Goal: Transaction & Acquisition: Purchase product/service

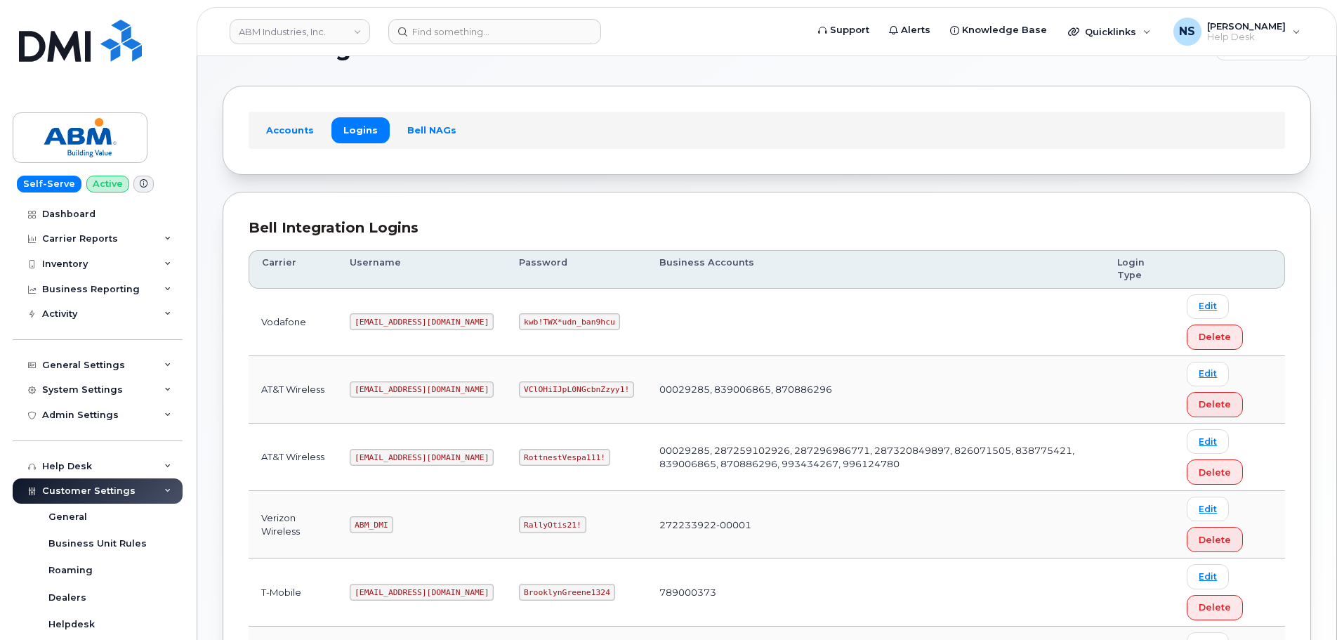
scroll to position [70, 0]
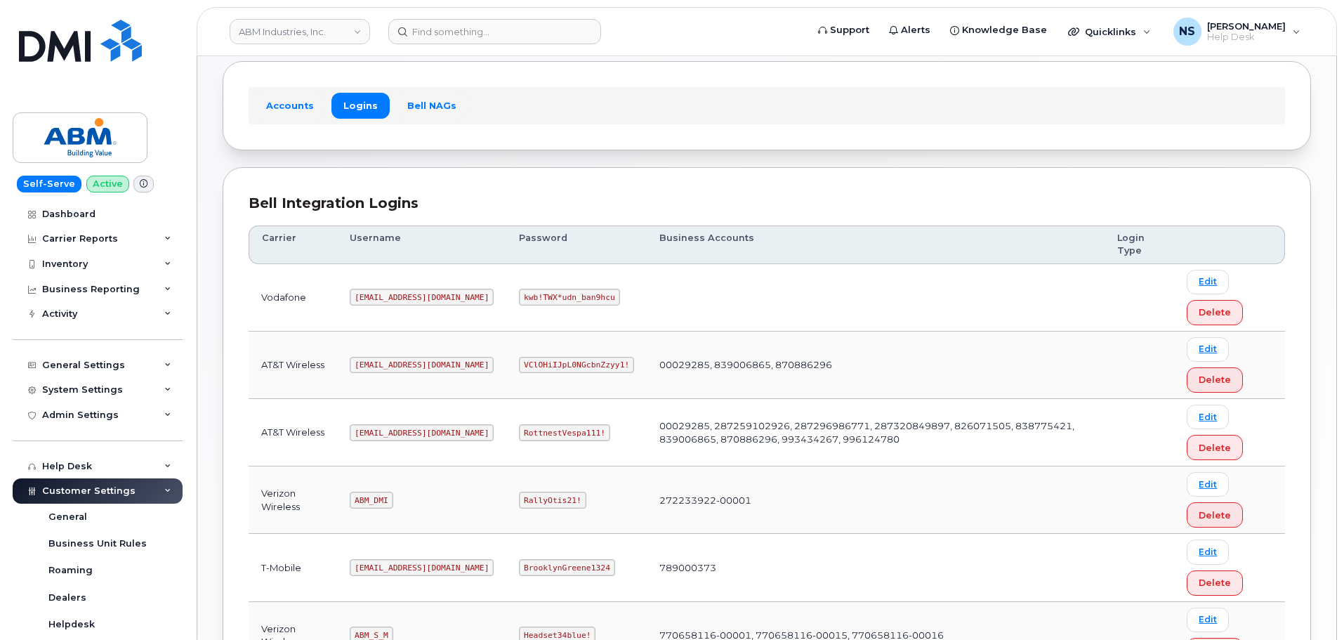
click at [397, 421] on td "abm@dminc.com" at bounding box center [421, 432] width 169 height 67
copy code "abm@dminc.com"
click at [519, 430] on code "RottnestVespa111!" at bounding box center [564, 432] width 91 height 17
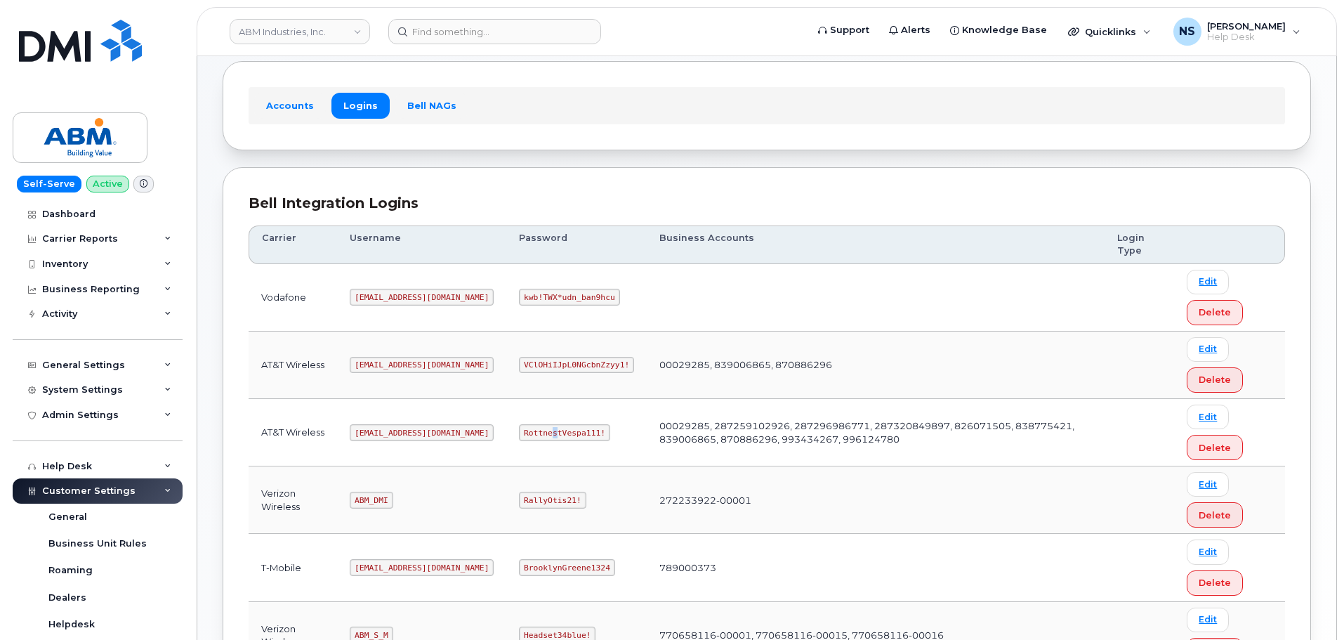
click at [519, 430] on code "RottnestVespa111!" at bounding box center [564, 432] width 91 height 17
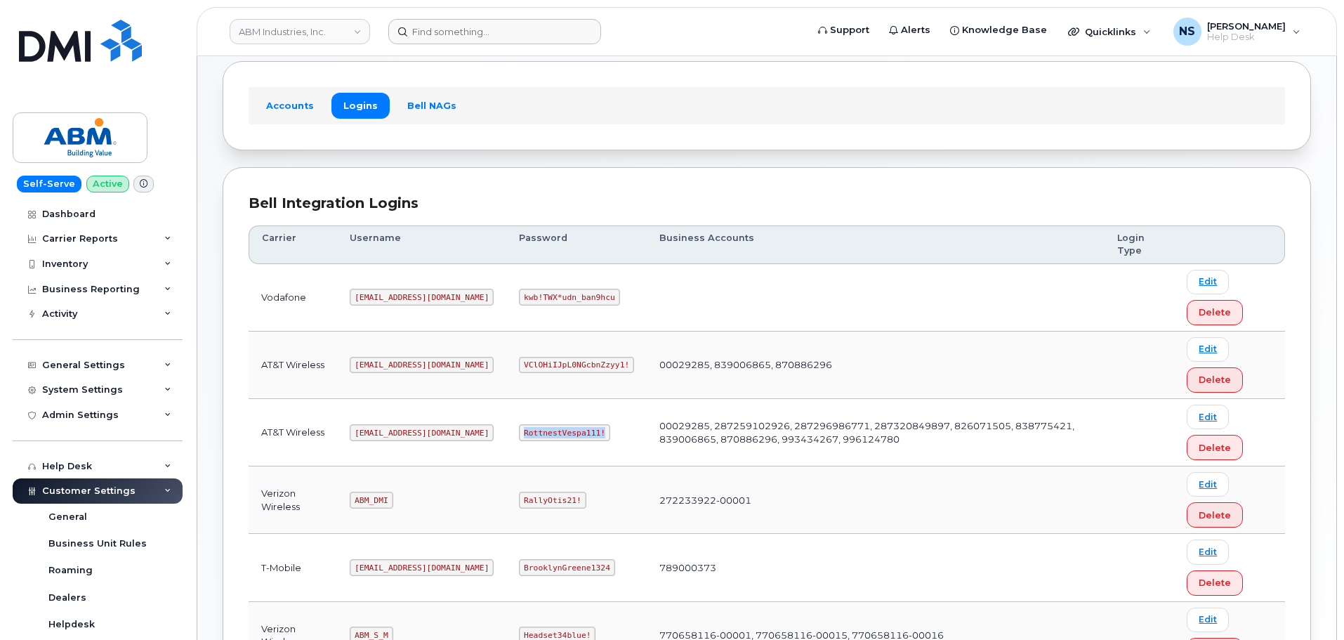
copy code "RottnestVespa111!"
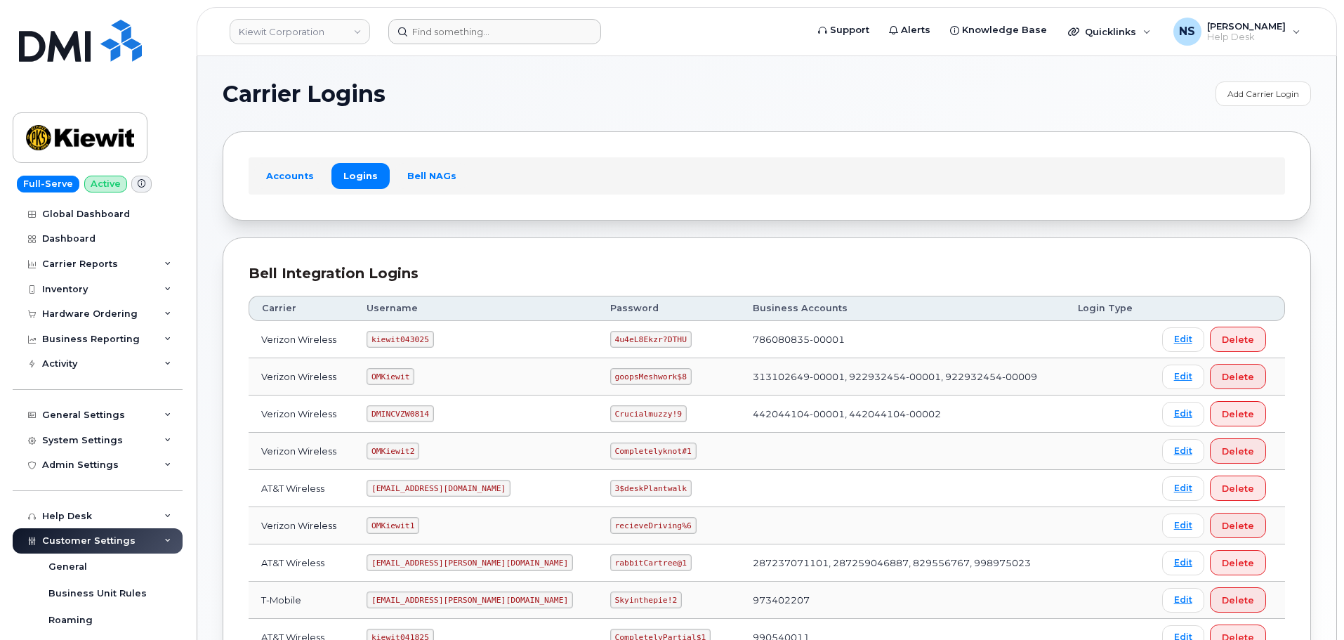
drag, startPoint x: 553, startPoint y: 14, endPoint x: 536, endPoint y: 25, distance: 20.8
click at [543, 17] on header "Kiewit Corporation Support Alerts Knowledge Base Quicklinks Suspend / Cancel De…" at bounding box center [767, 31] width 1140 height 49
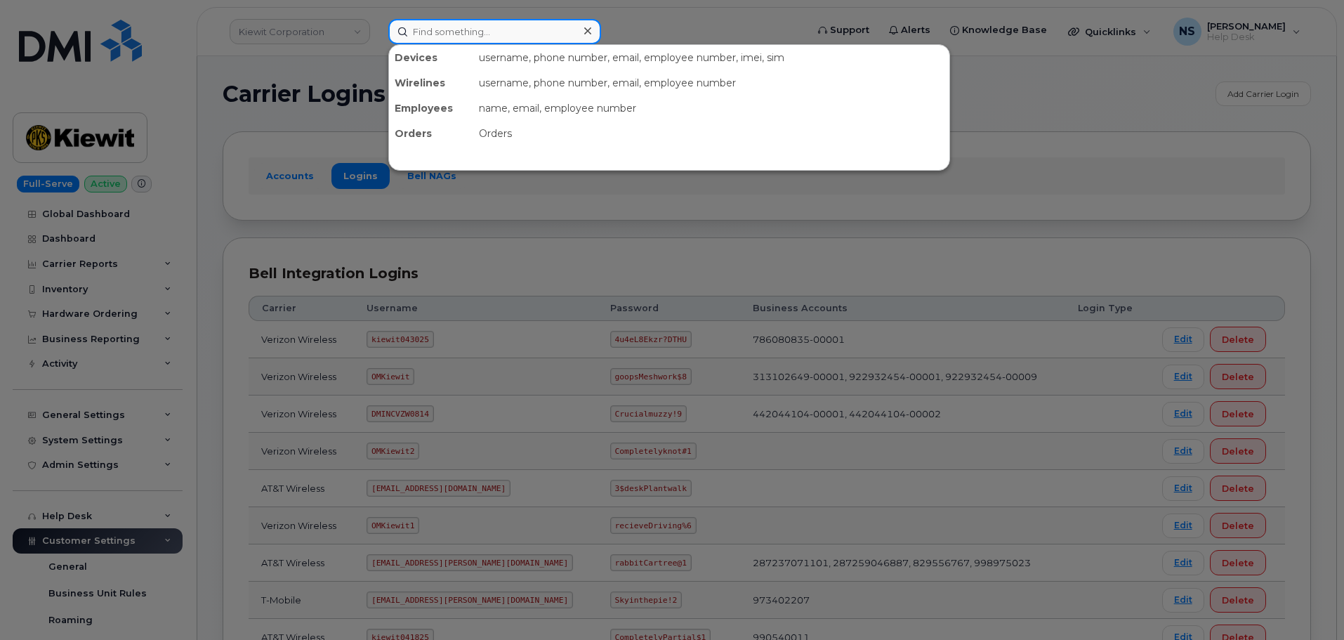
drag, startPoint x: 536, startPoint y: 25, endPoint x: 538, endPoint y: 34, distance: 9.5
click at [536, 26] on input at bounding box center [494, 31] width 213 height 25
paste input "[PERSON_NAME]"
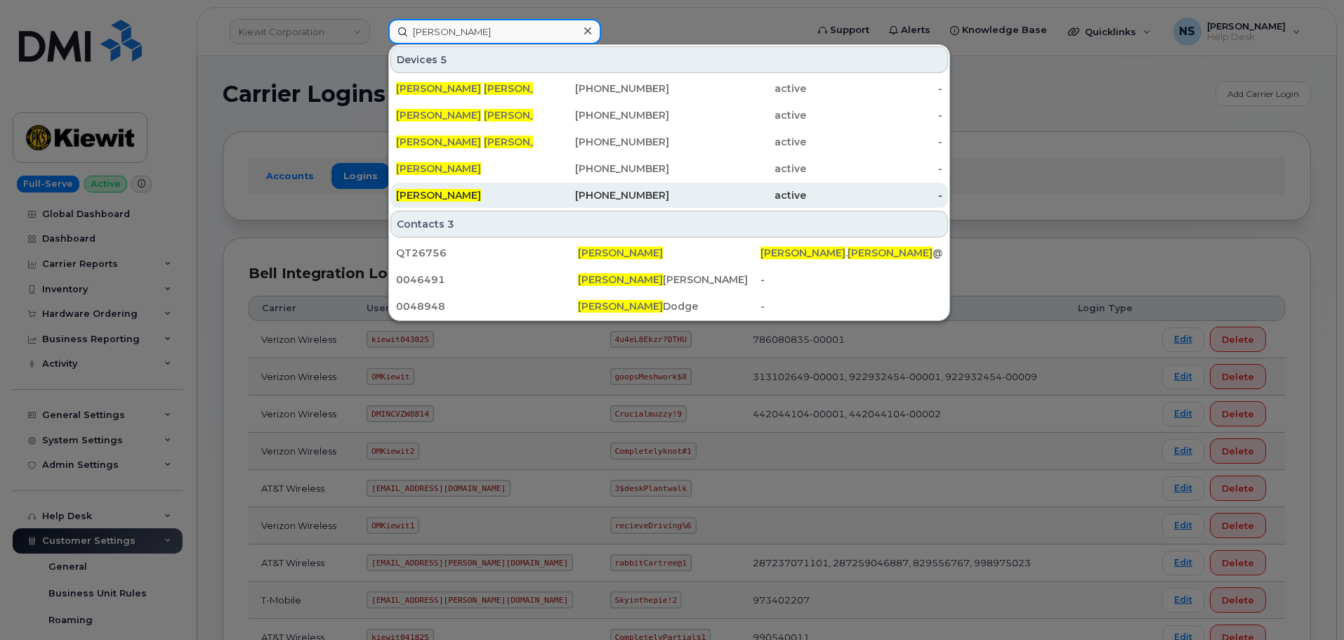
type input "[PERSON_NAME]"
click at [558, 195] on div "864-567-5209" at bounding box center [601, 195] width 137 height 14
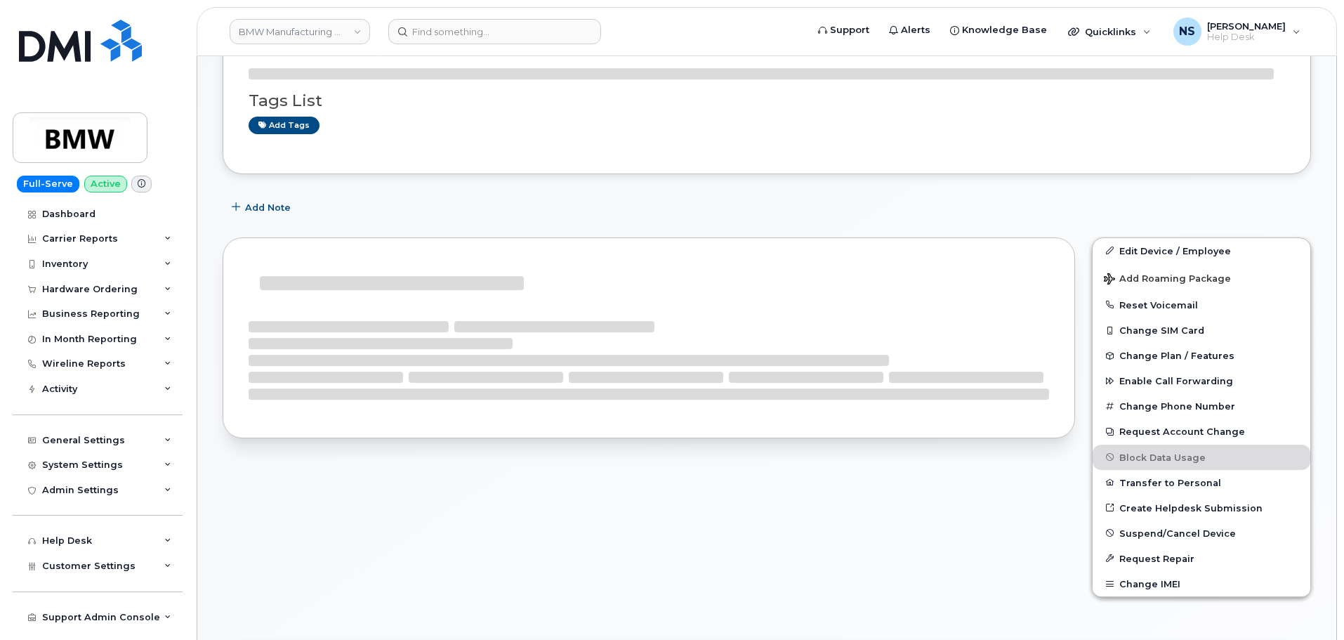
scroll to position [281, 0]
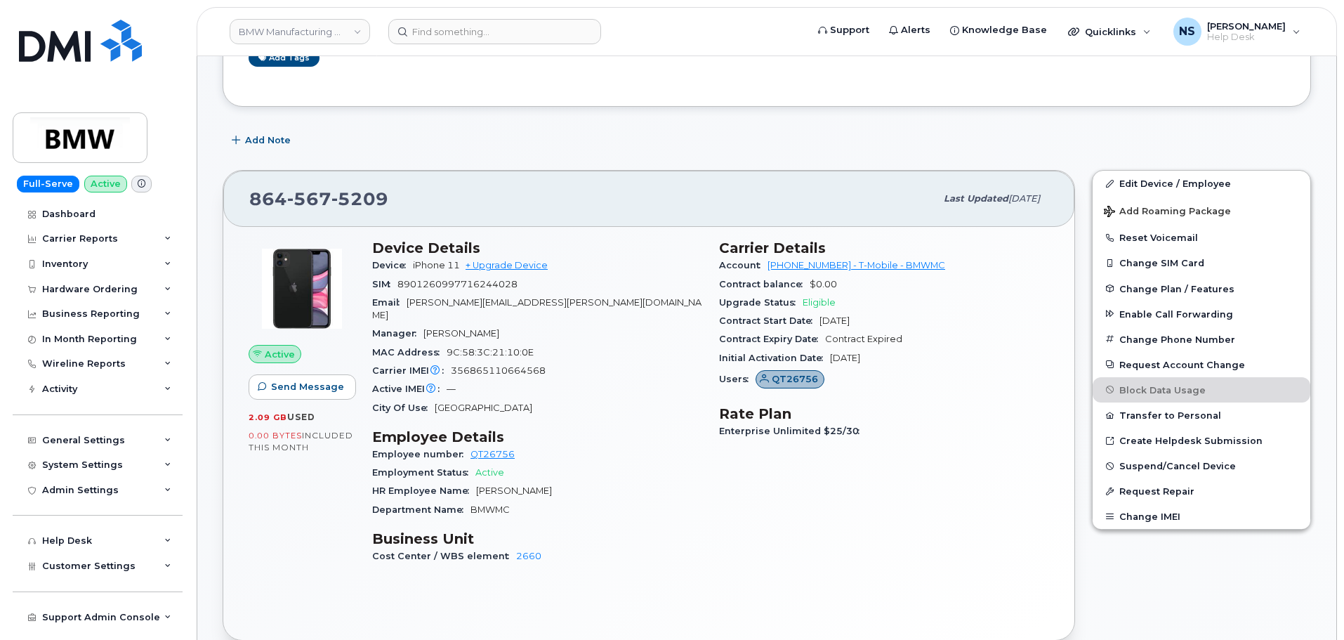
click at [355, 197] on span "5209" at bounding box center [359, 198] width 57 height 21
copy span "864 567 5209"
click at [517, 258] on div "Device iPhone 11 + Upgrade Device" at bounding box center [537, 265] width 330 height 18
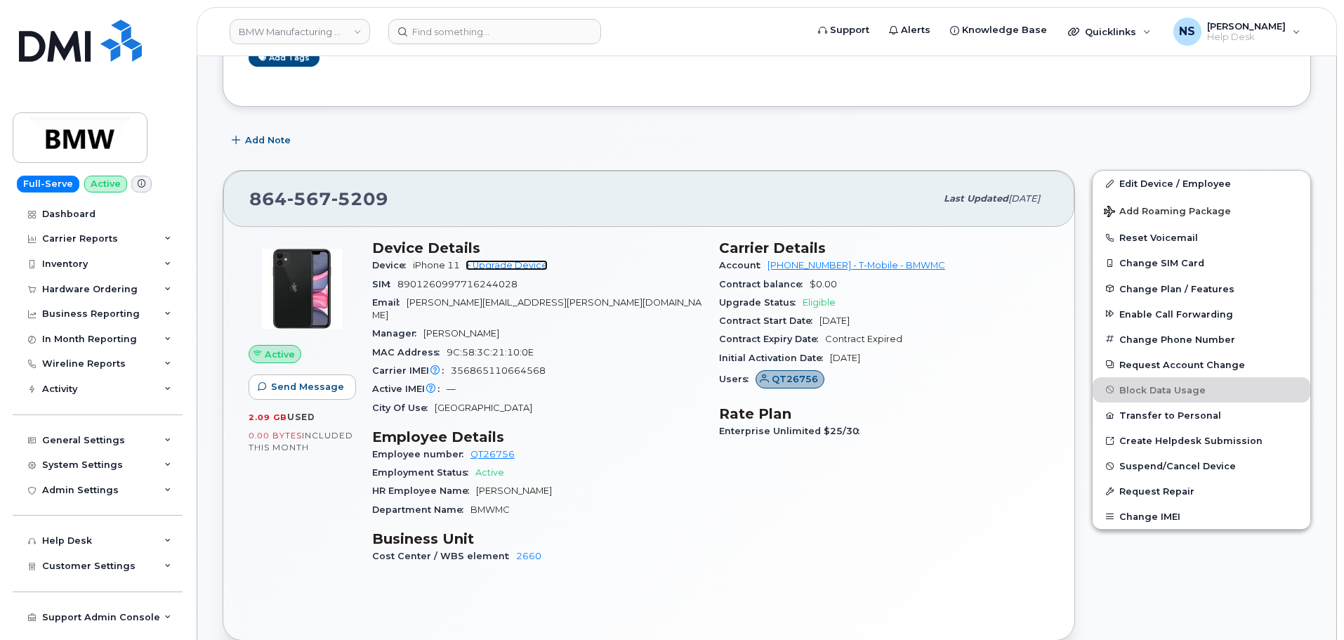
click at [517, 263] on link "+ Upgrade Device" at bounding box center [506, 265] width 82 height 11
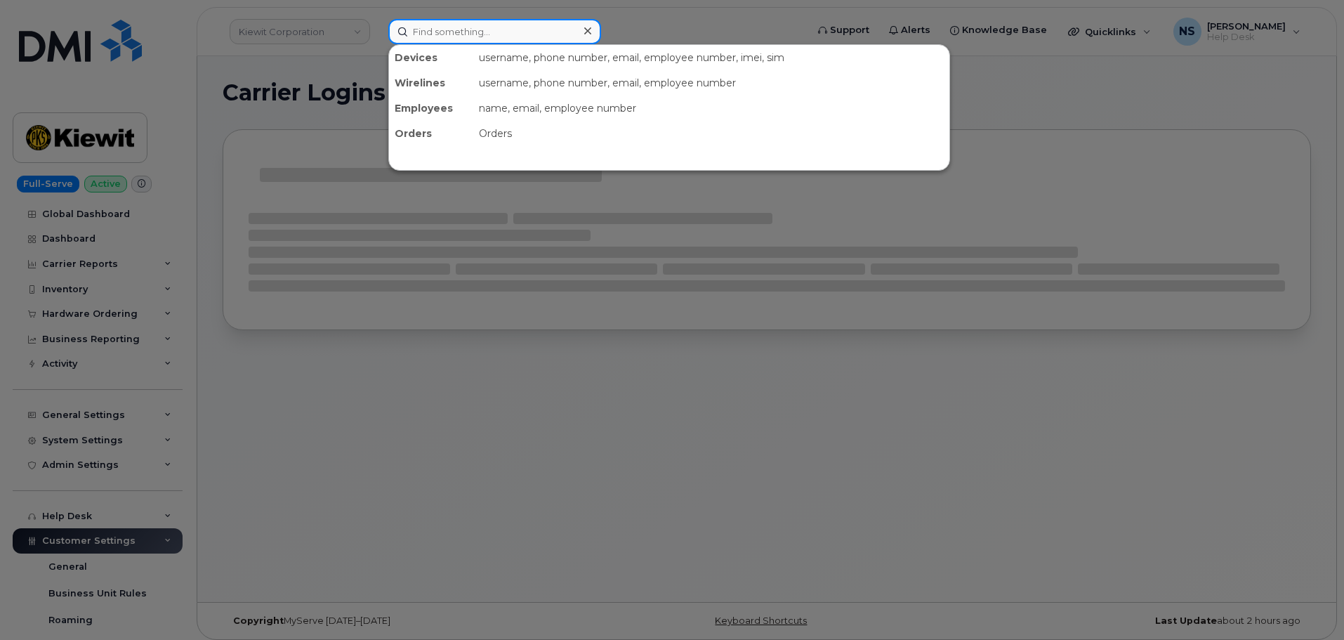
click at [534, 33] on input at bounding box center [494, 31] width 213 height 25
paste input "8645675209"
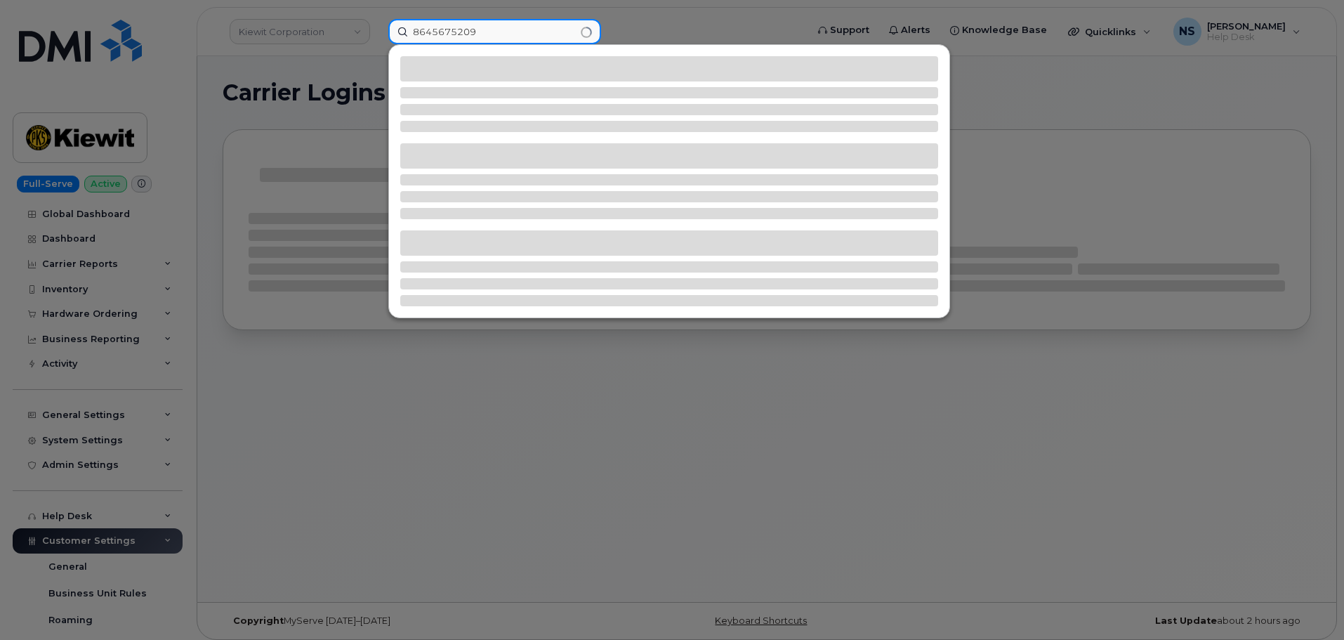
type input "8645675209"
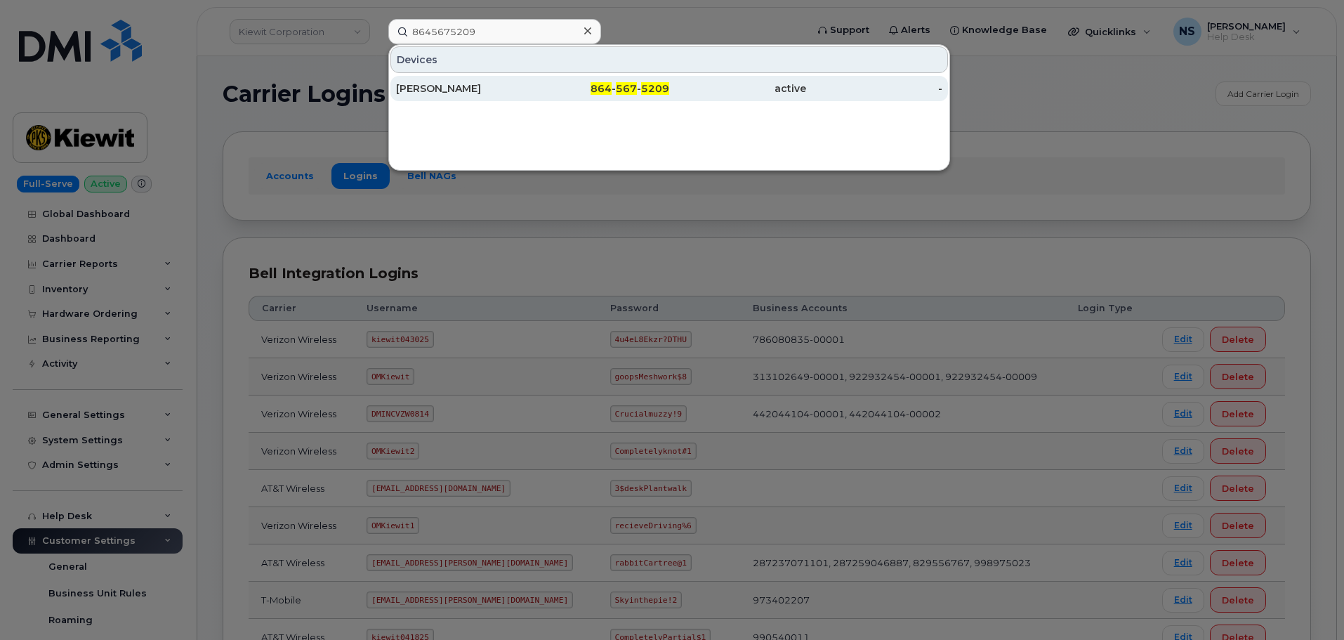
click at [546, 92] on div "864 - 567 - 5209" at bounding box center [601, 88] width 137 height 14
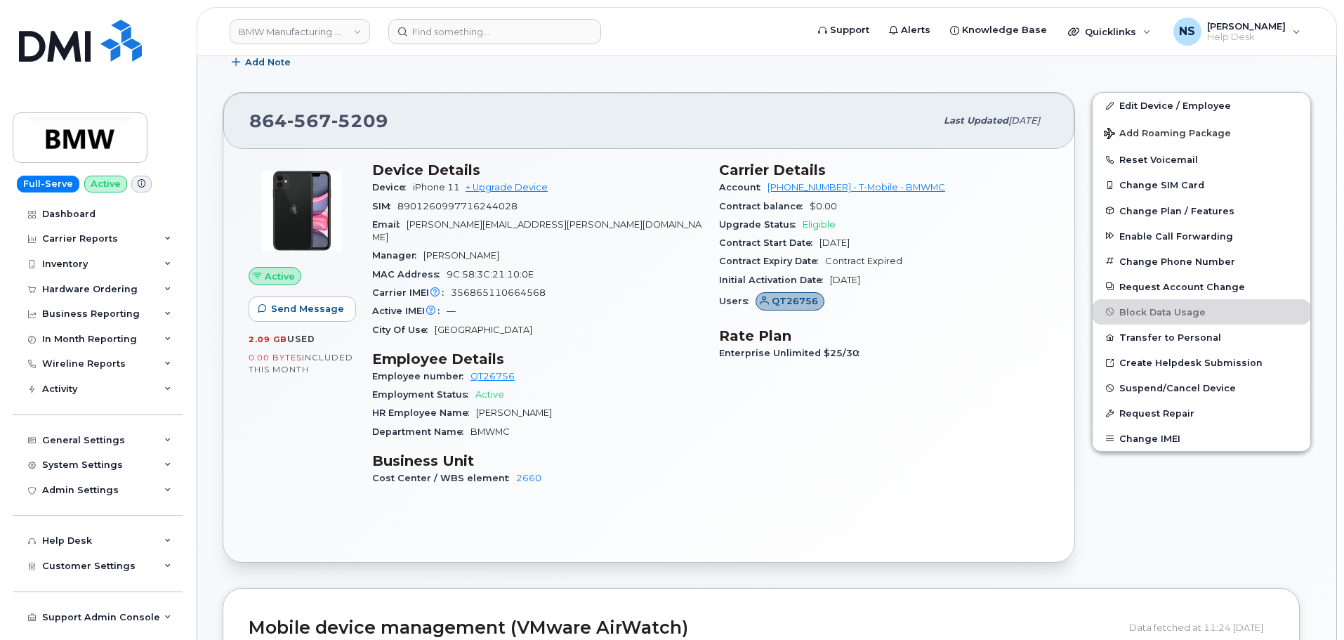
scroll to position [491, 0]
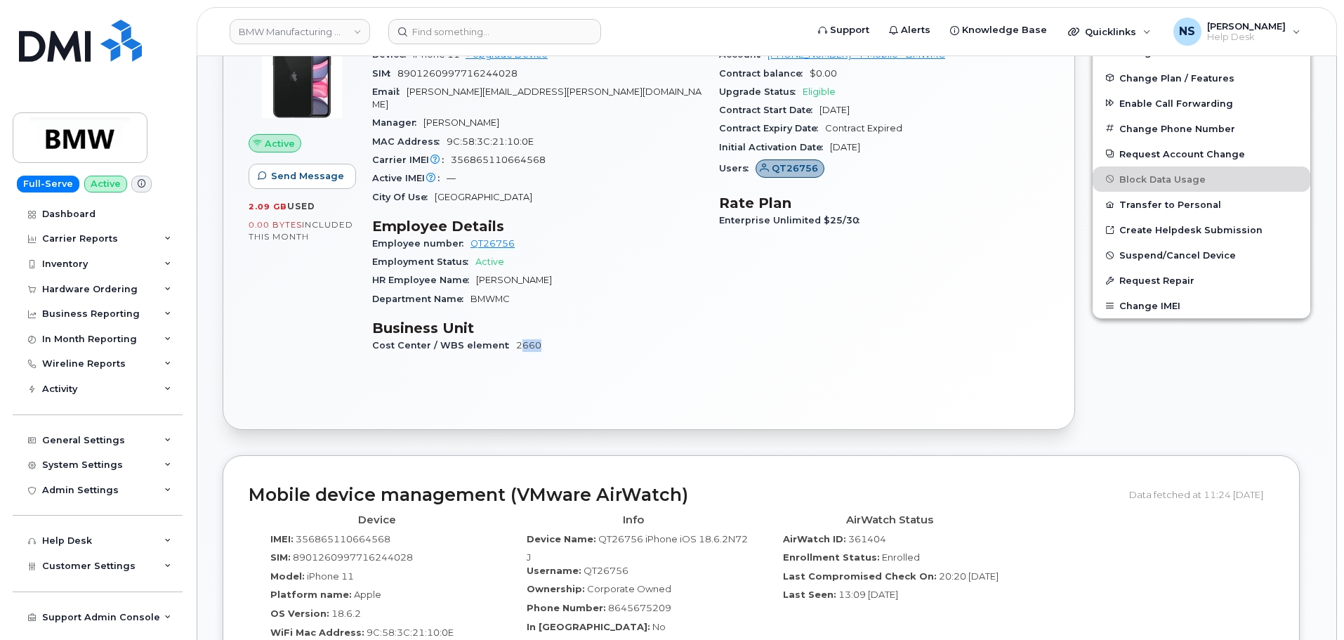
drag, startPoint x: 540, startPoint y: 337, endPoint x: 519, endPoint y: 329, distance: 22.4
click at [513, 336] on div "Cost Center / WBS element 2660" at bounding box center [537, 345] width 330 height 18
click at [700, 290] on div "Department Name BMWMC" at bounding box center [537, 299] width 330 height 18
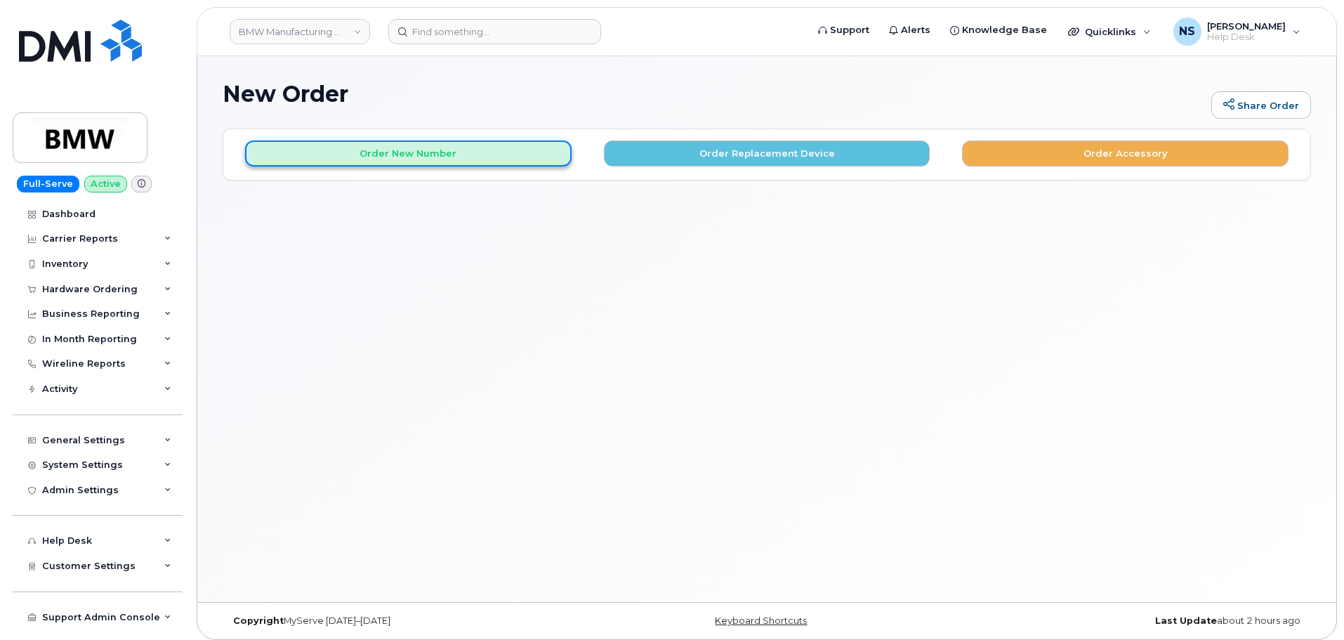
click at [493, 151] on button "Order New Number" at bounding box center [408, 153] width 326 height 26
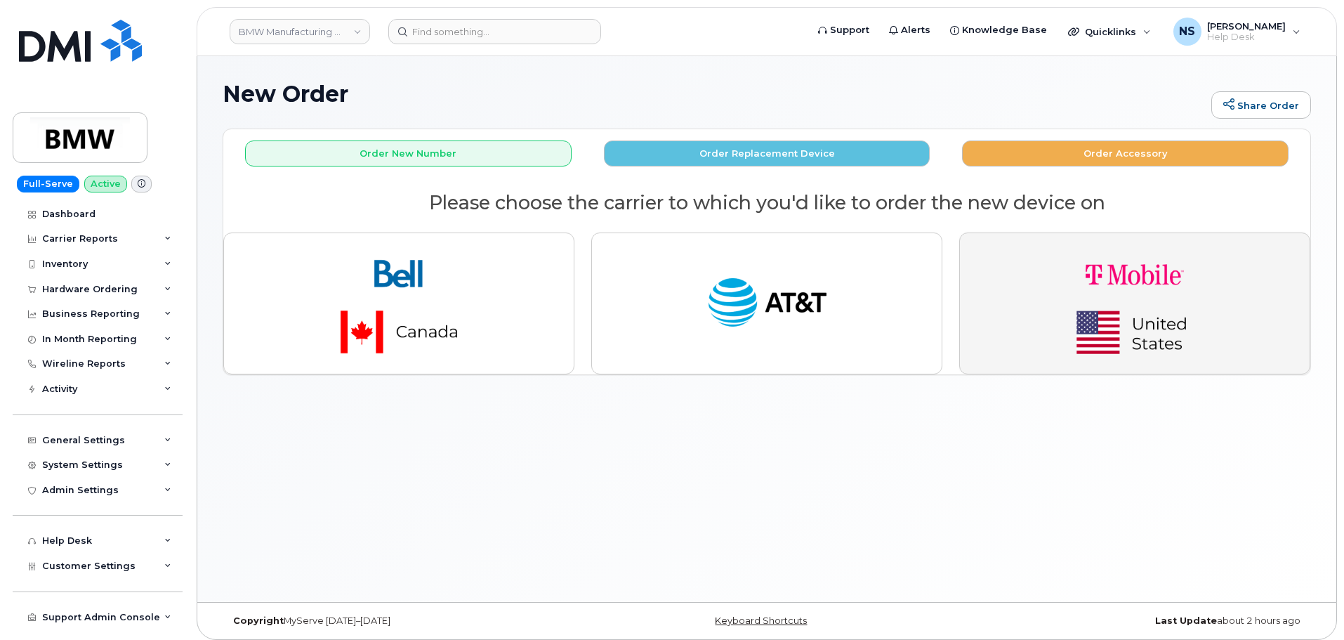
click at [1082, 296] on img "button" at bounding box center [1134, 303] width 197 height 118
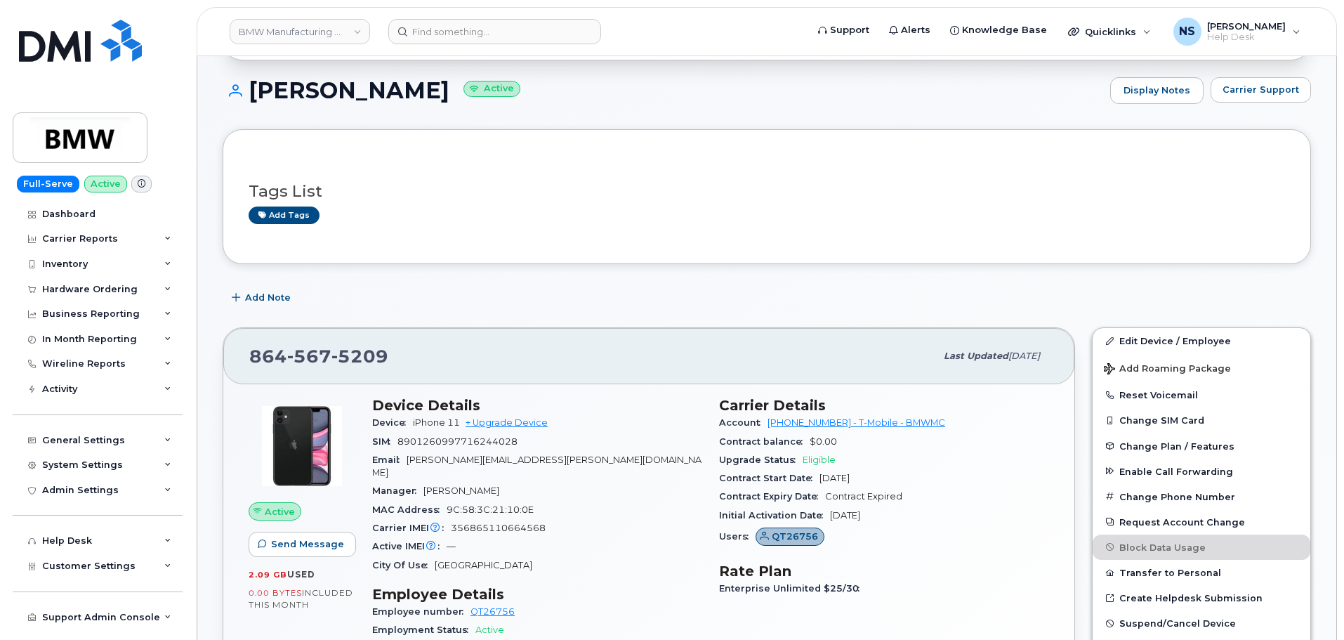
scroll to position [140, 0]
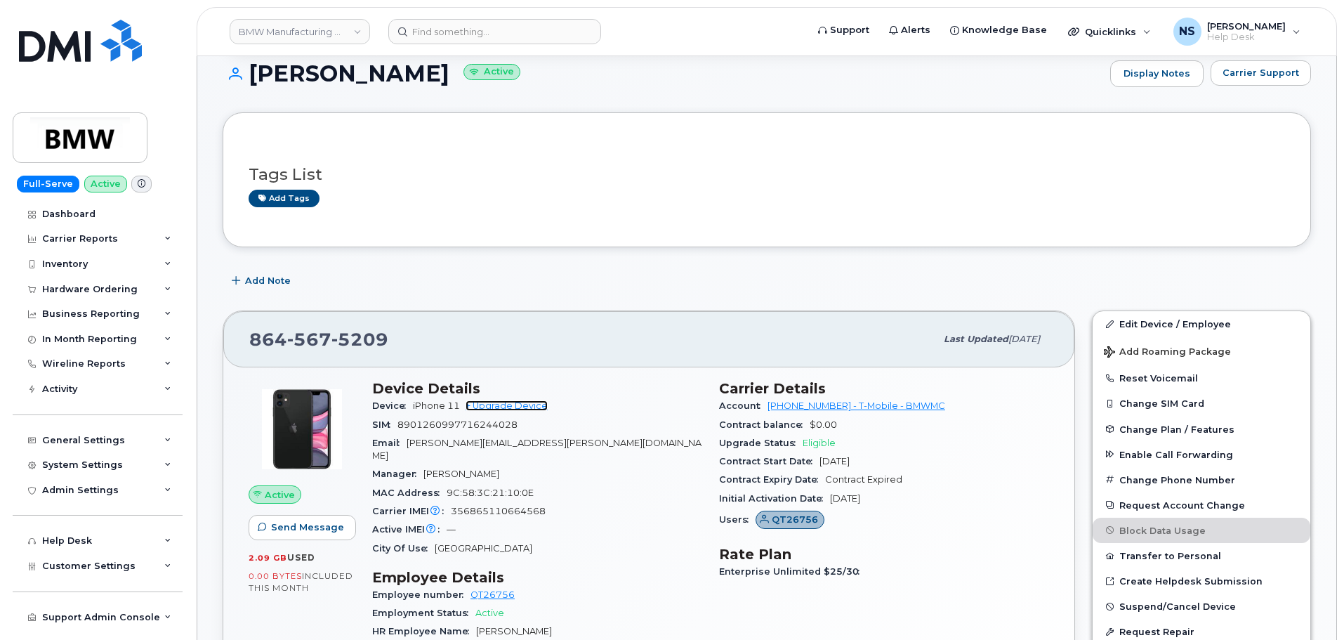
click at [513, 402] on link "+ Upgrade Device" at bounding box center [506, 405] width 82 height 11
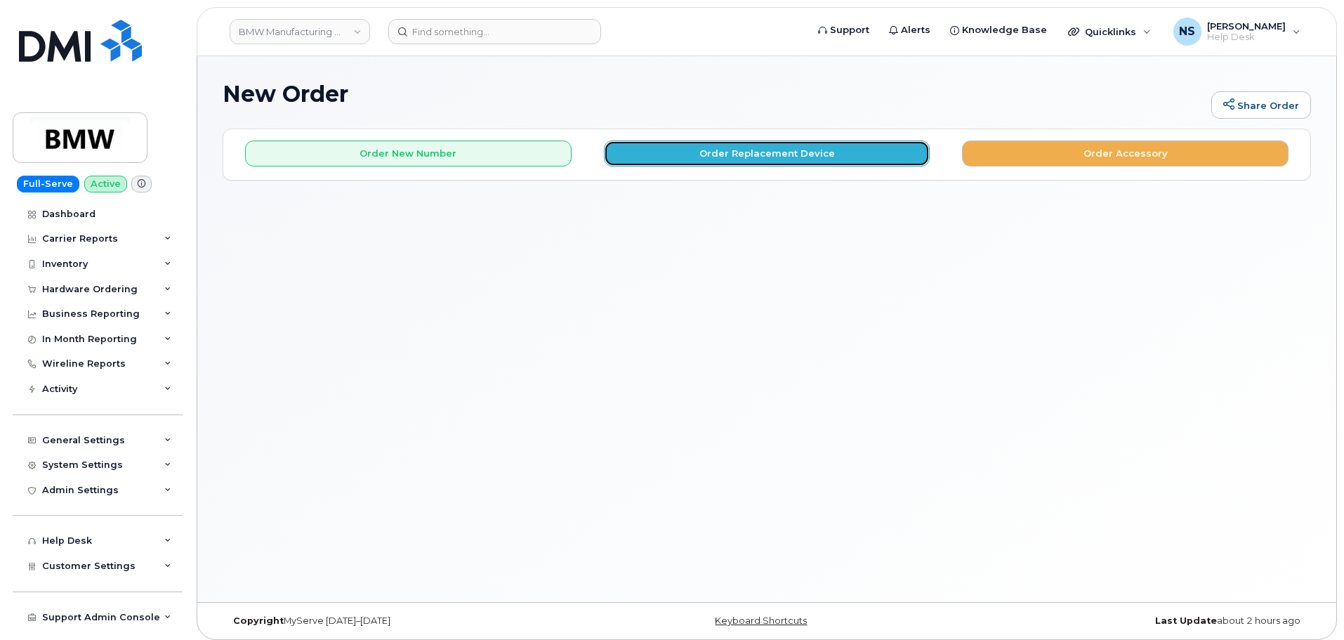
click at [710, 150] on button "Order Replacement Device" at bounding box center [767, 153] width 326 height 26
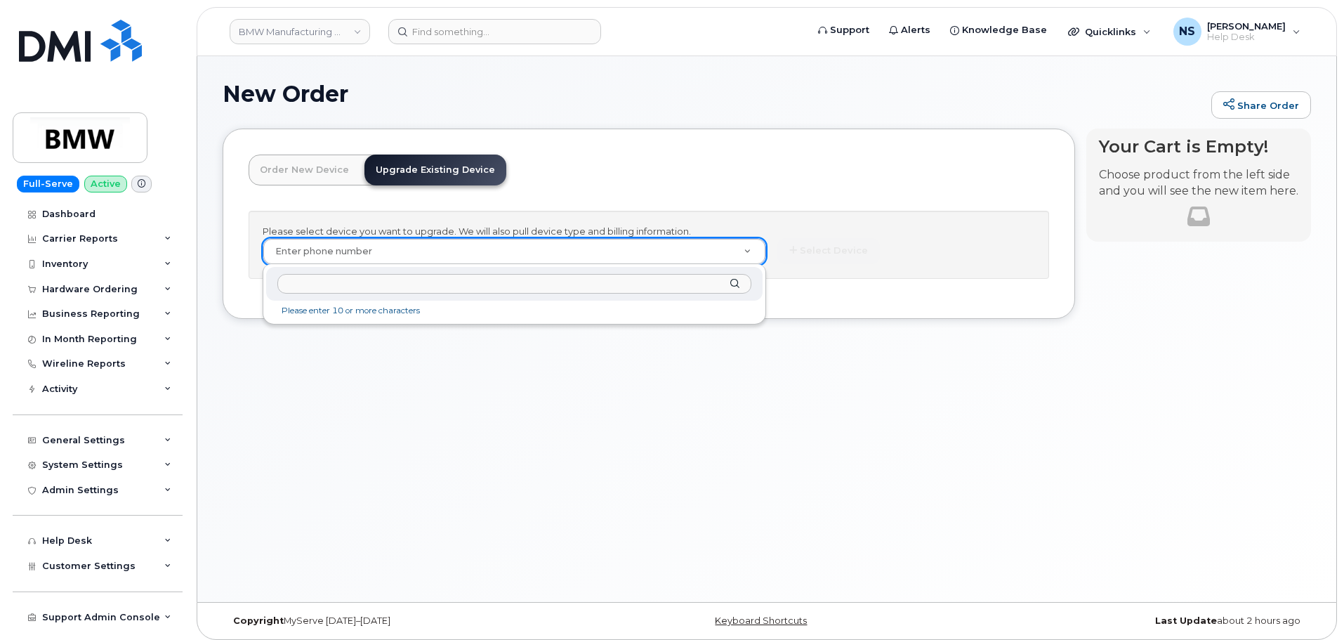
click at [469, 271] on div at bounding box center [514, 284] width 496 height 34
click at [463, 281] on input "text" at bounding box center [514, 284] width 474 height 20
paste input "8645675209"
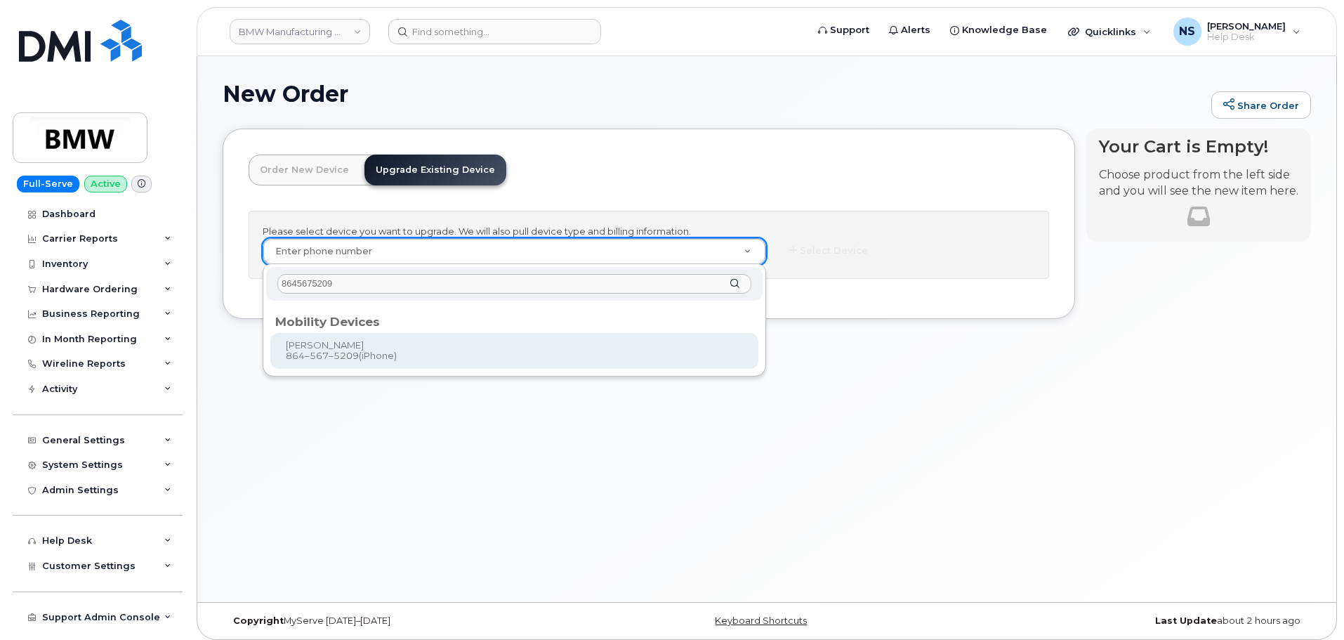
type input "8645675209"
drag, startPoint x: 418, startPoint y: 349, endPoint x: 432, endPoint y: 350, distance: 13.4
type input "915506"
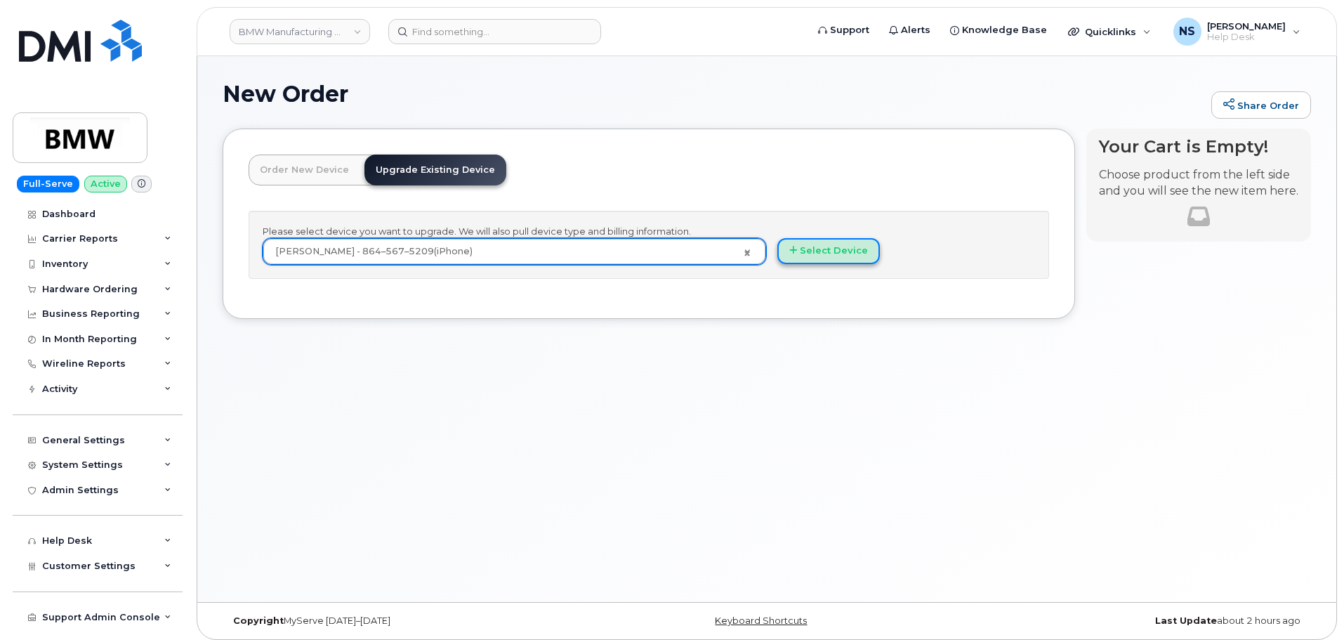
click at [828, 240] on button "Select Device" at bounding box center [828, 251] width 103 height 26
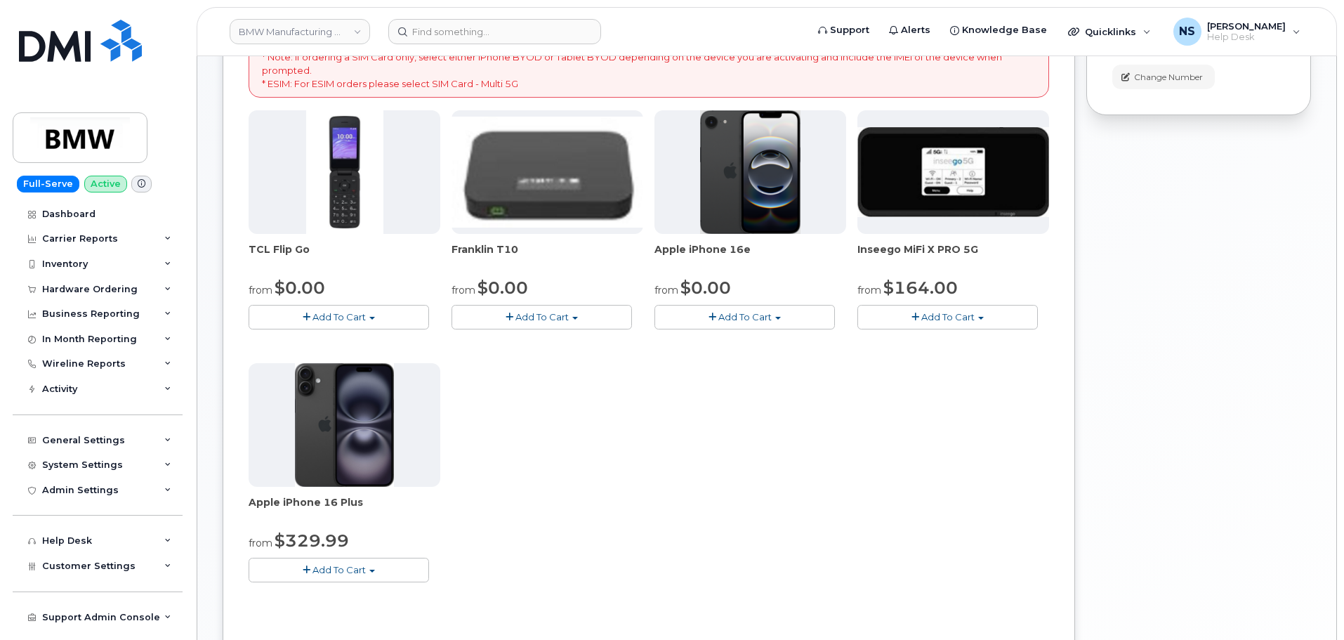
scroll to position [70, 0]
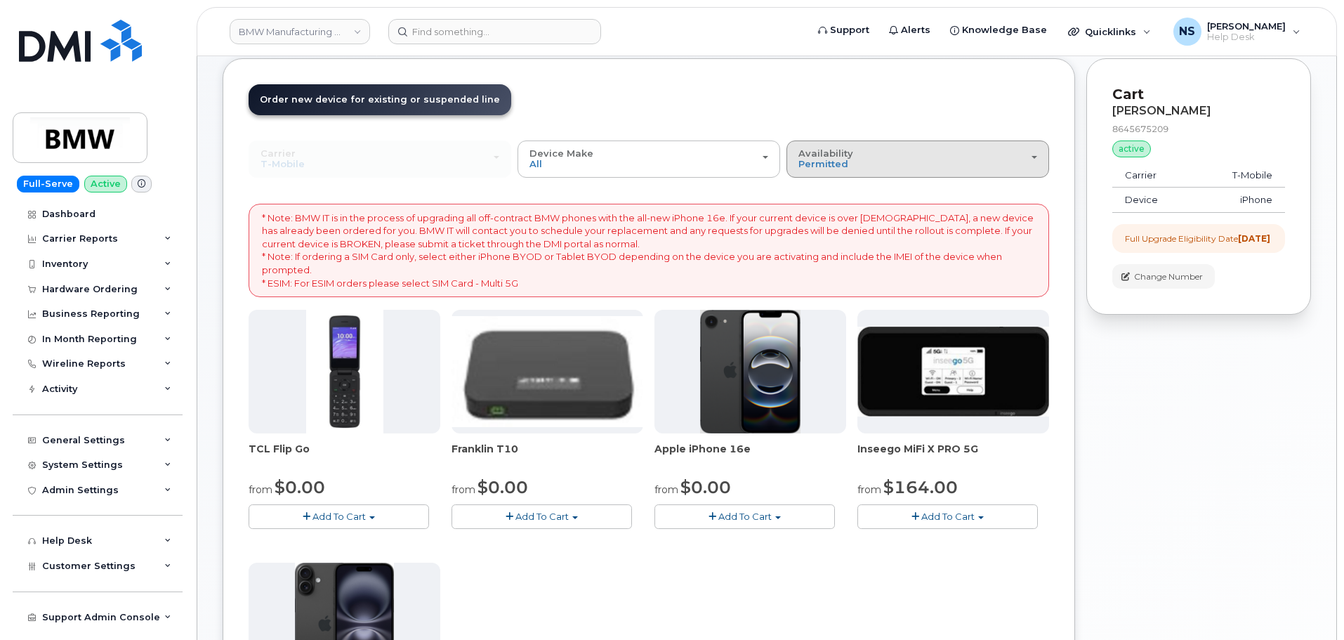
click at [816, 153] on span "Availability" at bounding box center [825, 152] width 55 height 11
click at [814, 213] on label "All" at bounding box center [804, 214] width 29 height 17
click at [0, 0] on input "All" at bounding box center [0, 0] width 0 height 0
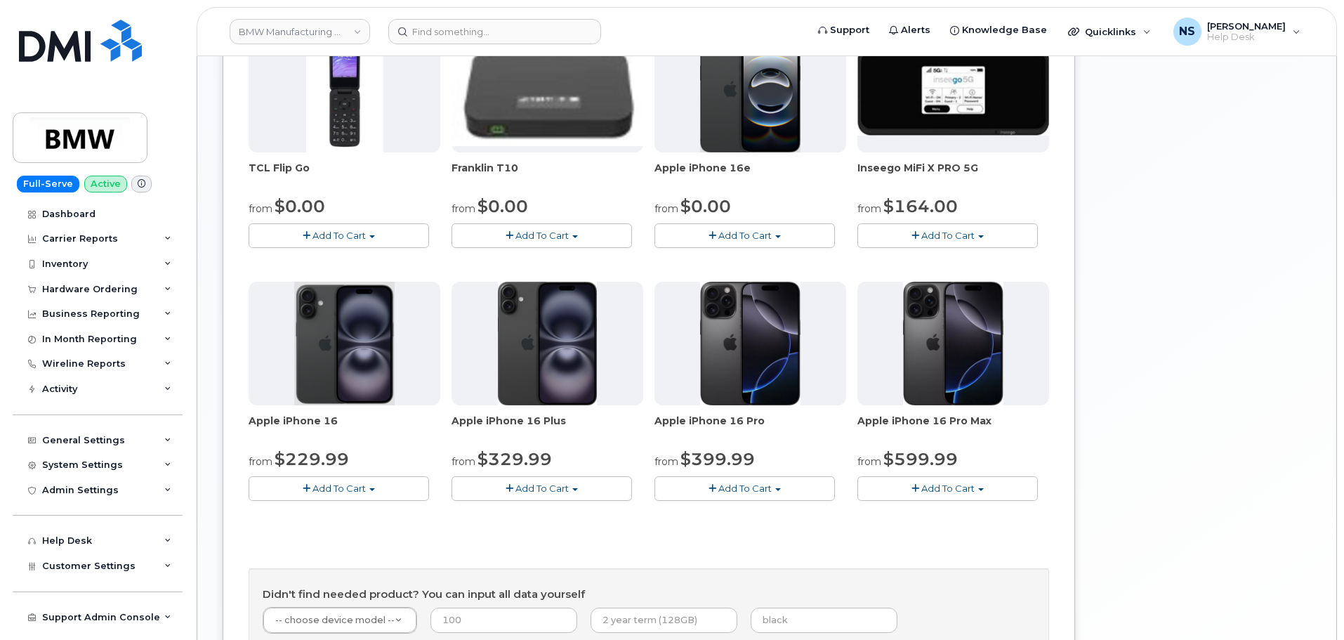
scroll to position [281, 0]
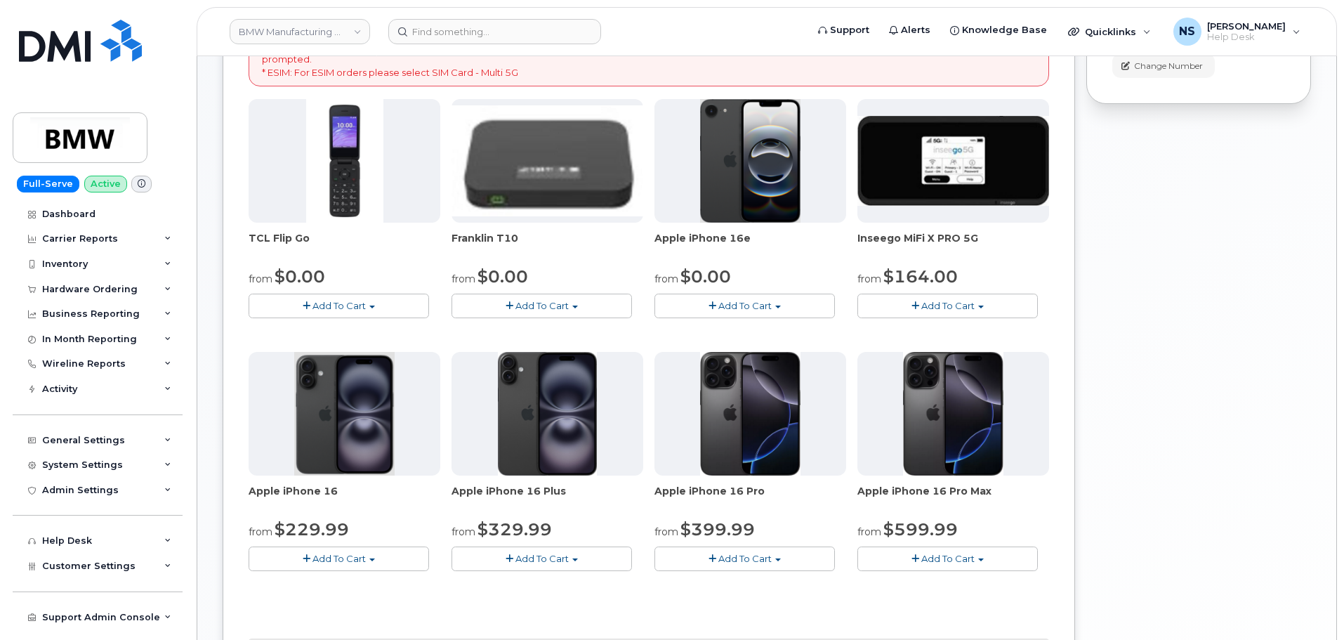
click at [739, 307] on span "Add To Cart" at bounding box center [744, 305] width 53 height 11
click at [739, 305] on span "Add To Cart" at bounding box center [744, 305] width 53 height 11
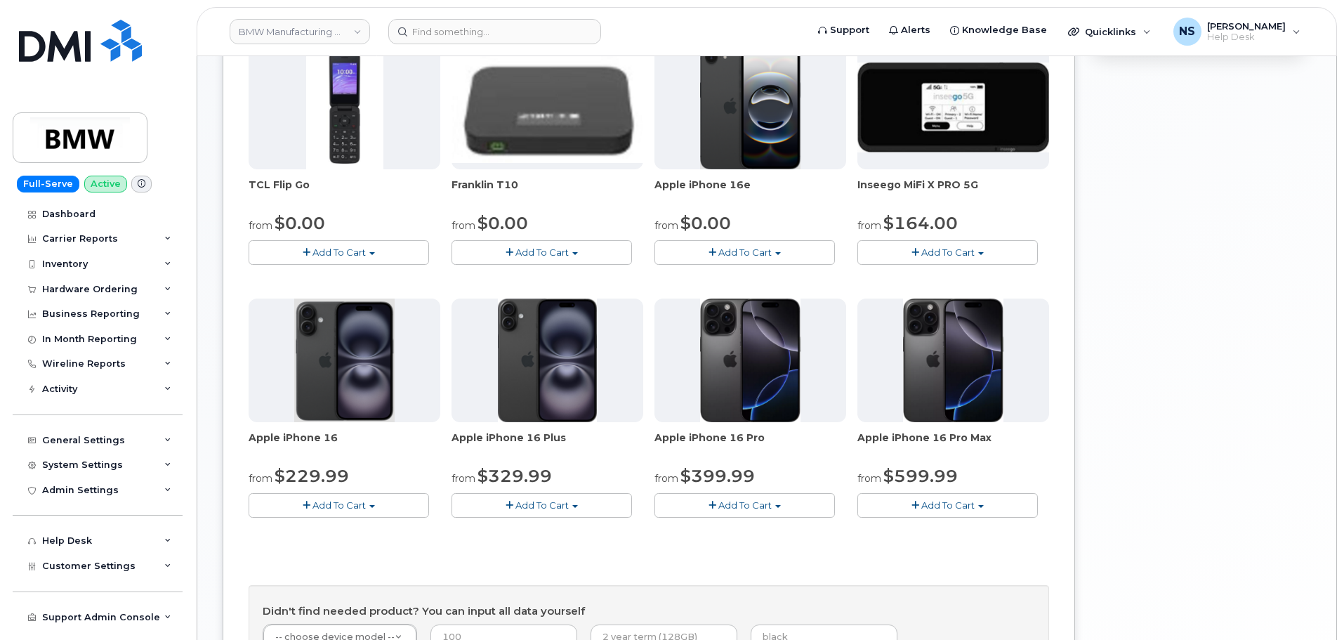
scroll to position [421, 0]
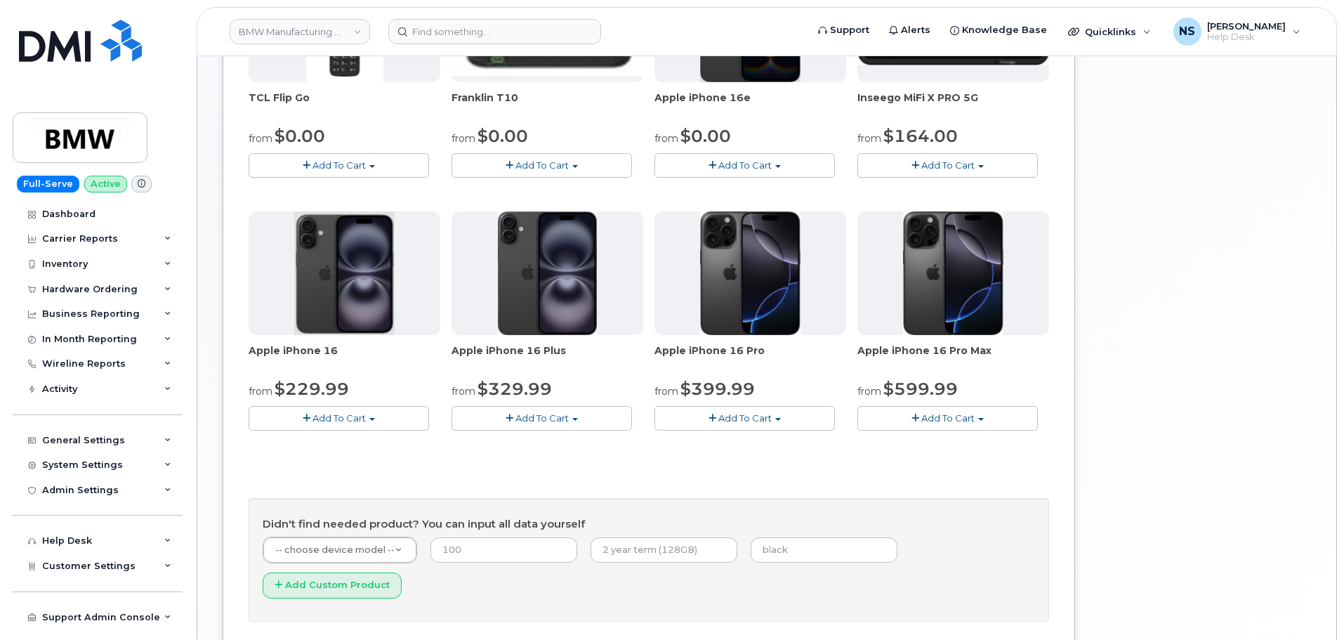
click at [363, 422] on span "Add To Cart" at bounding box center [338, 417] width 53 height 11
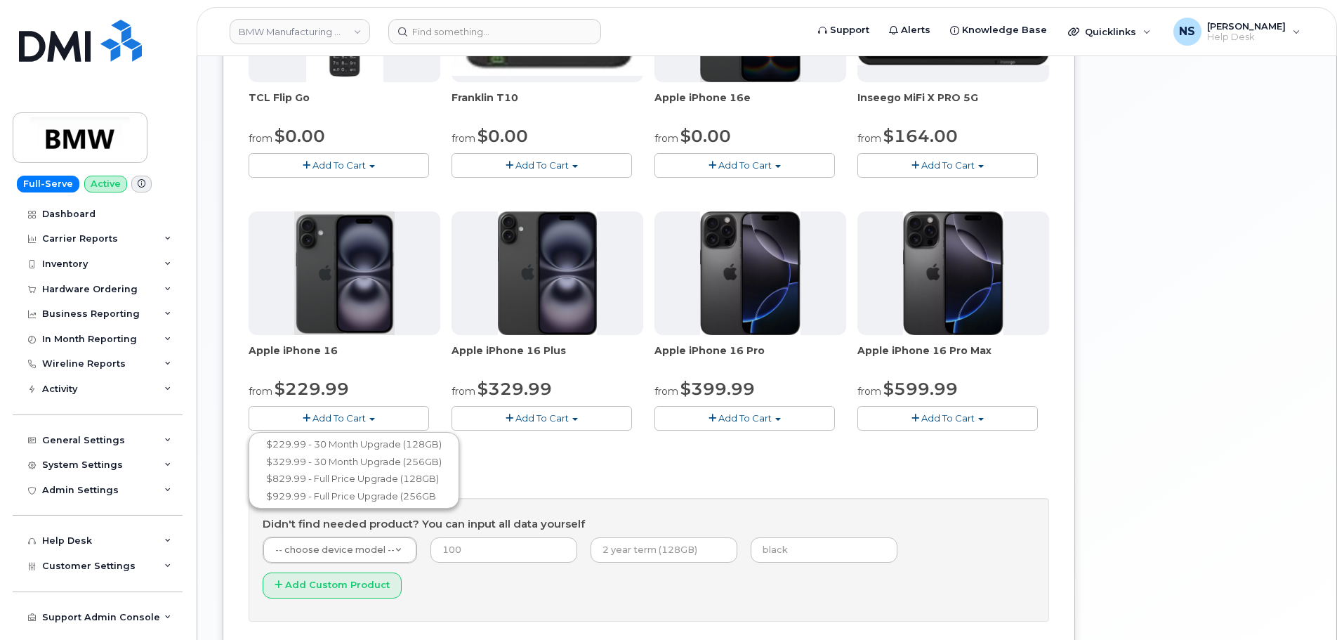
click at [364, 418] on span "Add To Cart" at bounding box center [338, 417] width 53 height 11
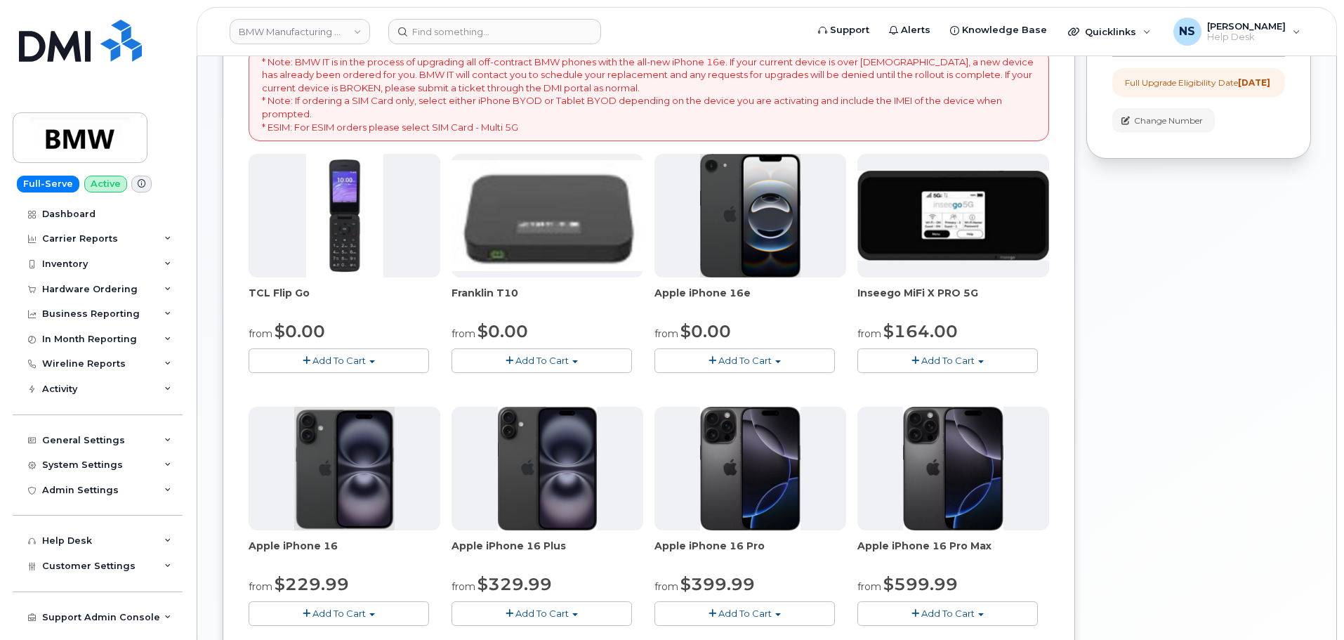
scroll to position [211, 0]
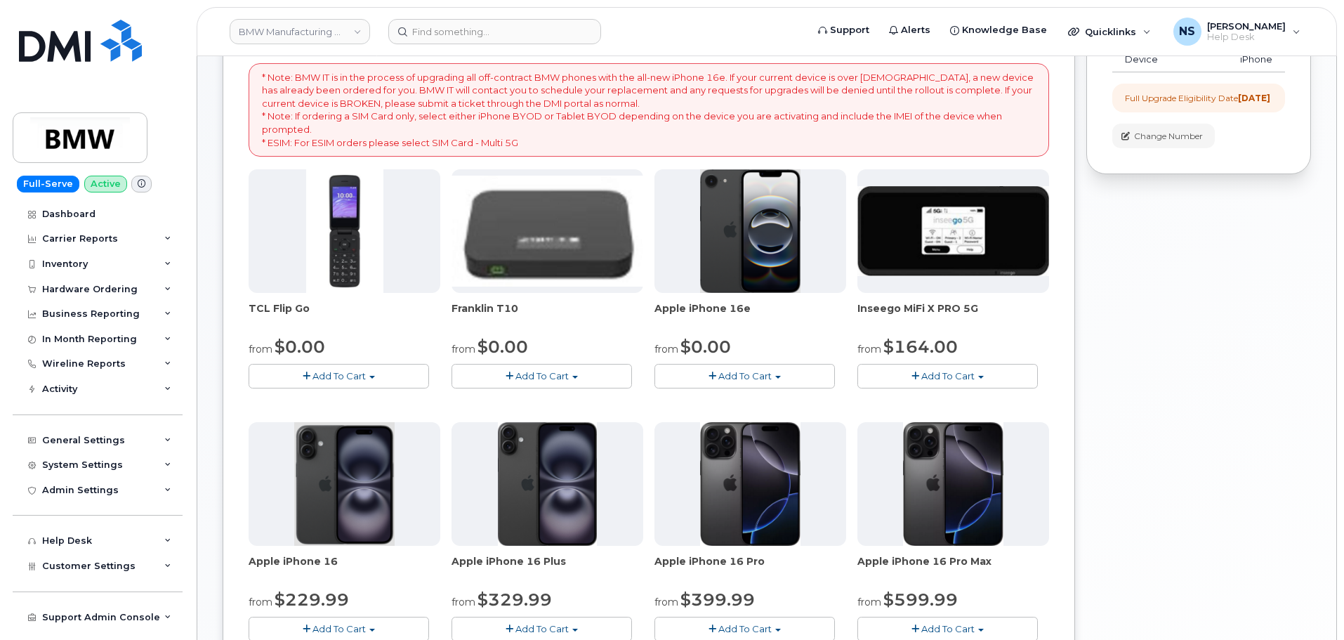
click at [753, 378] on span "Add To Cart" at bounding box center [744, 375] width 53 height 11
click at [750, 381] on span "Add To Cart" at bounding box center [744, 375] width 53 height 11
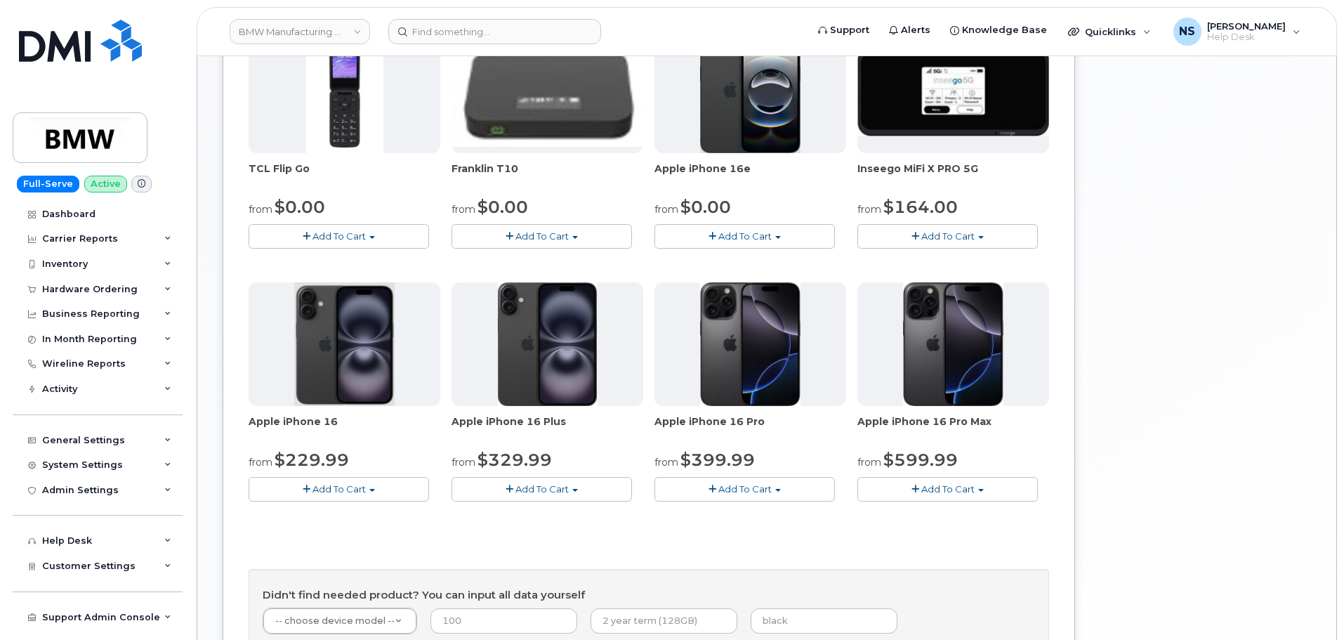
scroll to position [421, 0]
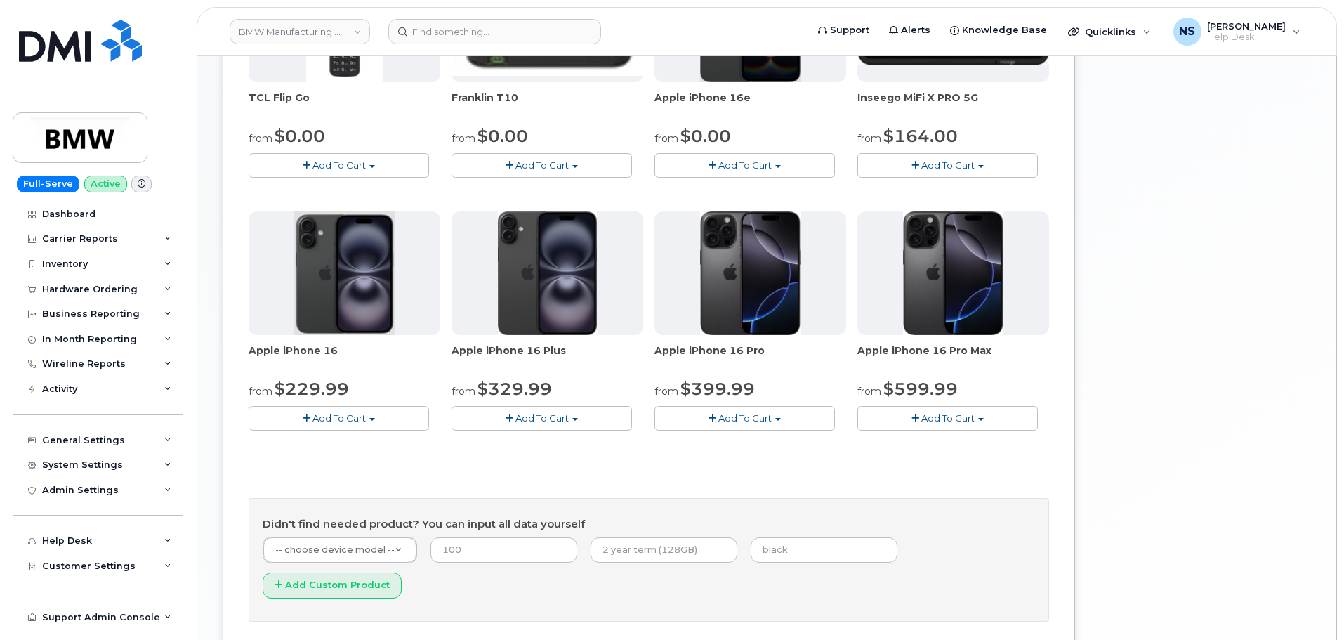
click at [763, 173] on button "Add To Cart" at bounding box center [744, 165] width 180 height 25
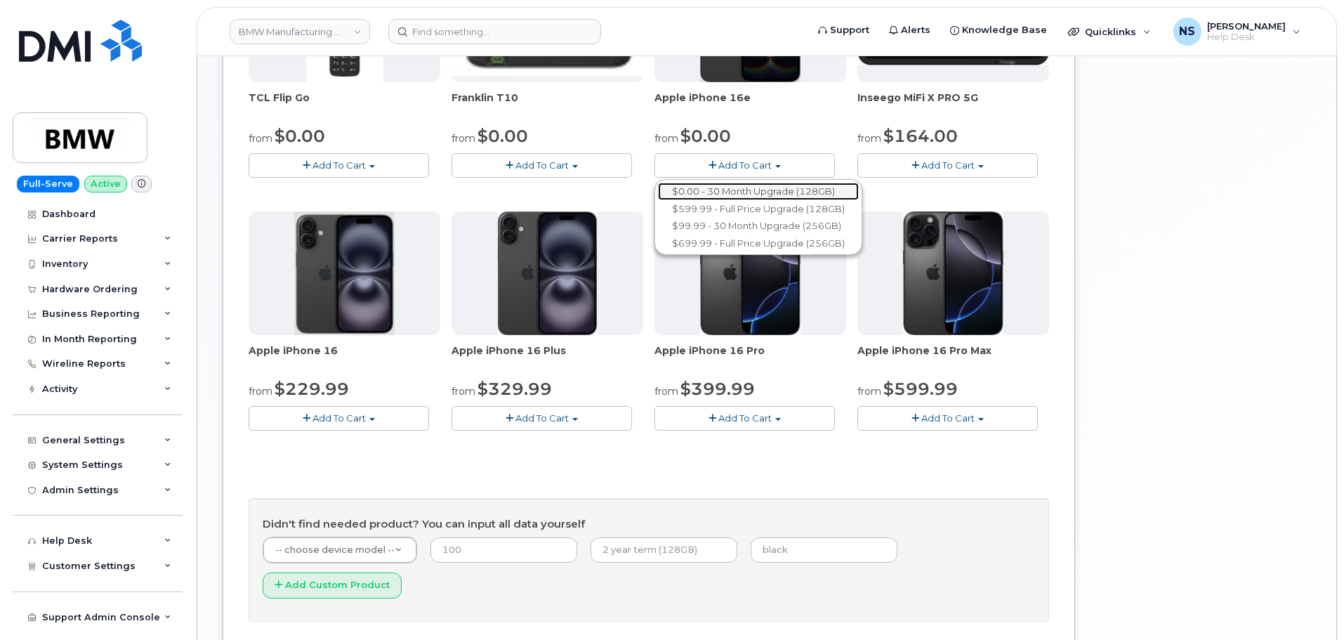
click at [743, 186] on link "$0.00 - 30 Month Upgrade (128GB)" at bounding box center [758, 192] width 201 height 18
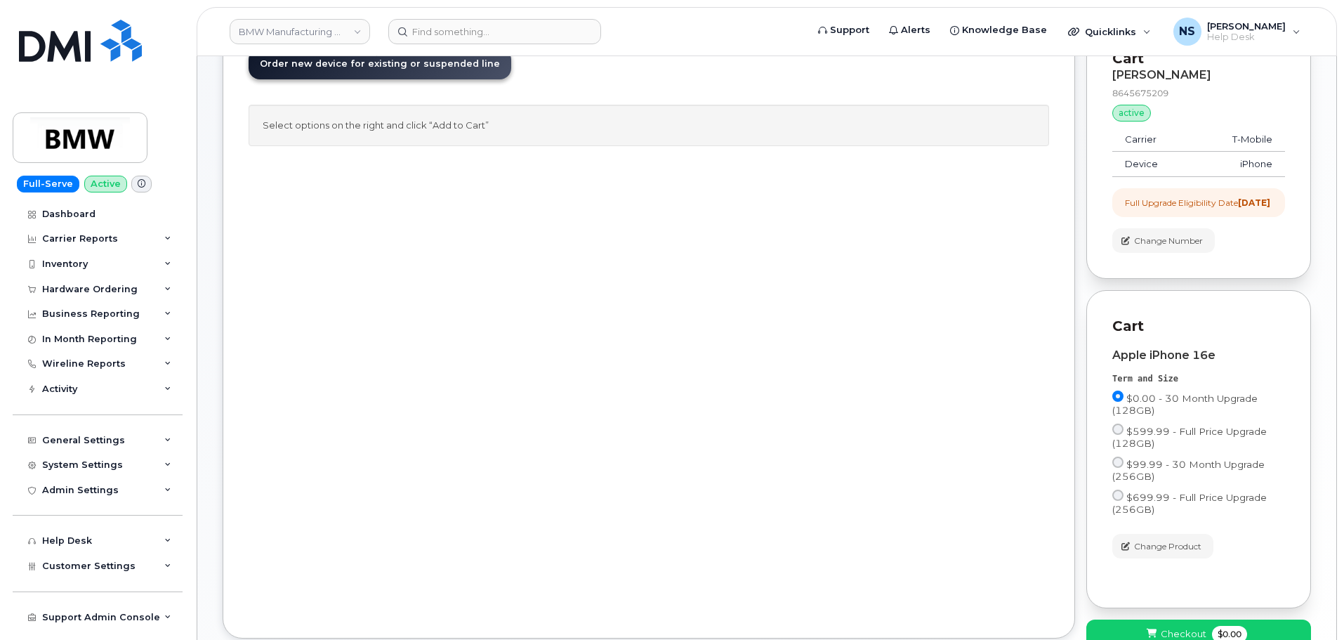
scroll to position [0, 0]
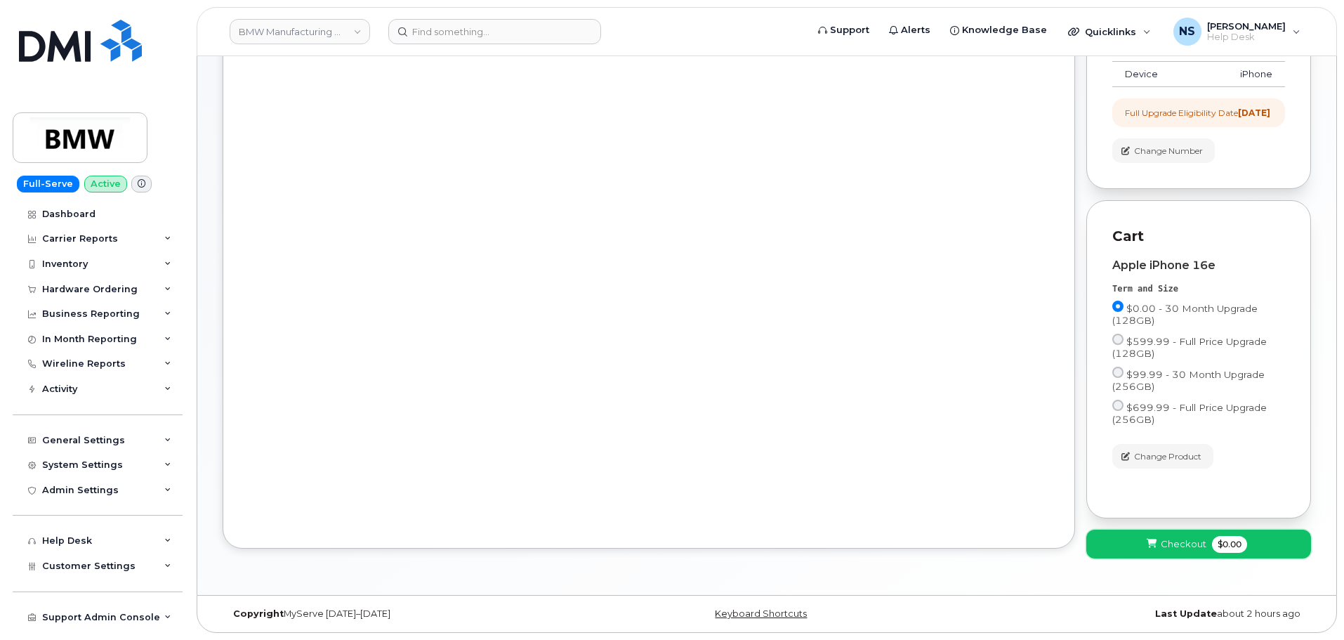
click at [1224, 550] on span "$0.00" at bounding box center [1229, 544] width 35 height 17
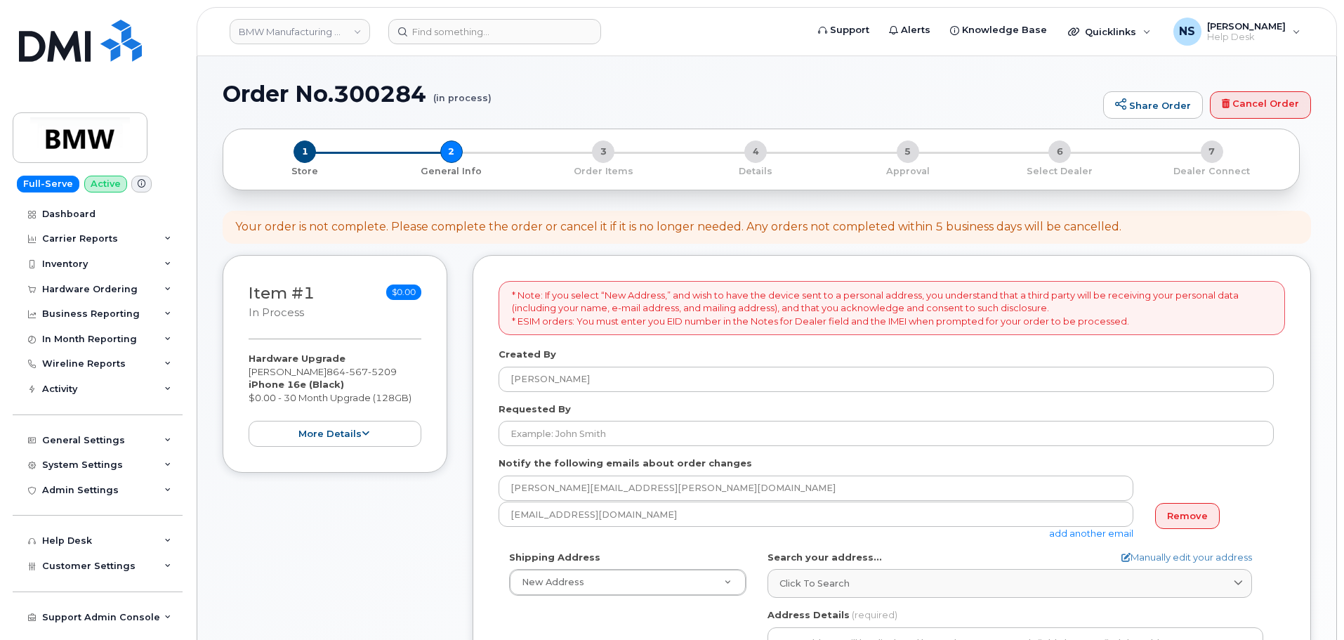
select select
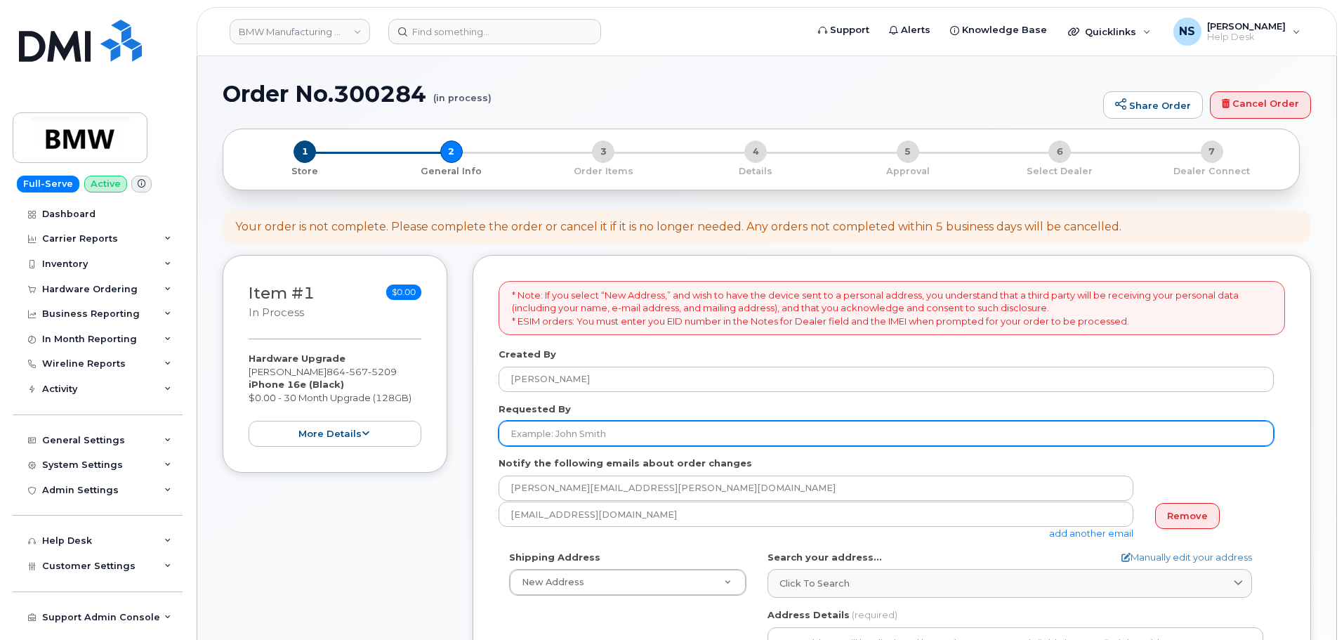
click at [591, 430] on input "Requested By" at bounding box center [885, 433] width 775 height 25
paste input "[PERSON_NAME]"
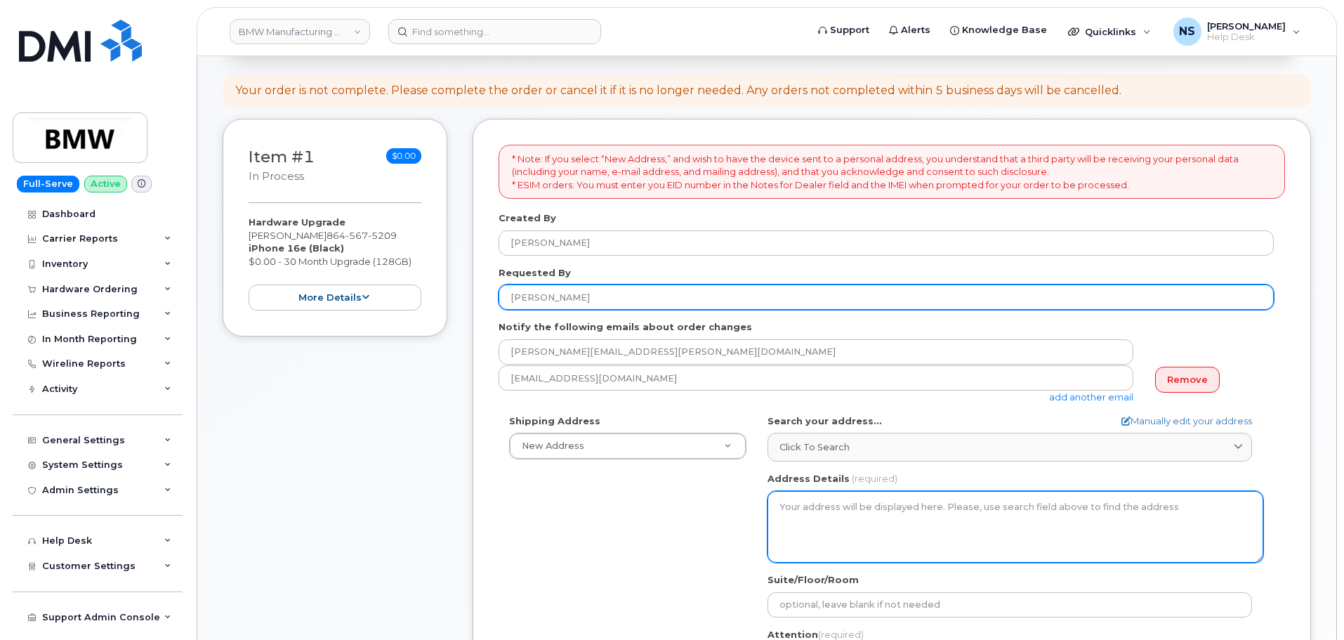
scroll to position [281, 0]
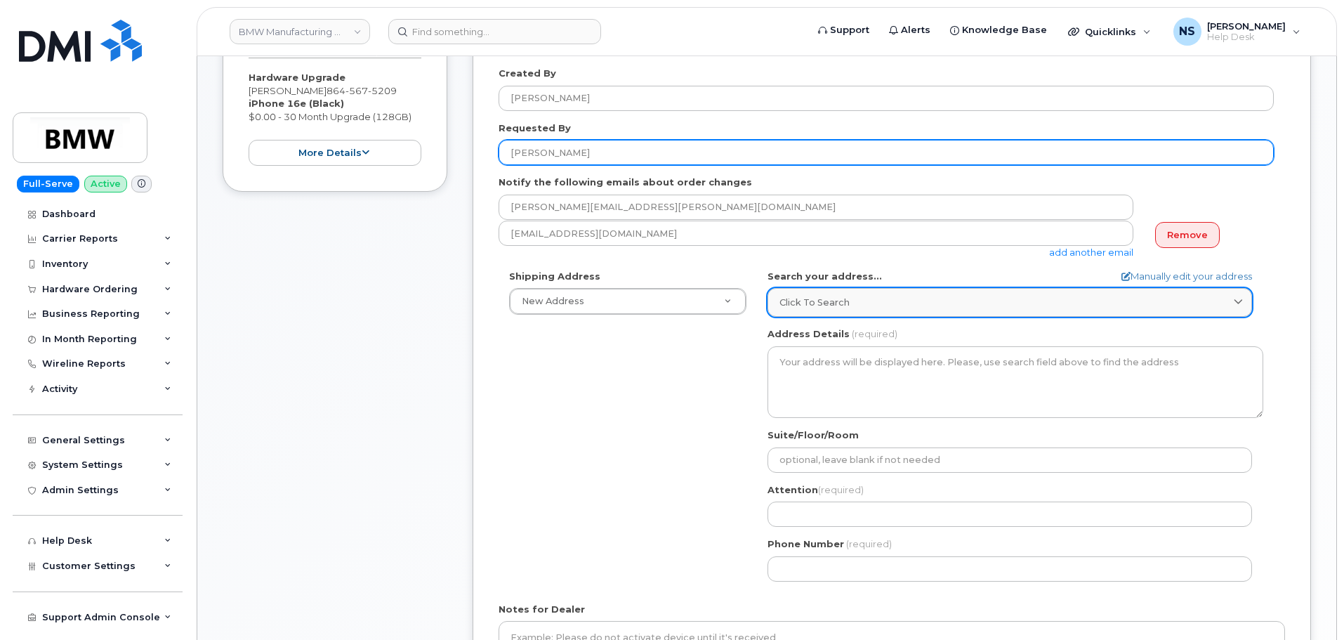
type input "[PERSON_NAME]"
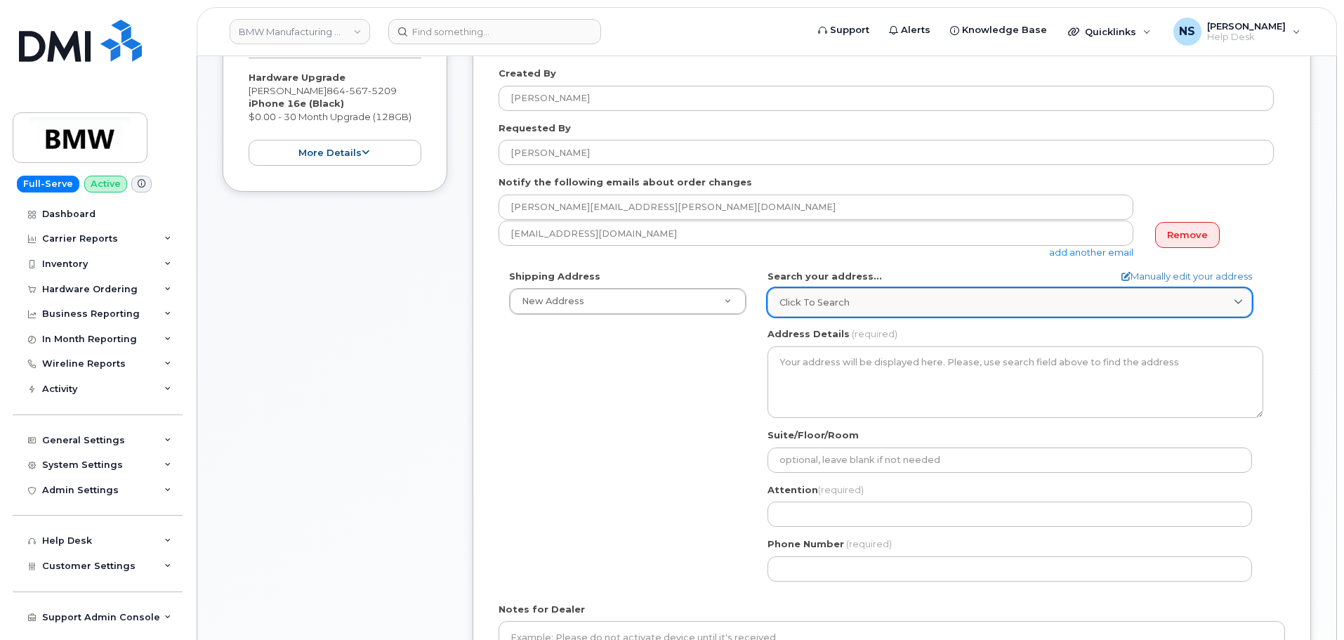
click at [819, 311] on link "Click to search" at bounding box center [1009, 302] width 484 height 29
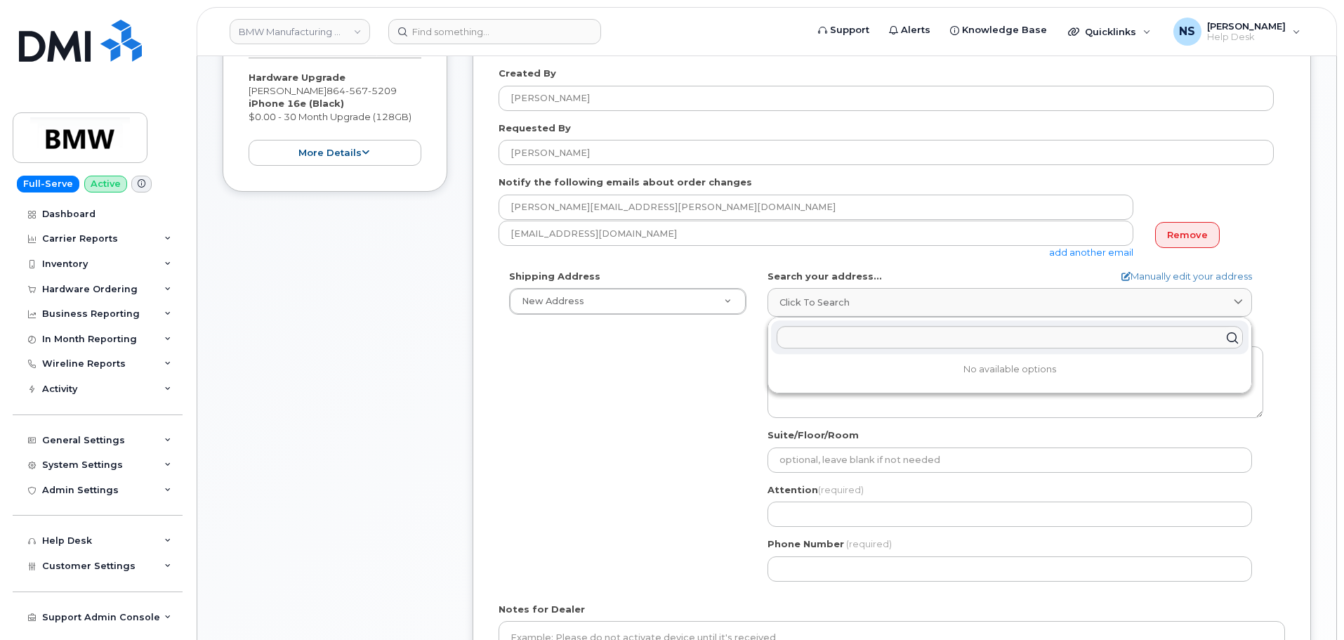
click at [817, 324] on div at bounding box center [1009, 337] width 477 height 34
click at [820, 332] on input "text" at bounding box center [1009, 337] width 466 height 22
paste input "124 Sapphire Pointe Dr, Duncan, SC 29334"
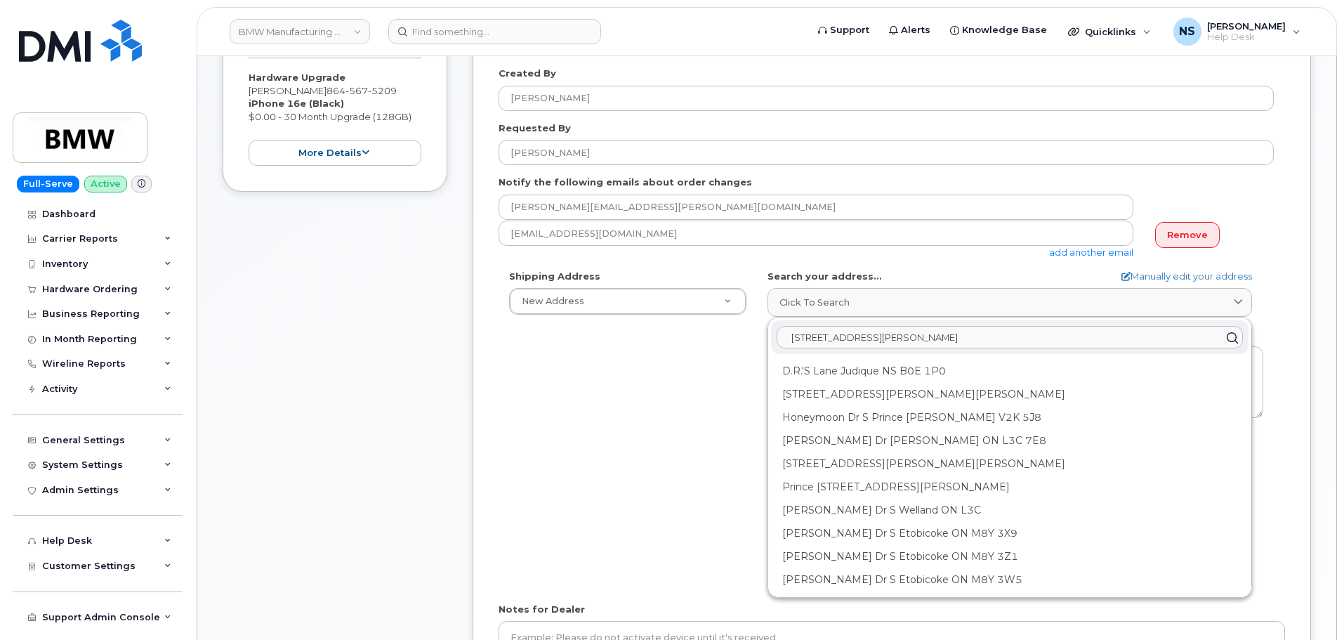
type input "124 Sapphire Pointe Dr, Duncan, SC 29334"
click at [1158, 265] on form "* Note: If you select “New Address,” and wish to have the device sent to a pers…" at bounding box center [891, 351] width 786 height 703
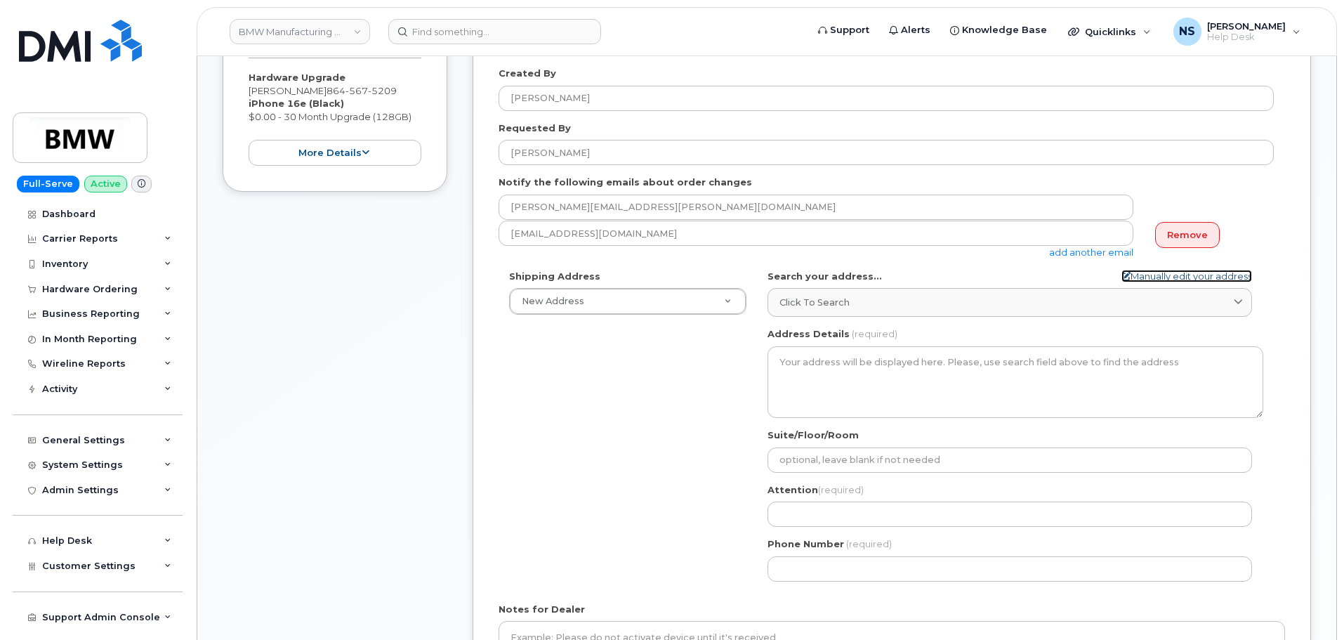
click at [1158, 271] on link "Manually edit your address" at bounding box center [1186, 276] width 131 height 13
select select
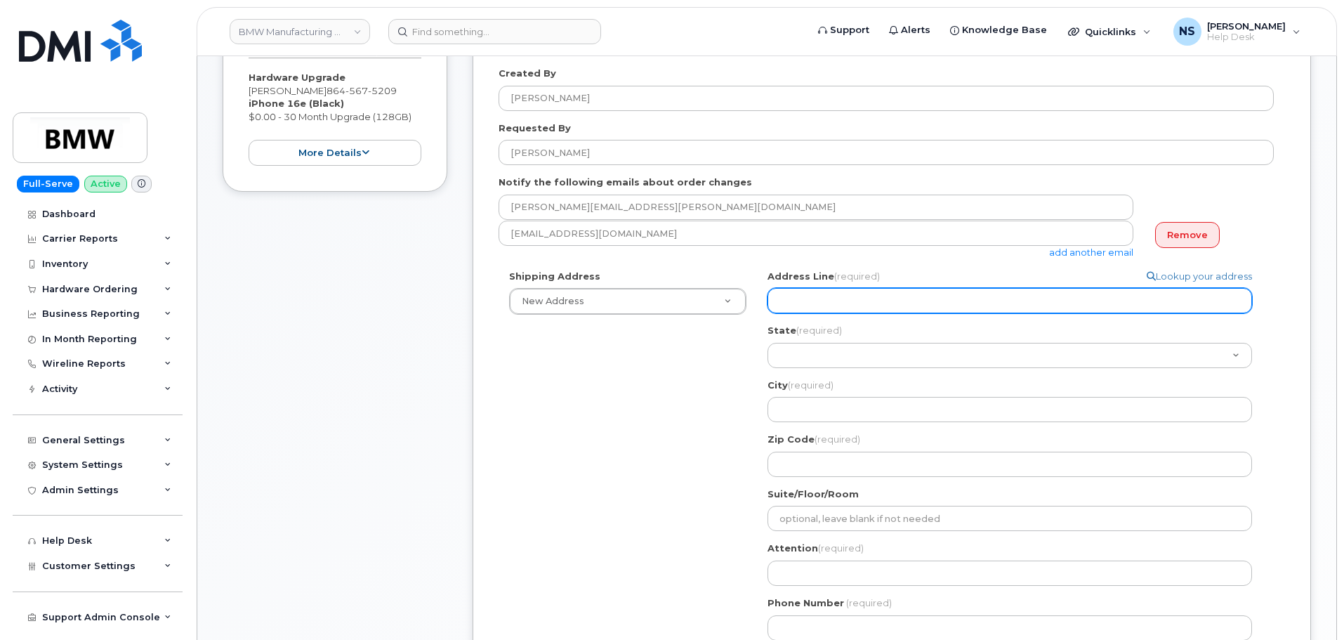
click at [836, 304] on input "Address Line (required)" at bounding box center [1009, 300] width 484 height 25
click at [836, 303] on input "Address Line (required)" at bounding box center [1009, 300] width 484 height 25
paste input "124 Sapphire Pointe Dr, Duncan, SC 29334"
select select
drag, startPoint x: 1028, startPoint y: 305, endPoint x: 886, endPoint y: 313, distance: 142.1
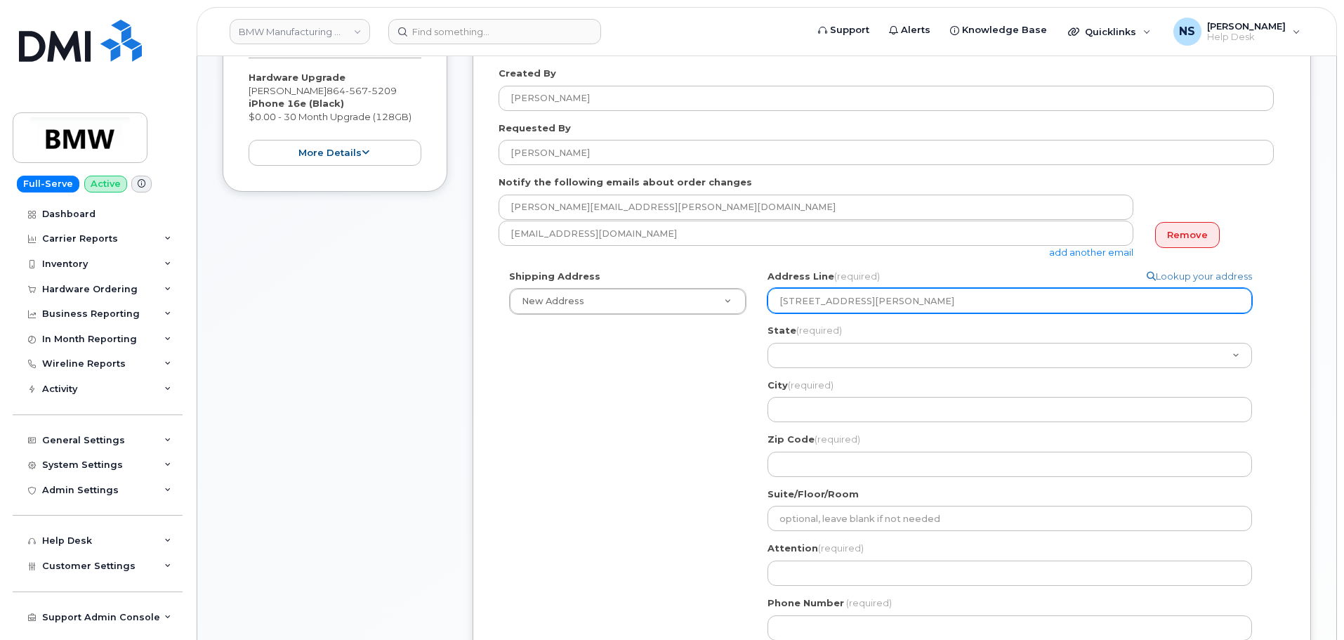
click at [886, 313] on input "124 Sapphire Pointe Dr, Duncan, SC 29334" at bounding box center [1009, 300] width 484 height 25
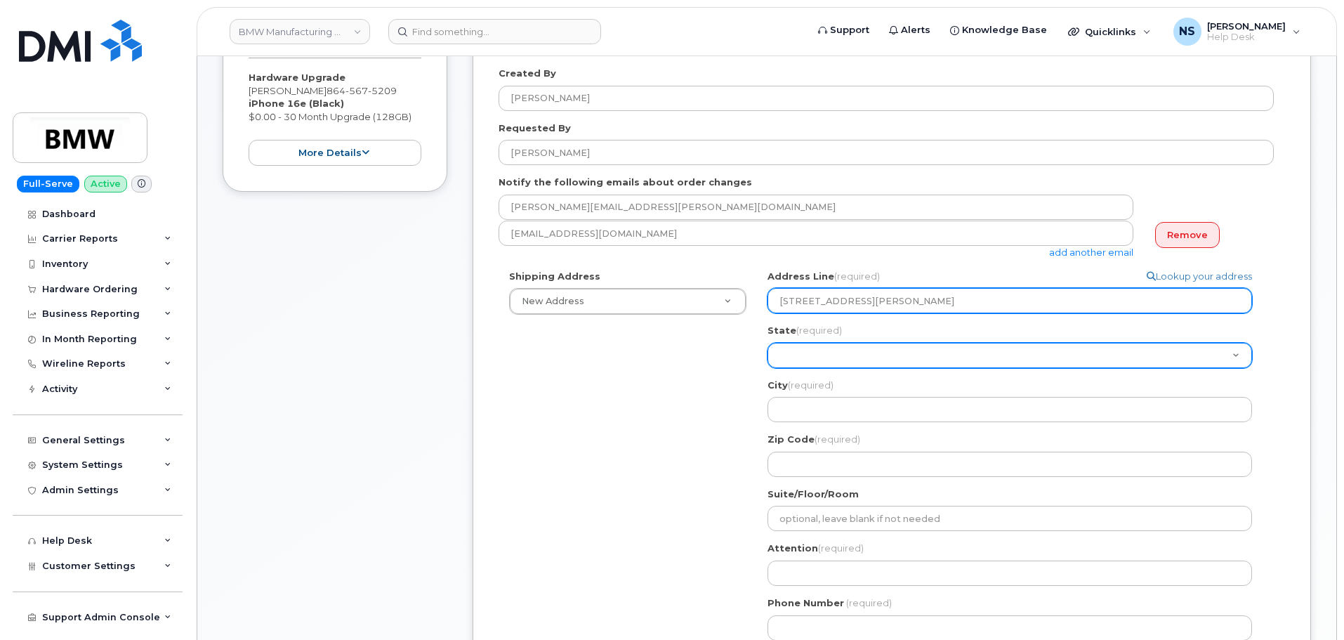
type input "124 Sapphire Pointe Dr, Duncan, SC 29334"
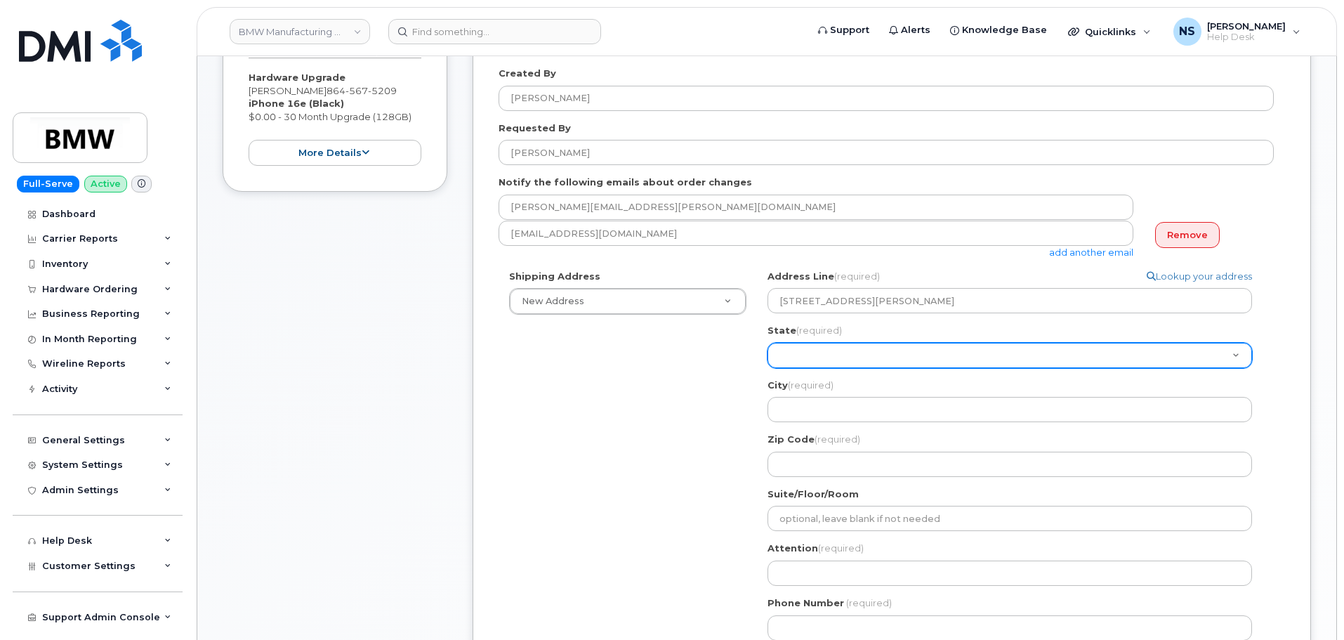
click at [836, 360] on select "Alabama Alaska American Samoa Arizona Arkansas California Colorado Connecticut …" at bounding box center [1009, 355] width 484 height 25
select select "SC"
click at [767, 343] on select "Alabama Alaska American Samoa Arizona Arkansas California Colorado Connecticut …" at bounding box center [1009, 355] width 484 height 25
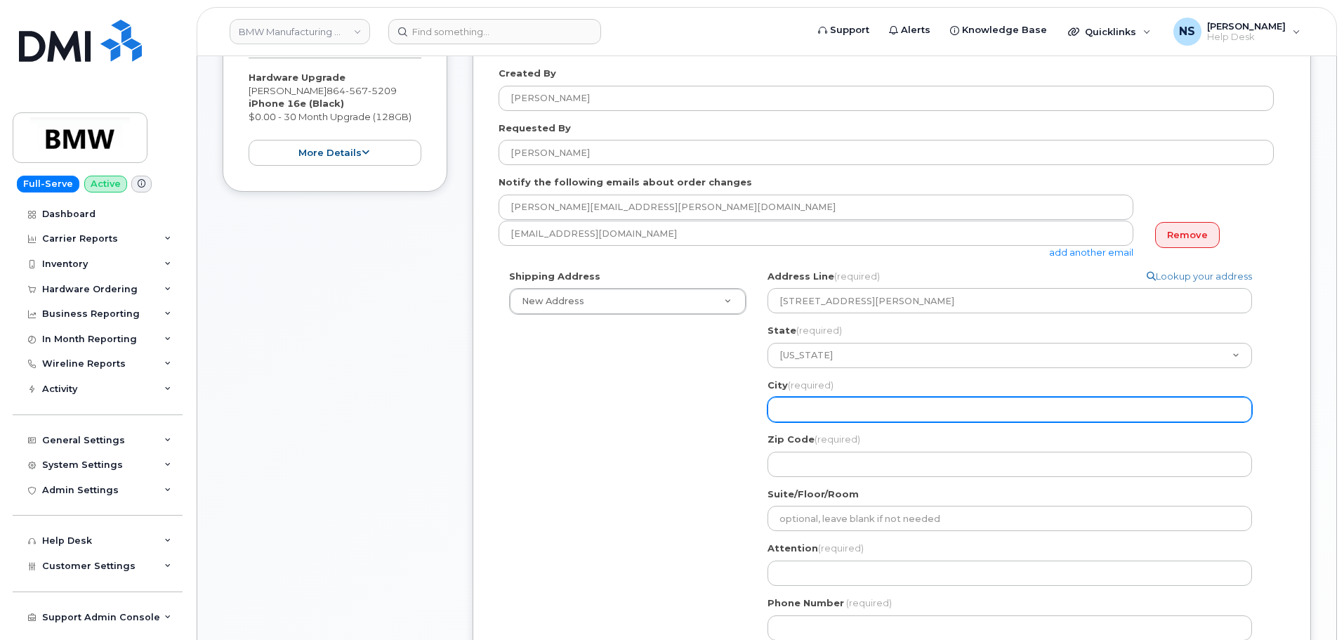
click at [862, 417] on input "City (required)" at bounding box center [1009, 409] width 484 height 25
paste input ", Duncan, SC 29334"
select select
type input ", Duncan, SC 29334"
drag, startPoint x: 783, startPoint y: 409, endPoint x: 735, endPoint y: 411, distance: 47.8
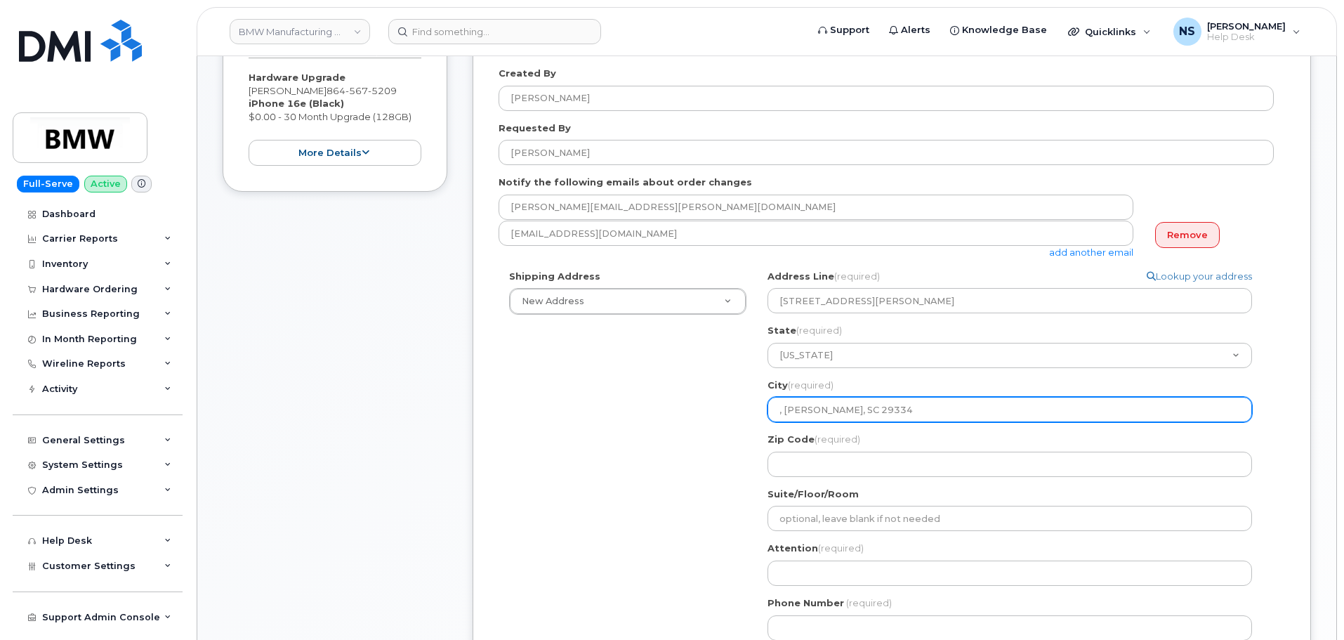
click at [732, 411] on div "Shipping Address New Address New Address 1400 highway 101 south greer sc 29651 …" at bounding box center [885, 460] width 775 height 381
select select
type input "Duncan, SC 29334"
drag, startPoint x: 834, startPoint y: 409, endPoint x: 818, endPoint y: 404, distance: 16.9
click at [818, 404] on input "Duncan, SC 29334" at bounding box center [1009, 409] width 484 height 25
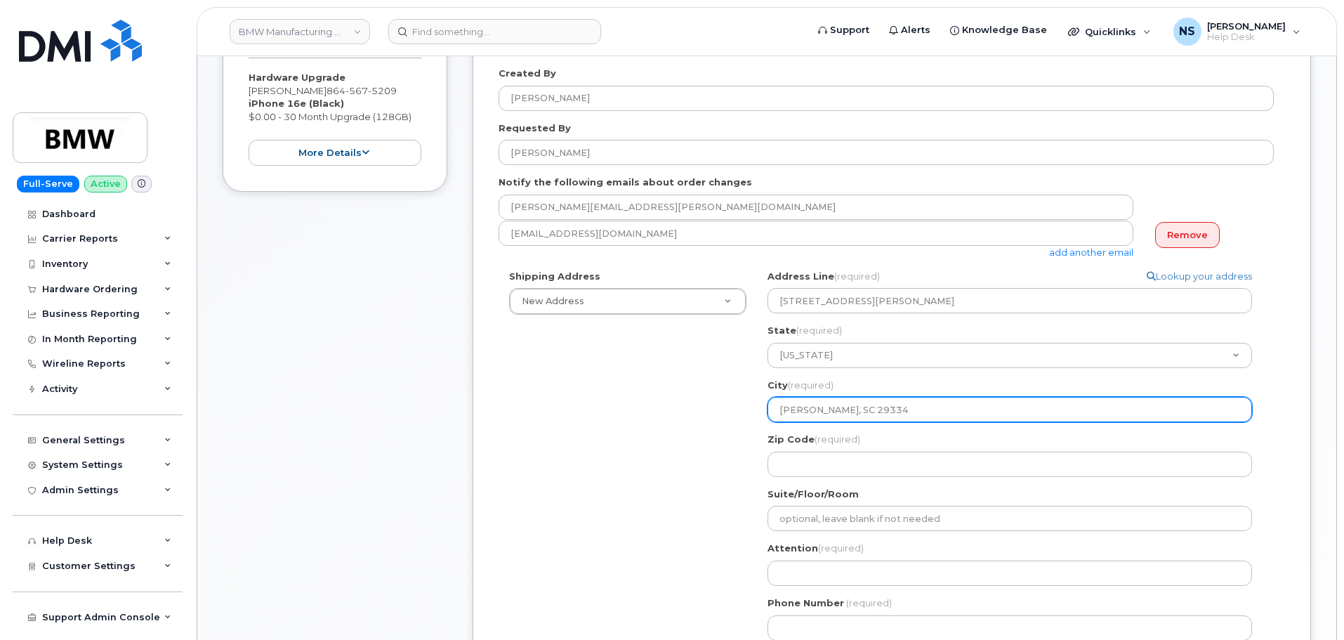
select select
type input "Duncan,29334"
select select
type input "Duncan29334"
select select
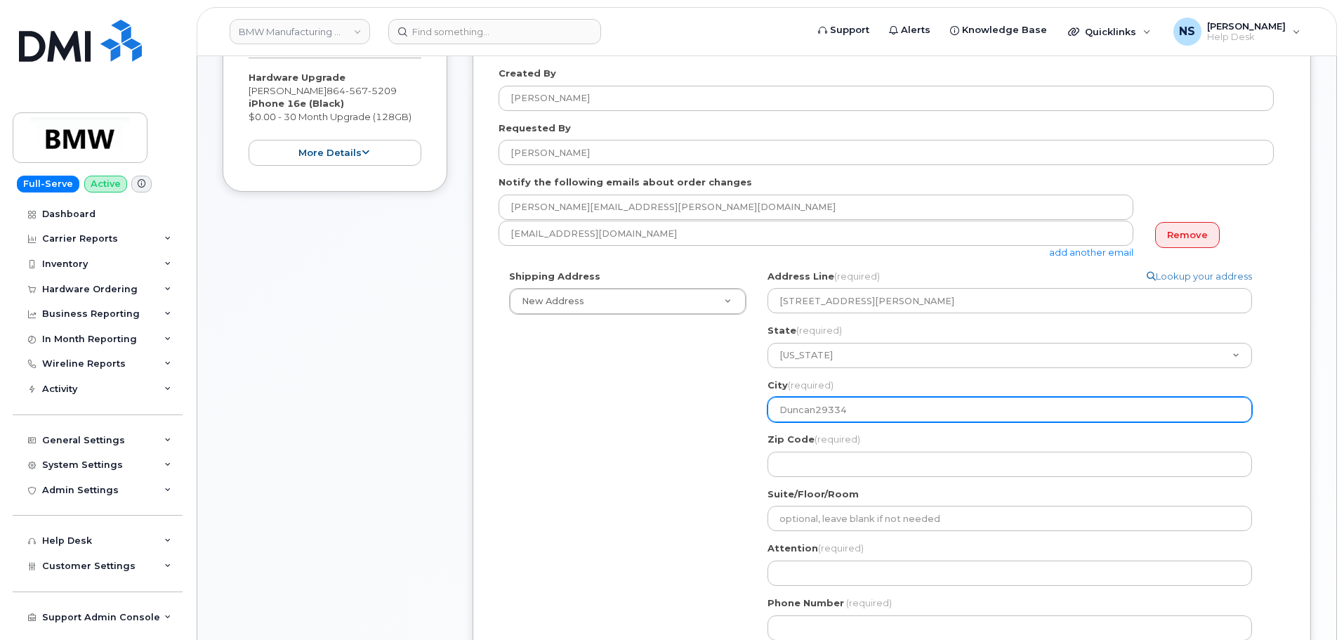
type input "Duncan 29334"
drag, startPoint x: 858, startPoint y: 410, endPoint x: 819, endPoint y: 406, distance: 39.5
click at [819, 406] on input "Duncan 29334" at bounding box center [1009, 409] width 484 height 25
select select
type input "Duncan"
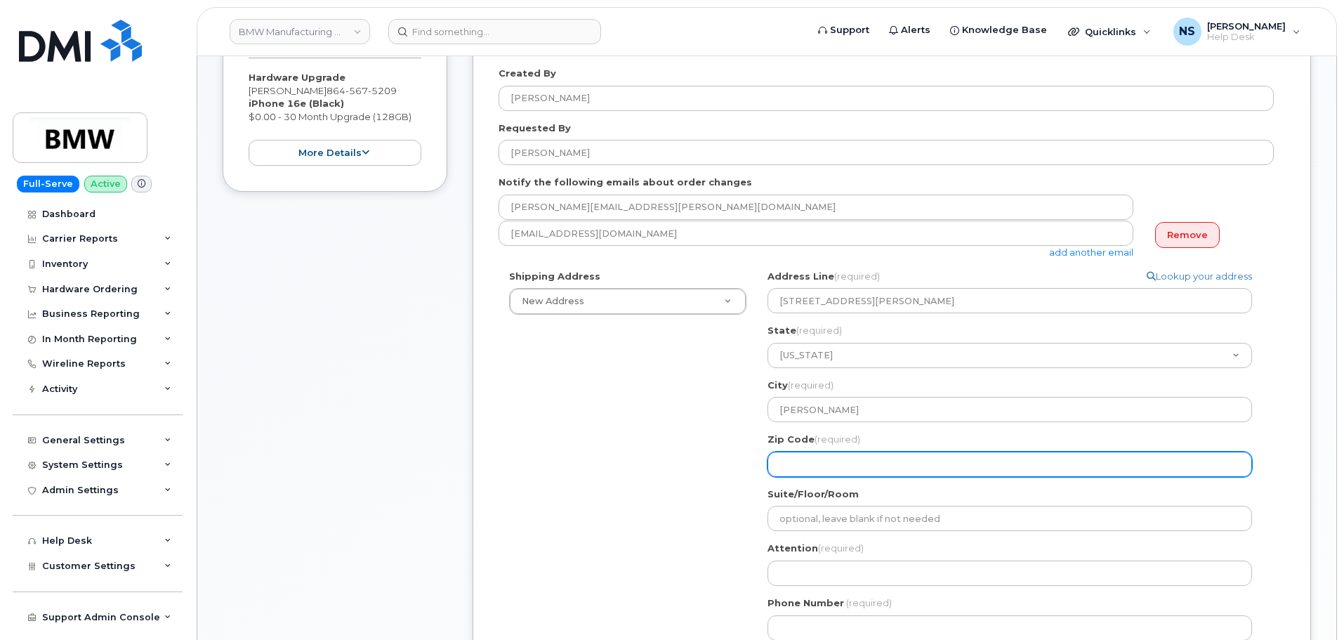
paste input "29334"
select select
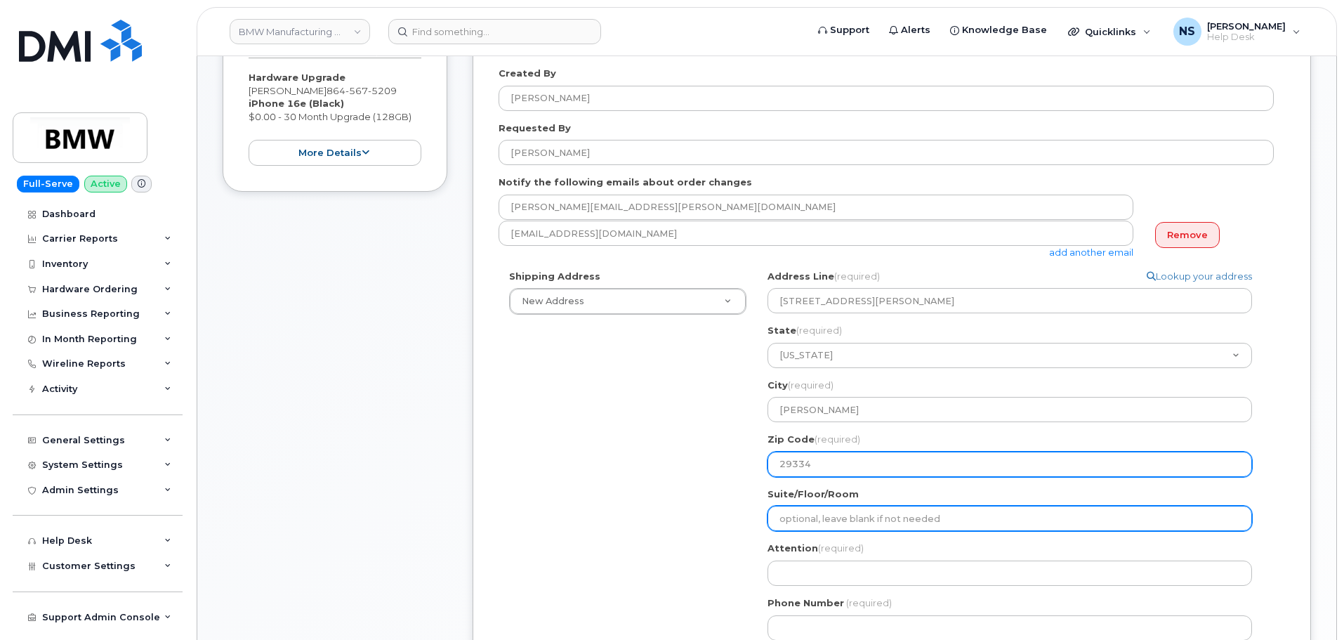
type input "29334"
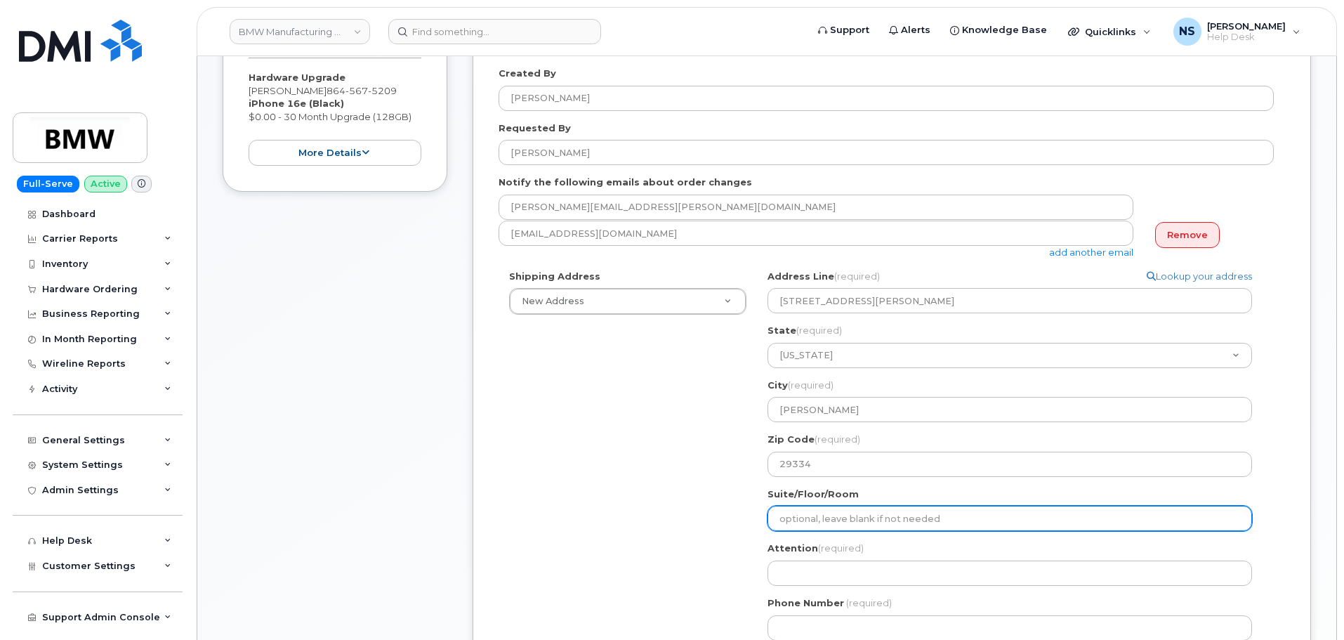
drag, startPoint x: 856, startPoint y: 516, endPoint x: 845, endPoint y: 525, distance: 13.9
click at [856, 515] on input "Suite/Floor/Room" at bounding box center [1009, 517] width 484 height 25
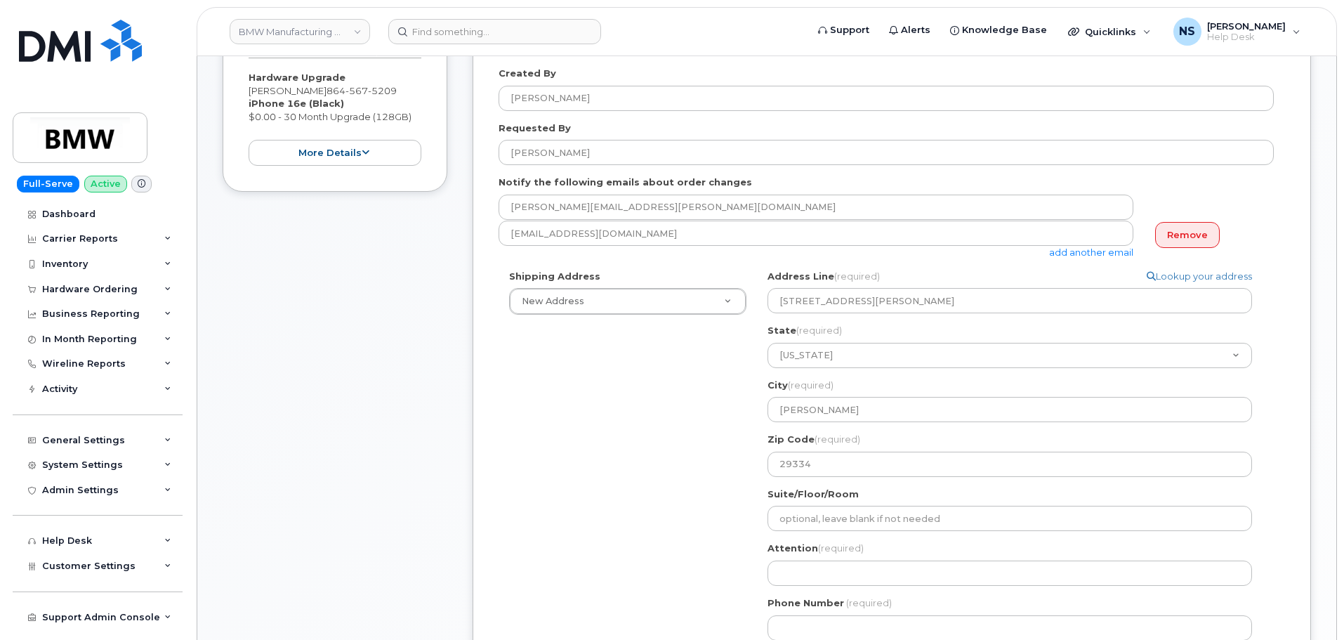
click at [764, 548] on div "SC Duncan Search your address... Manually edit your address Click to search 124…" at bounding box center [1015, 460] width 517 height 381
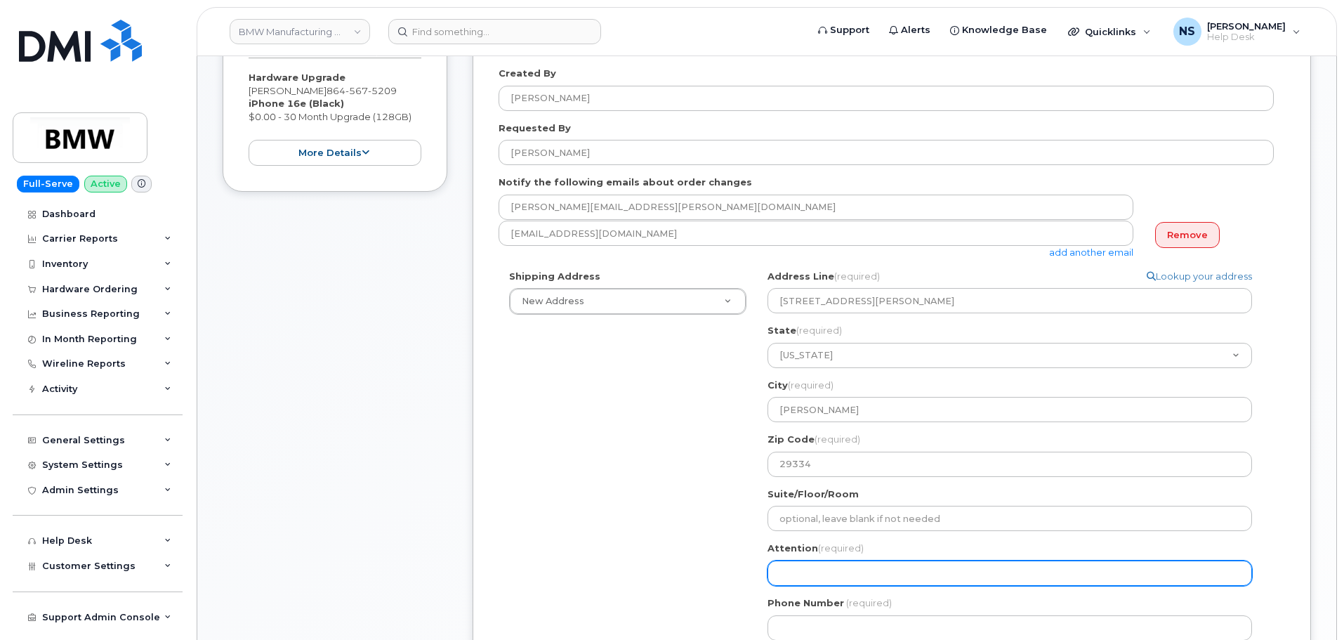
click at [789, 571] on input "Attention (required)" at bounding box center [1009, 572] width 484 height 25
select select
type input "K"
select select
type input "Ki"
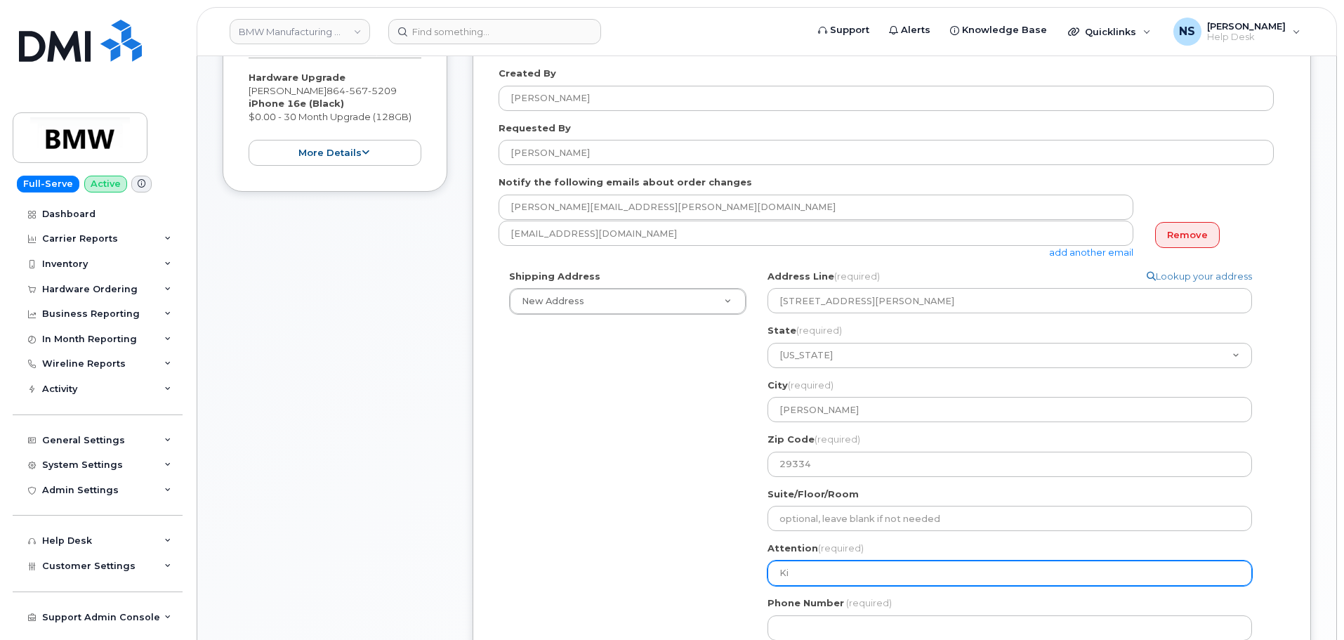
select select
type input "Kie"
select select
type input "Kiew"
select select
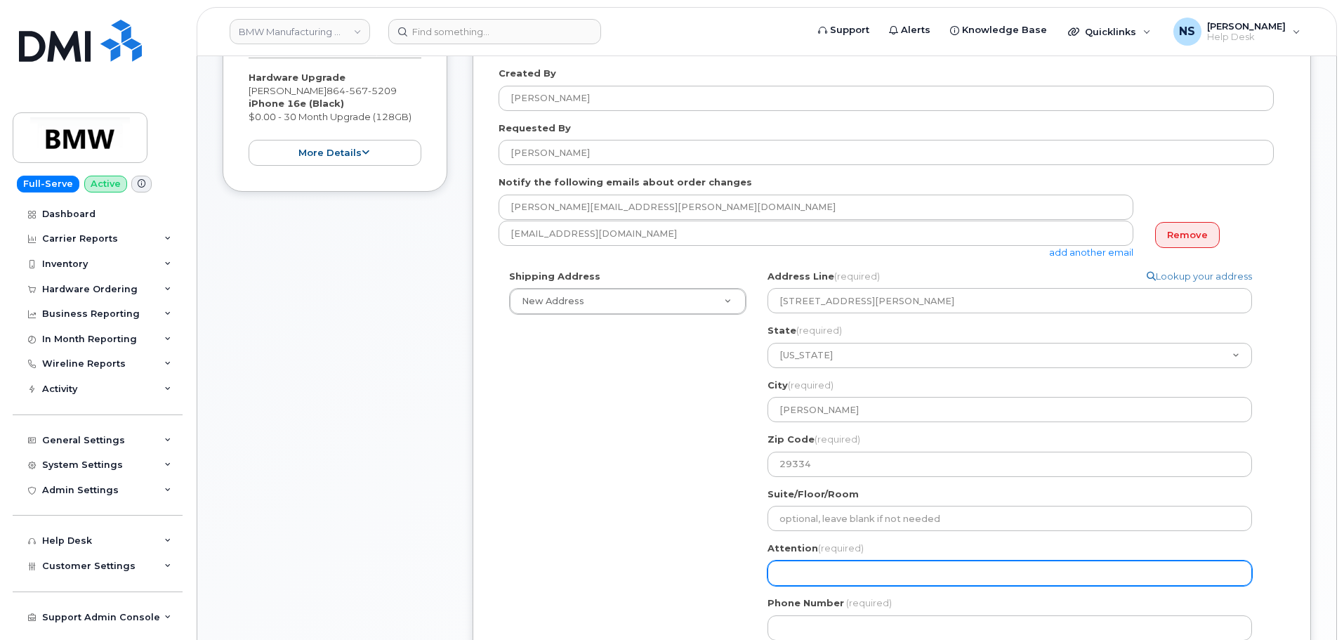
select select
type input "W"
select select
type input "Wa"
select select
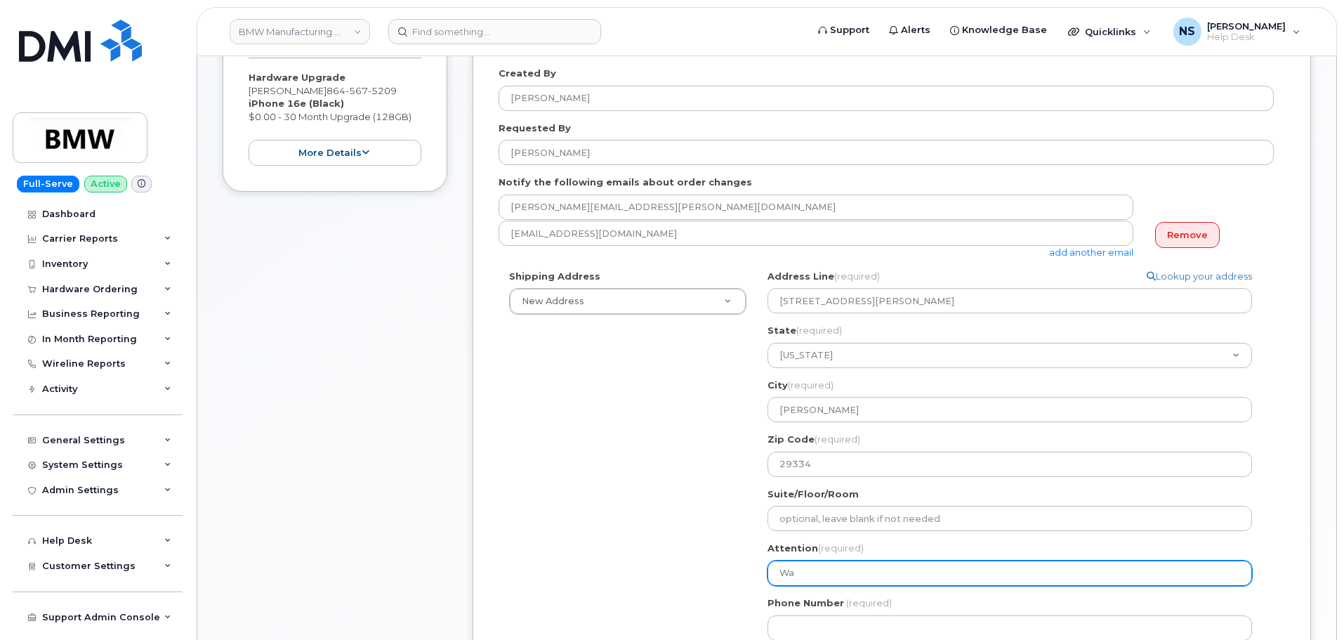
type input "War"
select select
type input "Warr"
select select
type input "Warre"
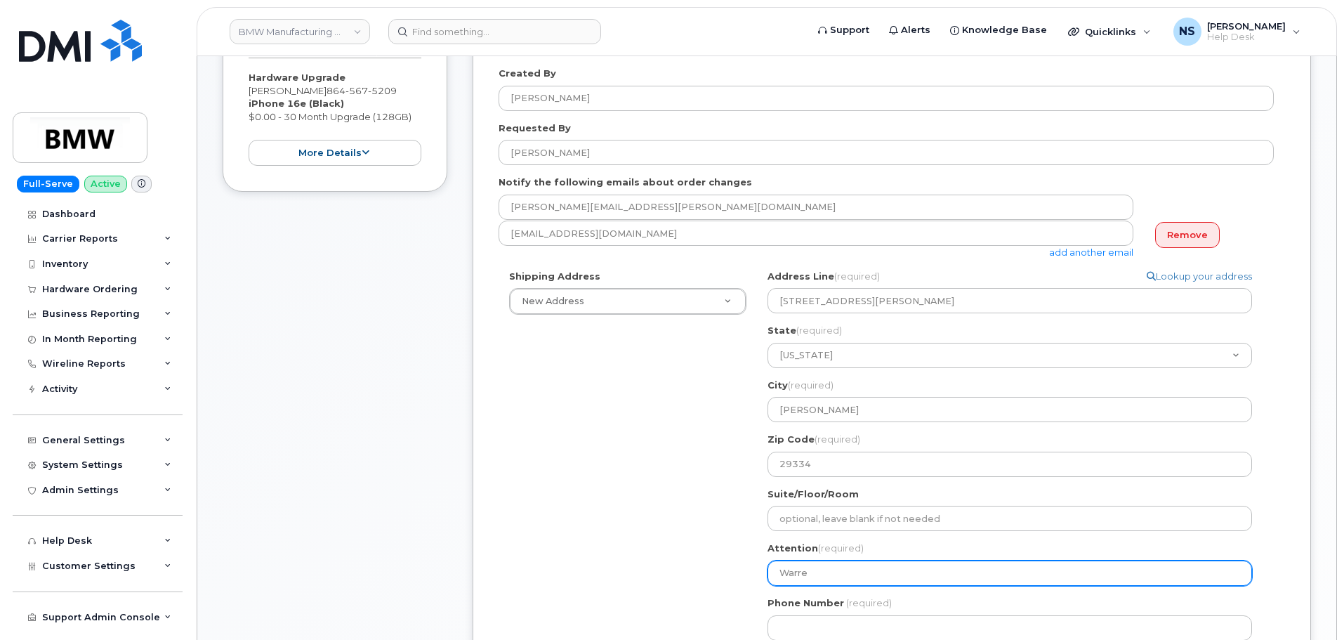
select select
type input "Warren"
select select
type input "Warren j"
select select
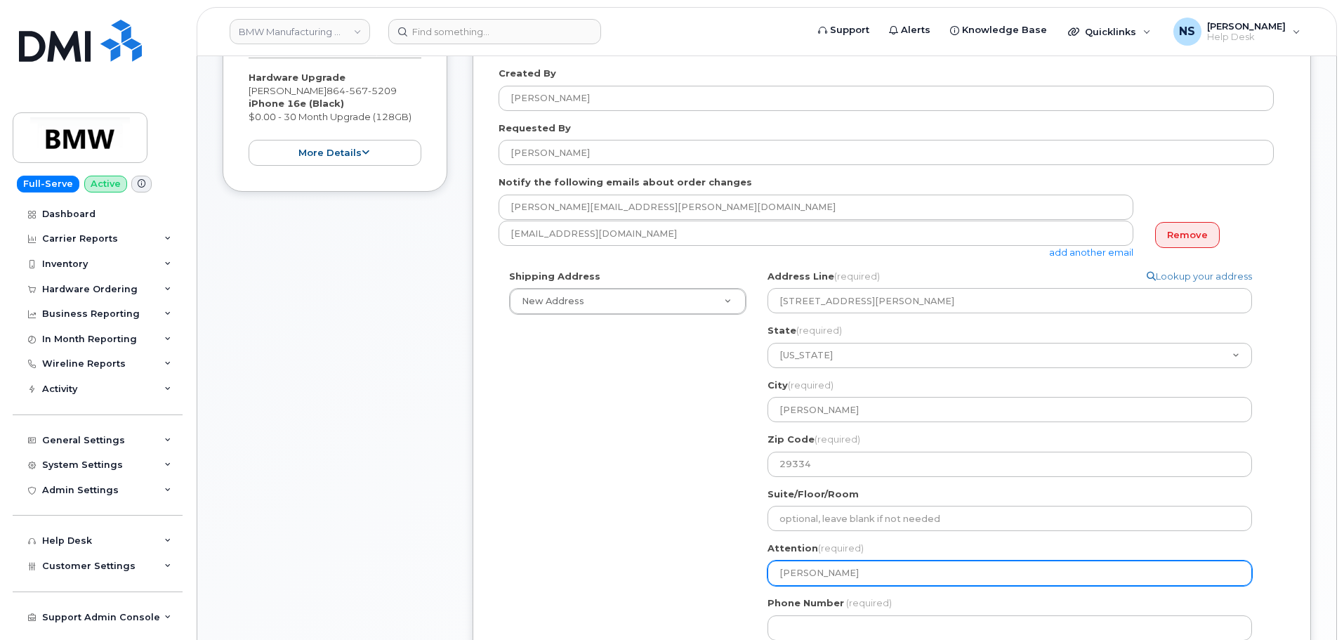
type input "Warren ja"
select select
type input "Warren jam"
select select
type input "Warren jame"
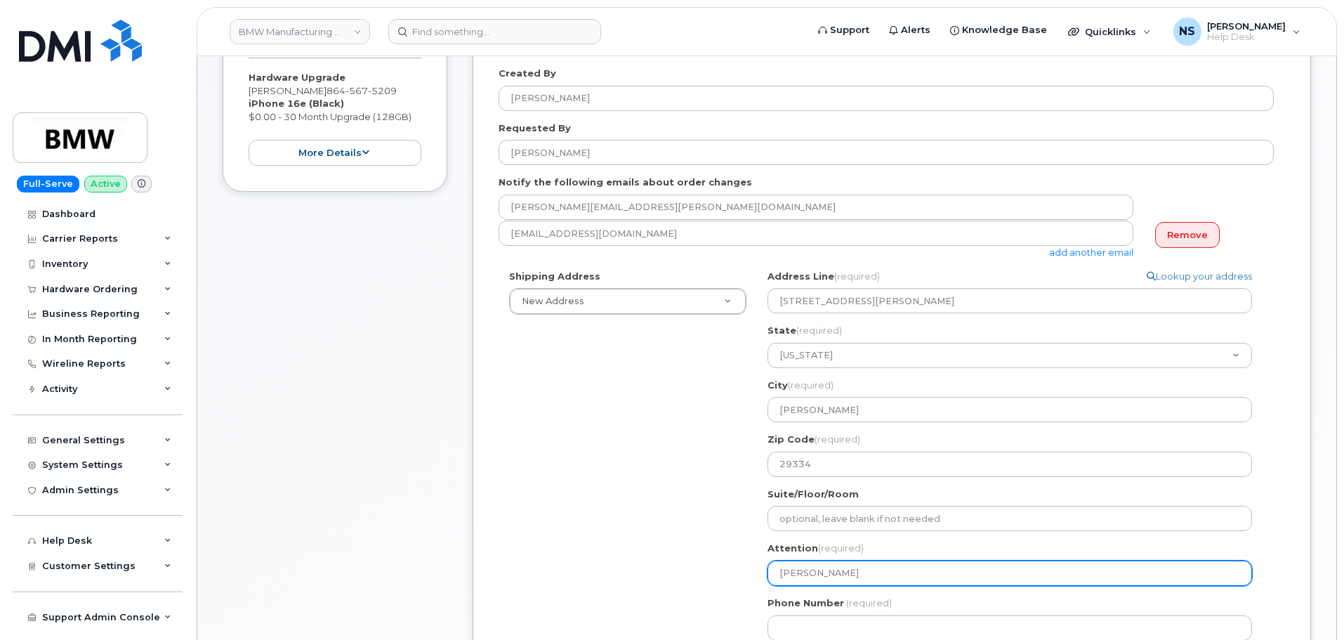
select select
type input "Warren james"
select select
type input "Warren jame"
select select
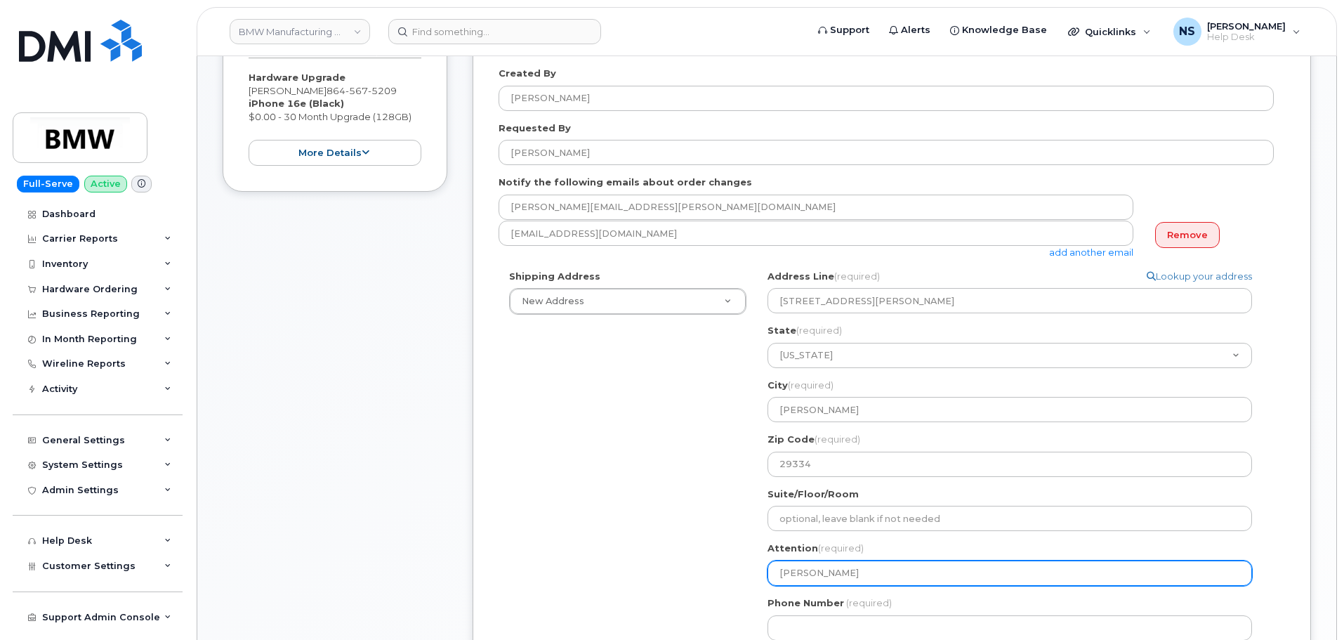
type input "Warren jam"
select select
type input "Warren ja"
select select
type input "Warren j"
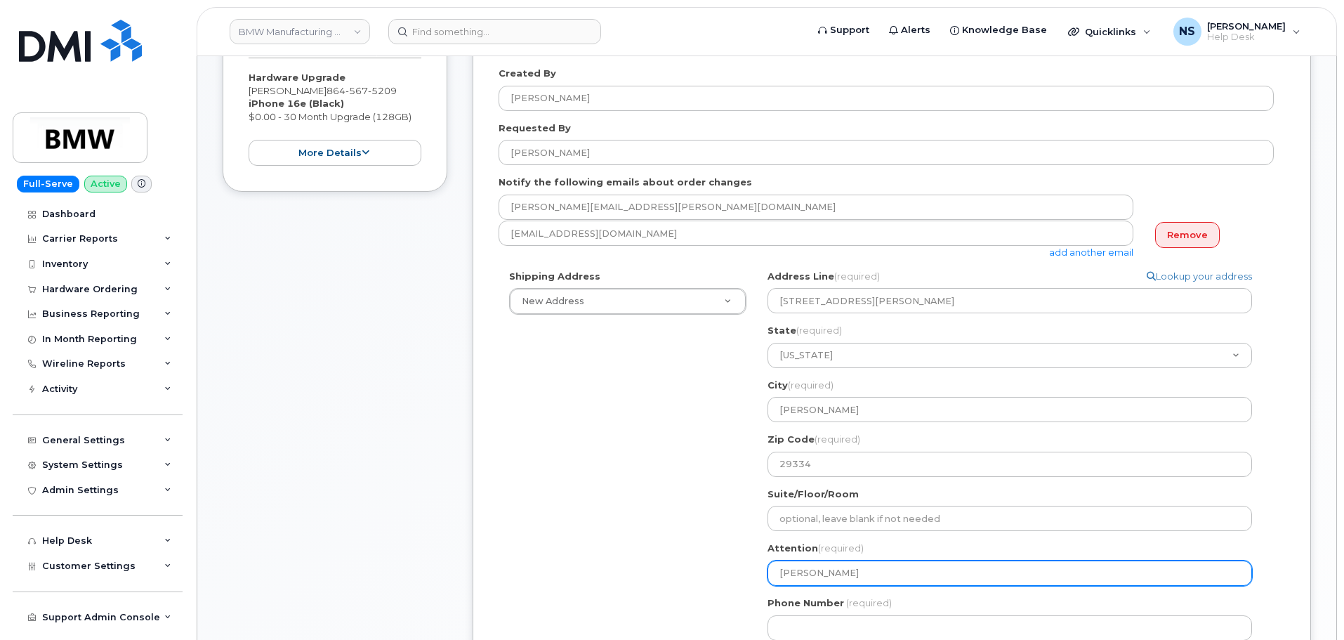
select select
type input "Warren"
select select
type input "Warren J"
select select
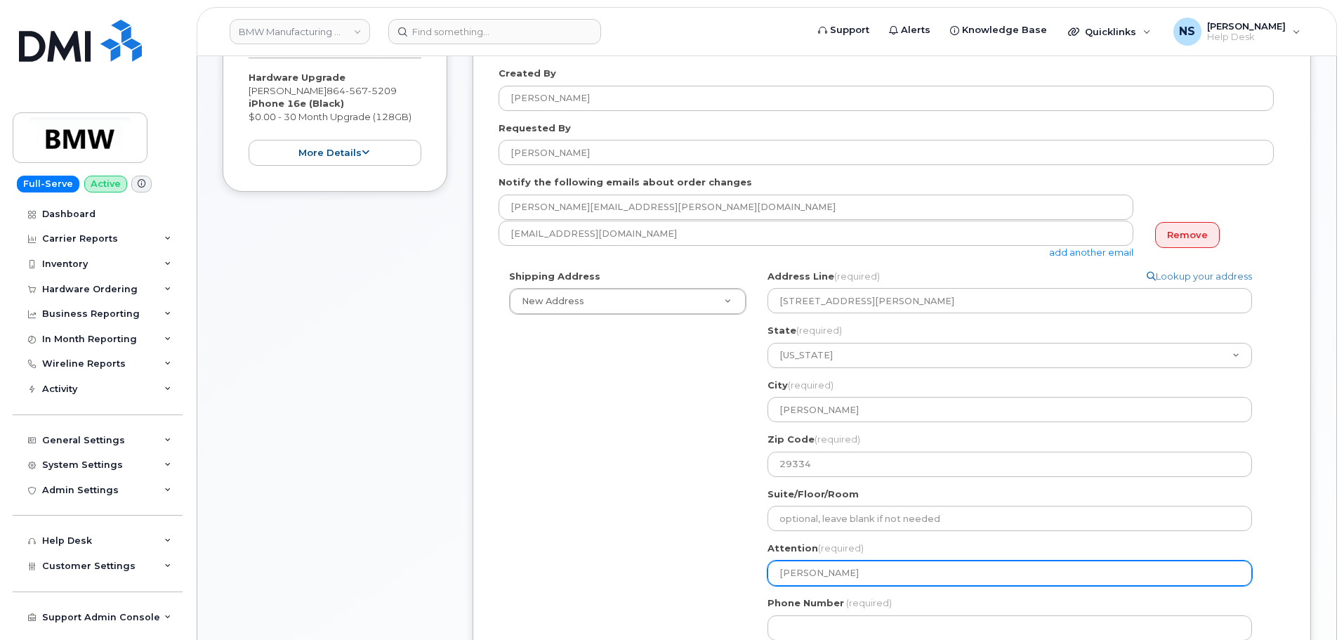
type input "Warren Ja"
select select
type input "Warren Jam"
select select
type input "Warren Jame"
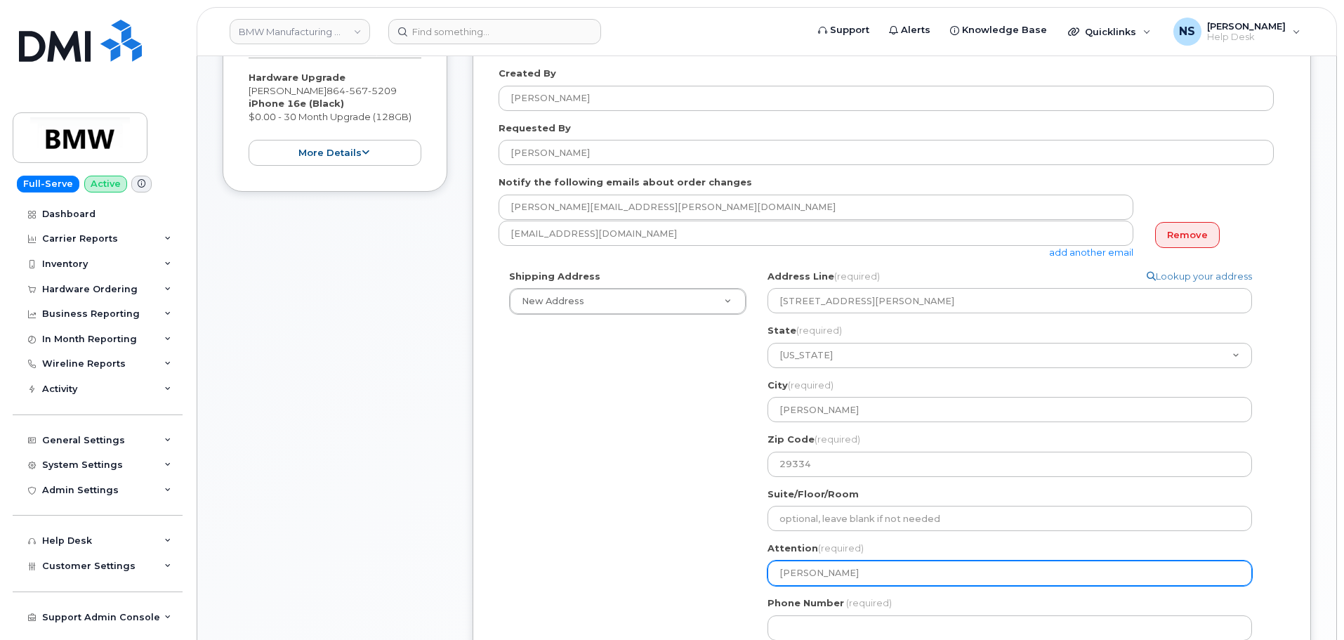
select select
type input "Warren James"
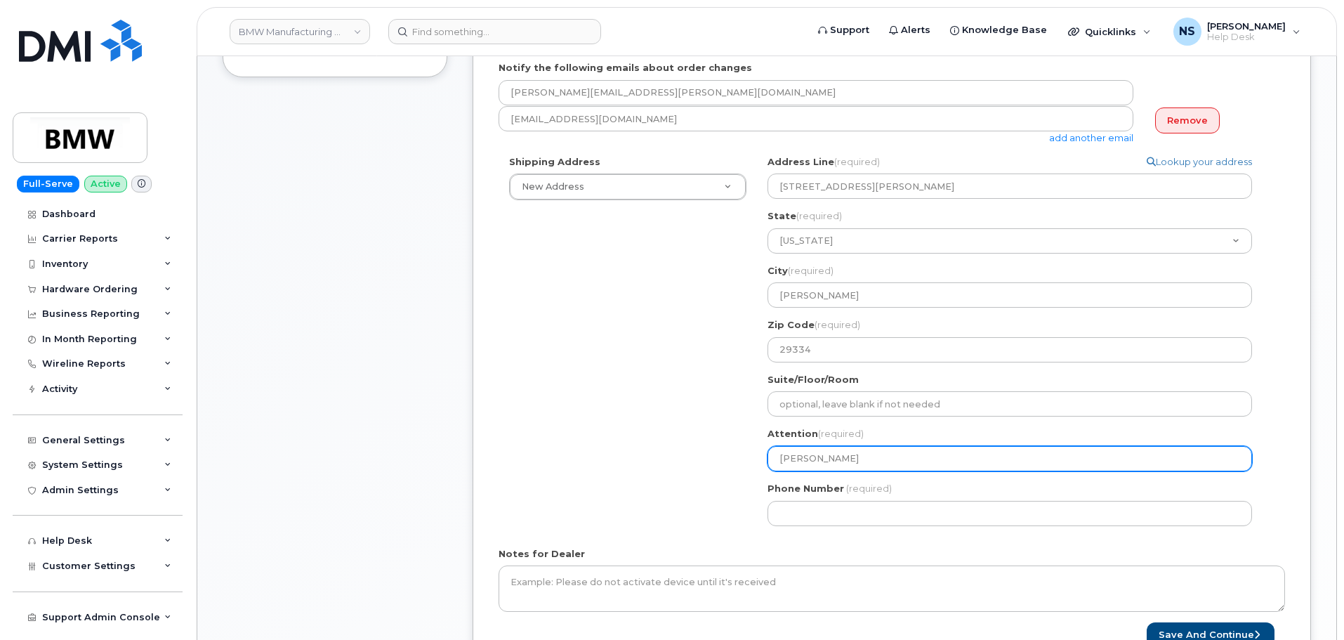
scroll to position [421, 0]
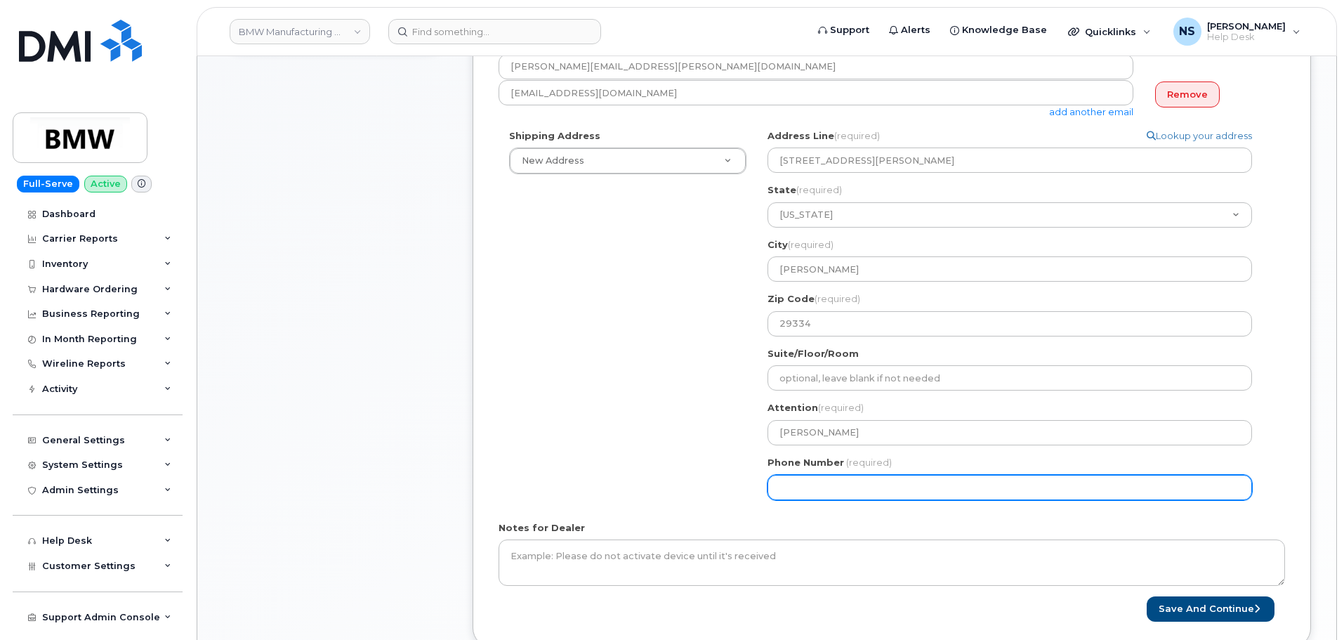
click at [827, 496] on input "Phone Number" at bounding box center [1009, 487] width 484 height 25
paste input "8645675209"
type input "8645675209"
select select
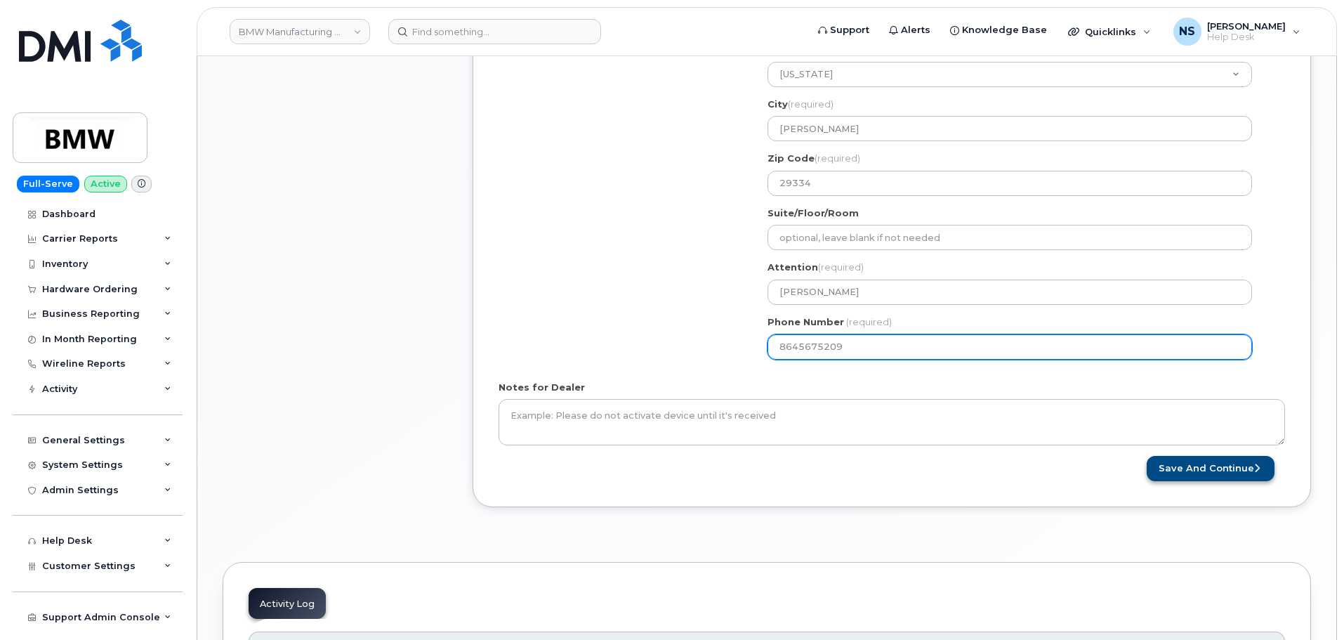
type input "8645675209"
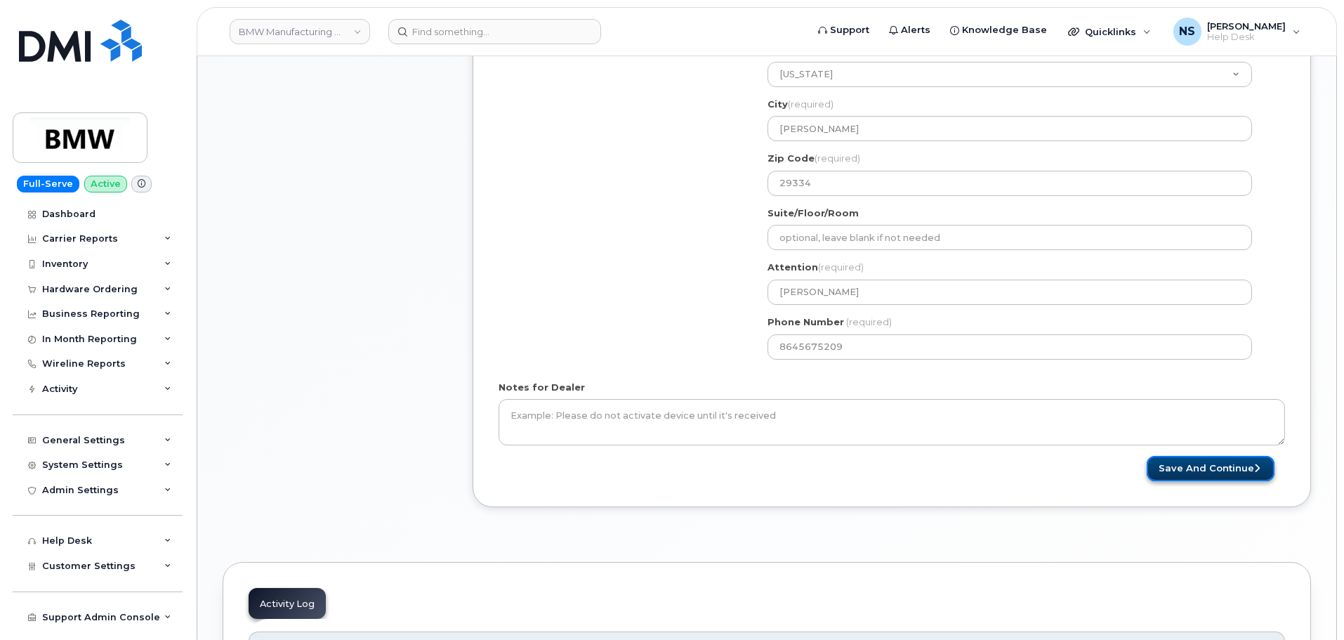
click at [1198, 458] on button "Save and Continue" at bounding box center [1210, 469] width 128 height 26
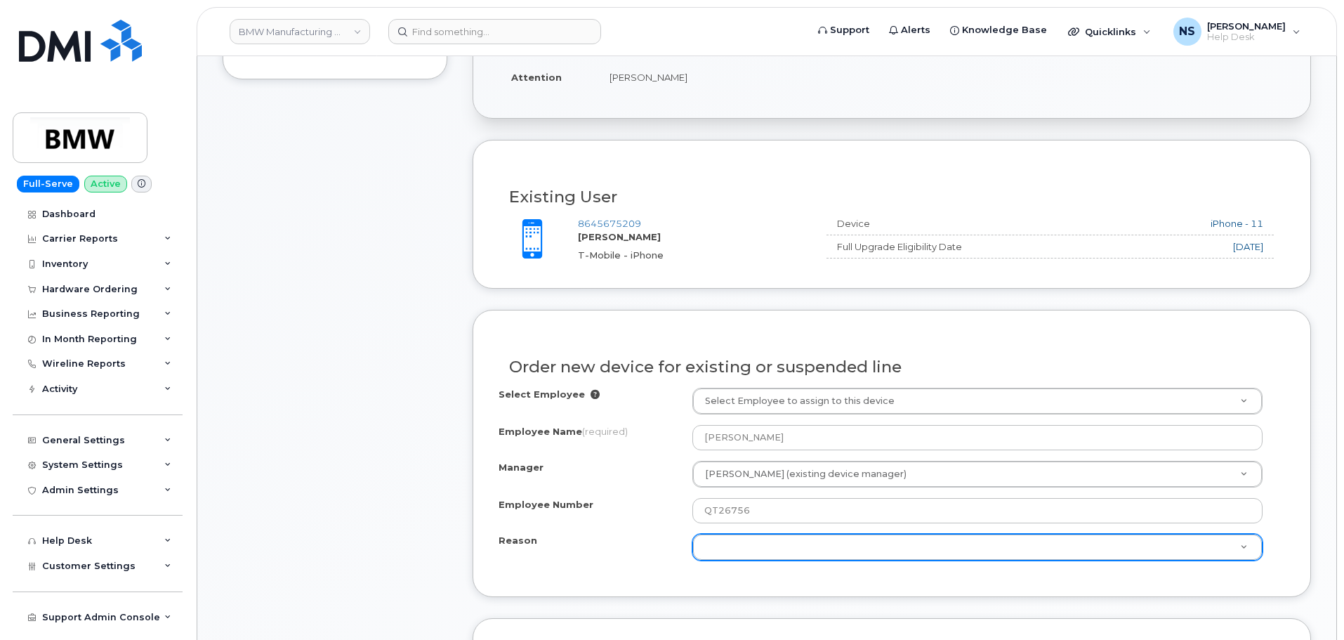
scroll to position [562, 0]
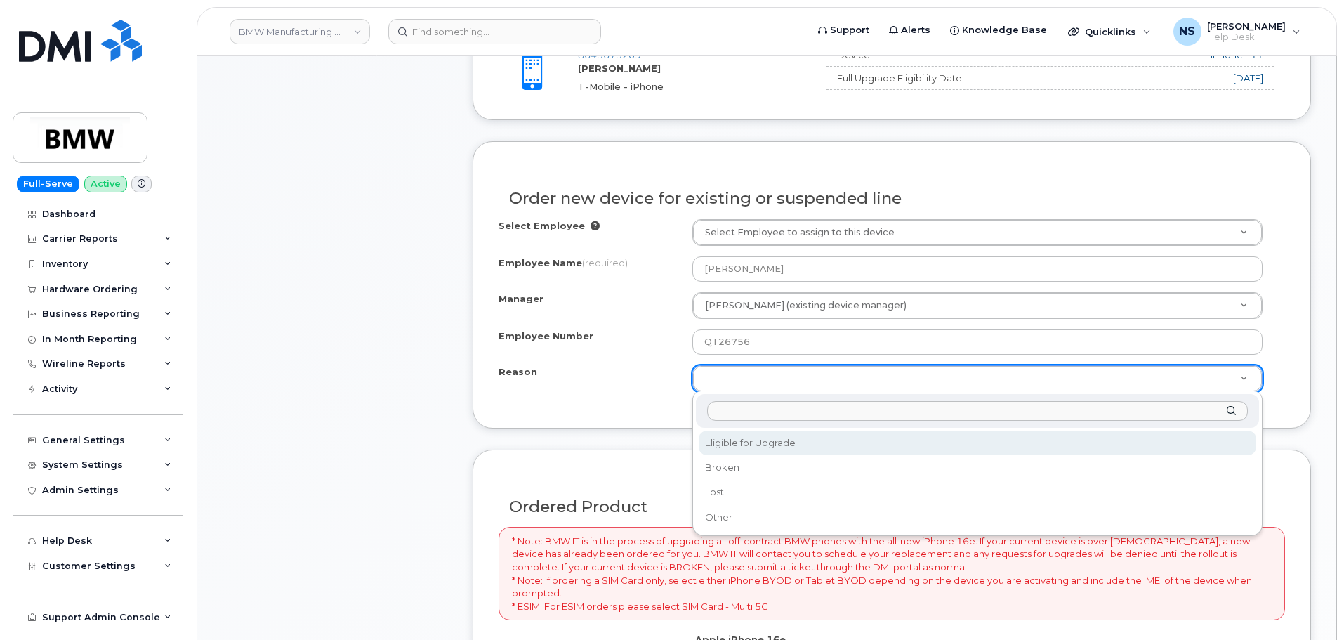
drag, startPoint x: 743, startPoint y: 447, endPoint x: 721, endPoint y: 406, distance: 46.2
select select "eligible_for_upgrade"
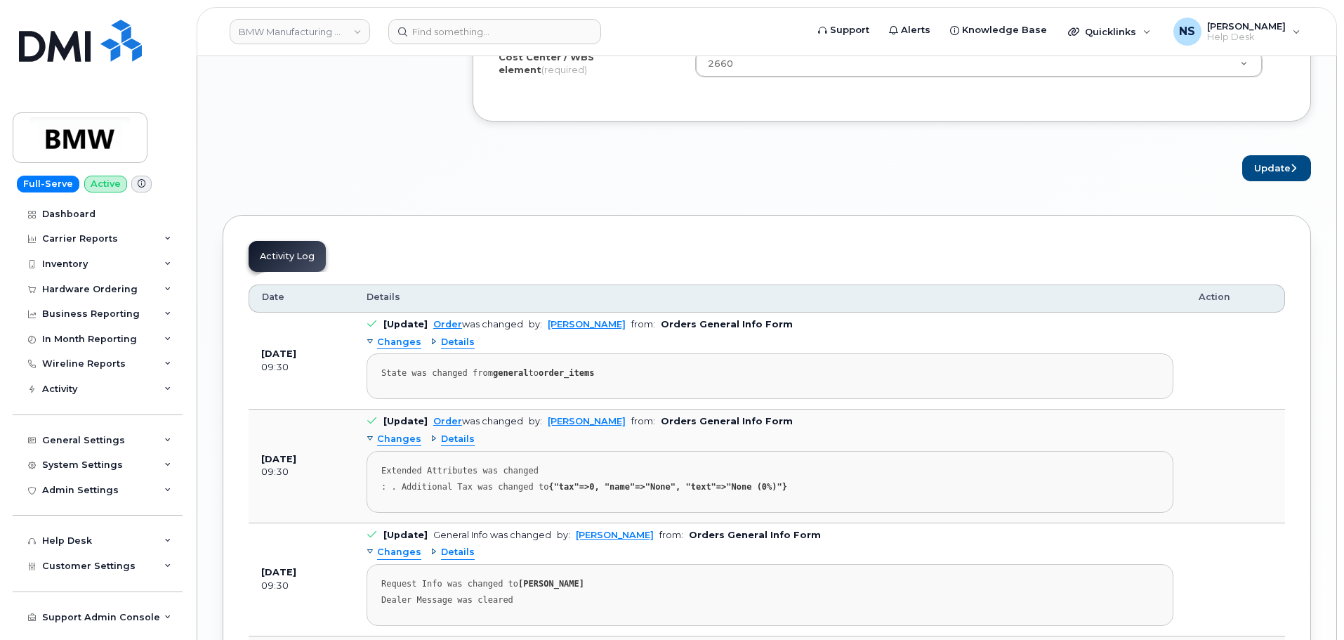
scroll to position [1194, 0]
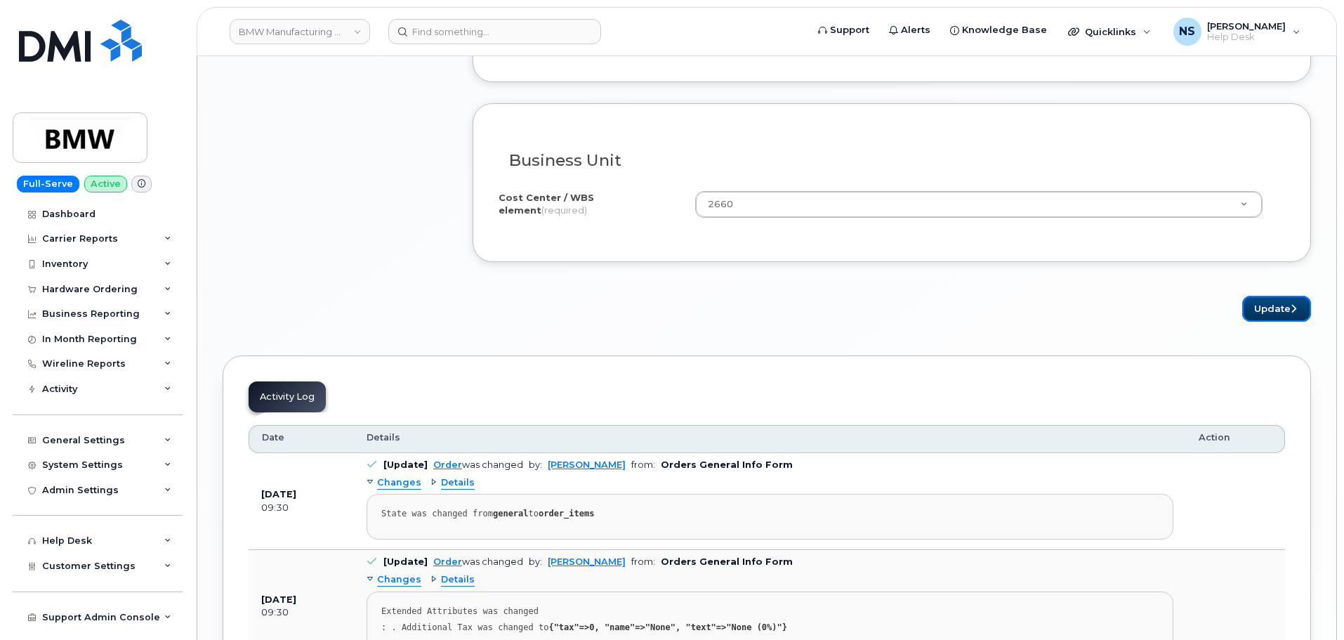
click at [1264, 308] on button "Update" at bounding box center [1276, 309] width 69 height 26
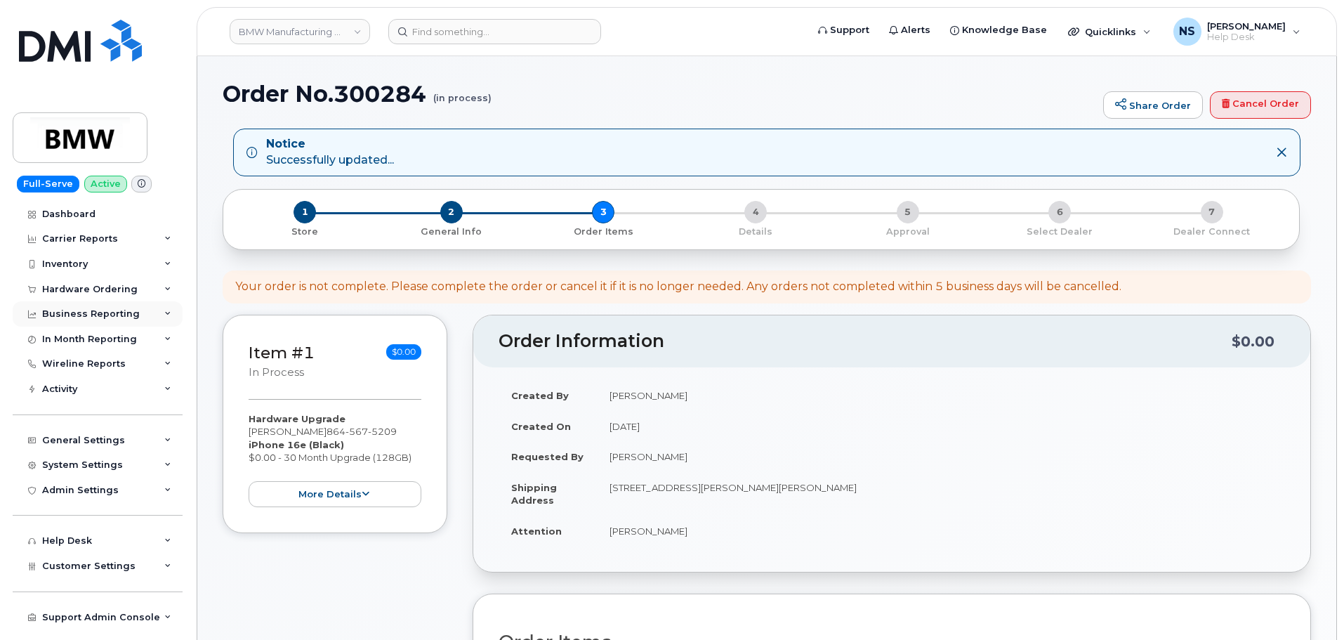
scroll to position [351, 0]
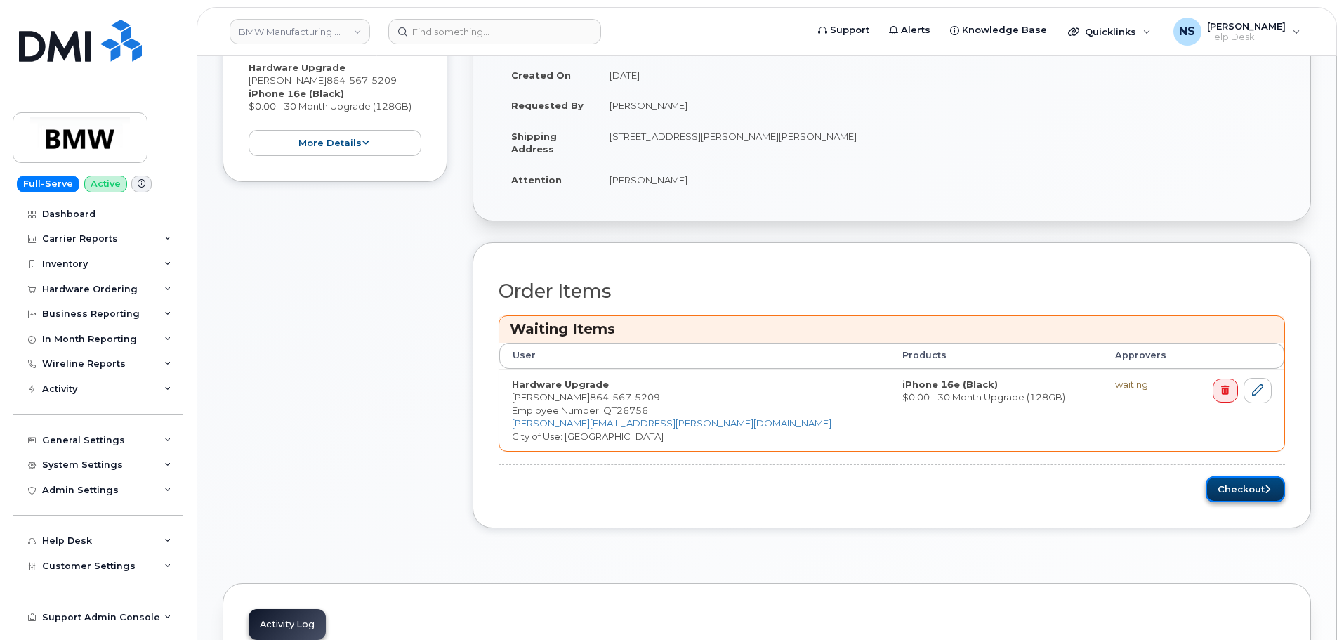
click at [1245, 478] on button "Checkout" at bounding box center [1244, 489] width 79 height 26
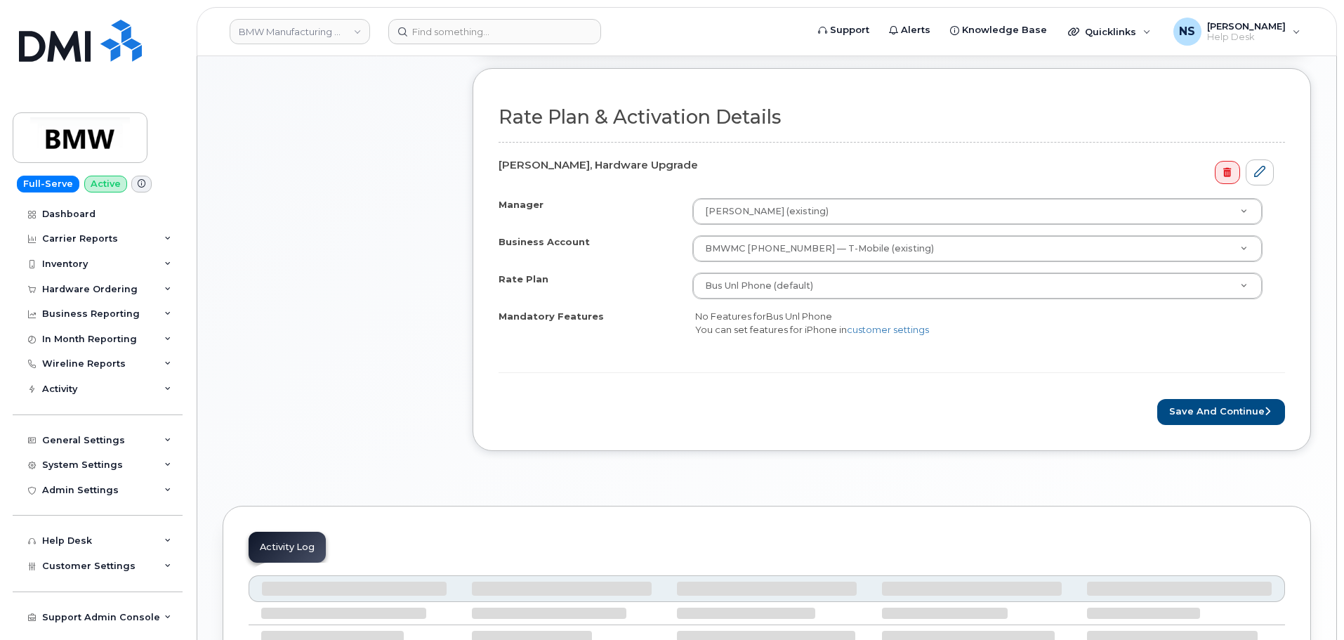
scroll to position [421, 0]
click at [1195, 415] on button "Save and Continue" at bounding box center [1221, 411] width 128 height 26
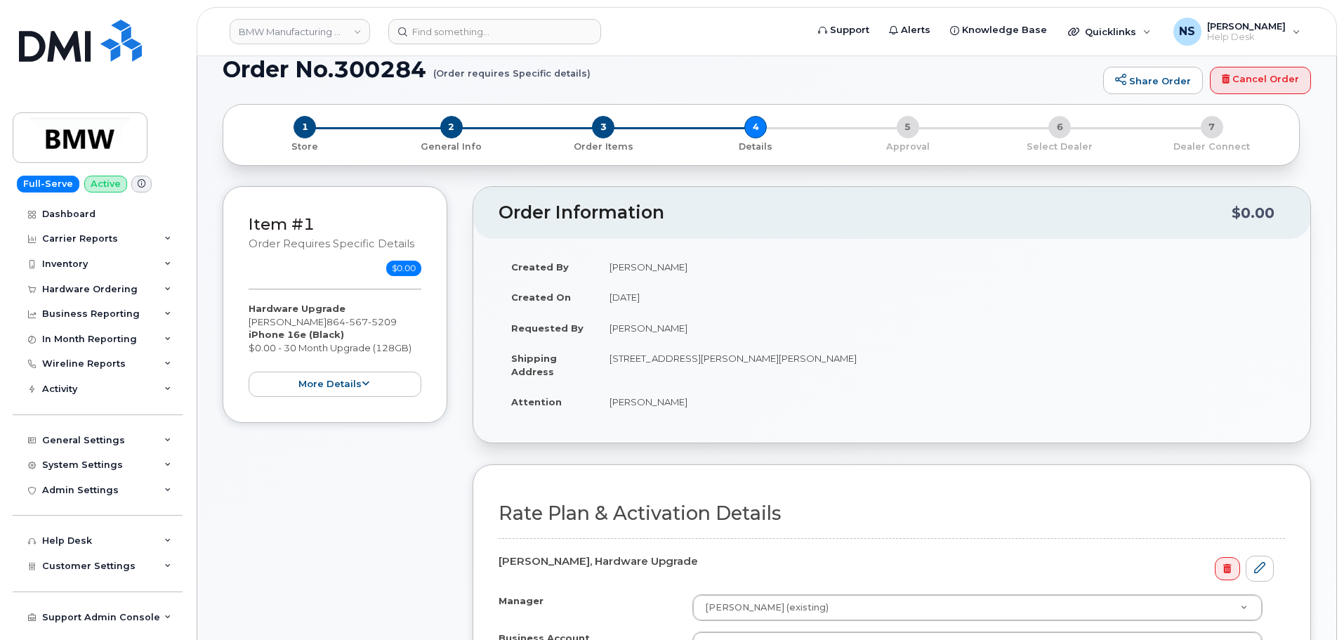
scroll to position [0, 0]
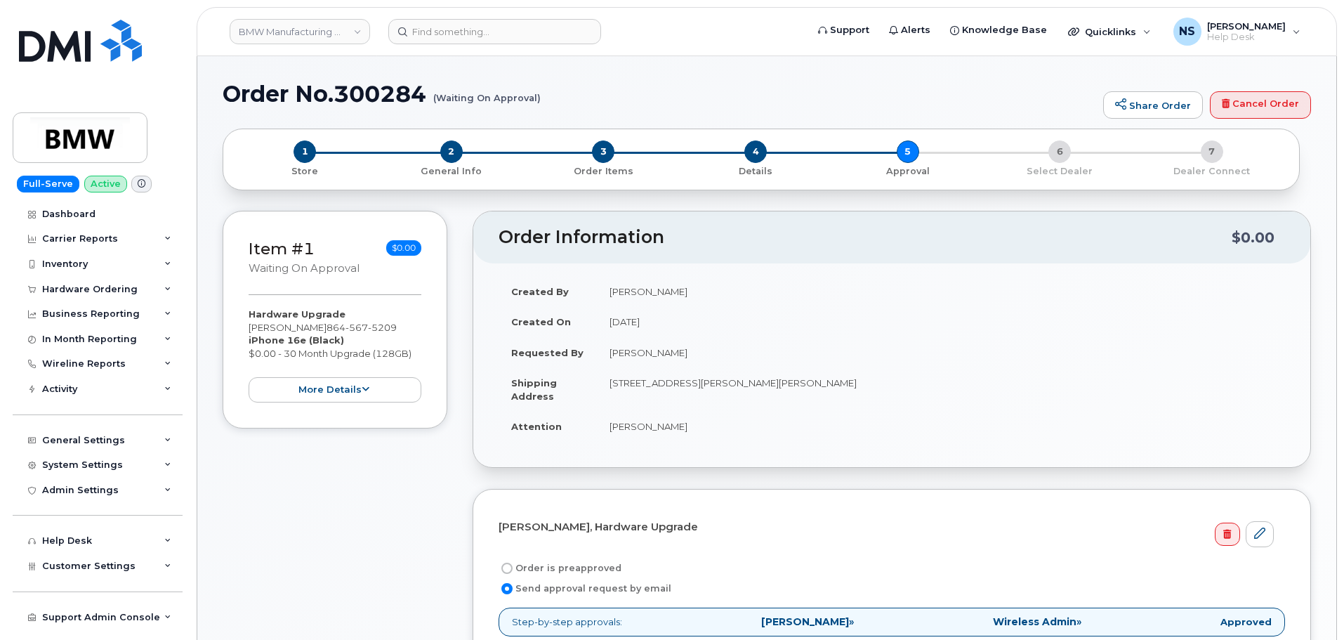
click at [374, 86] on h1 "Order No.300284 (Waiting On Approval)" at bounding box center [659, 93] width 873 height 25
drag, startPoint x: 0, startPoint y: 0, endPoint x: 375, endPoint y: 84, distance: 384.3
click at [375, 86] on h1 "Order No.300284 (Waiting On Approval)" at bounding box center [659, 93] width 873 height 25
copy h1 "300284"
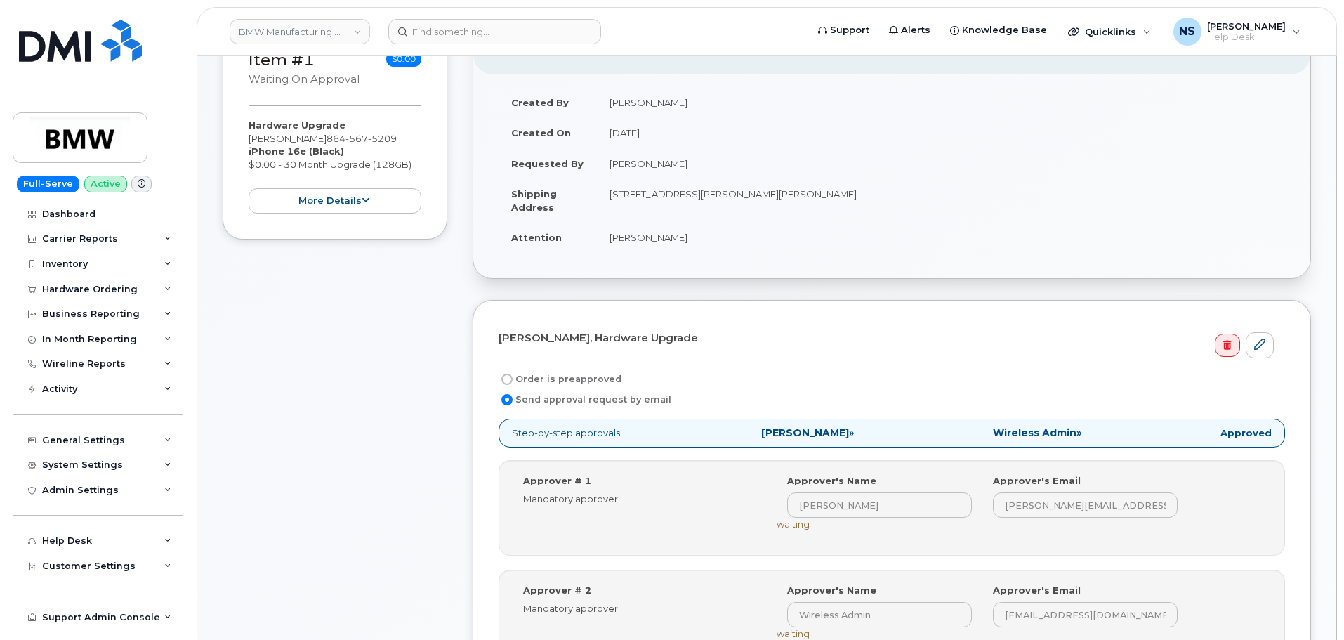
scroll to position [140, 0]
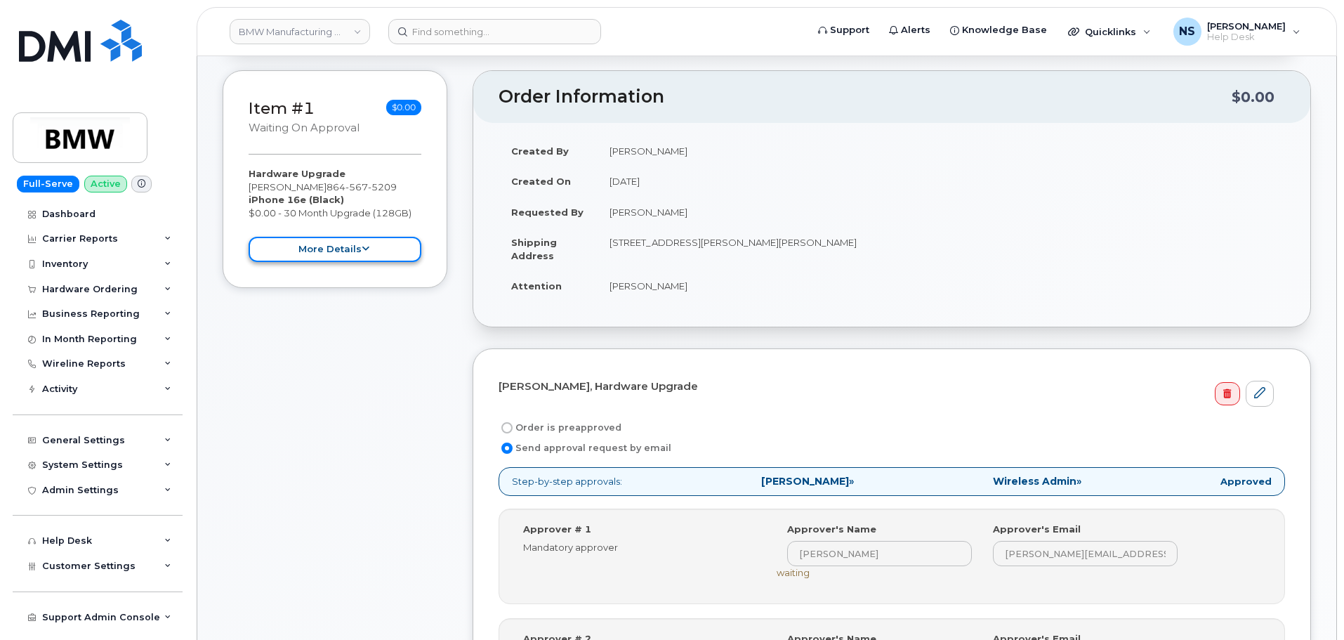
click at [357, 247] on button "more details" at bounding box center [335, 250] width 173 height 26
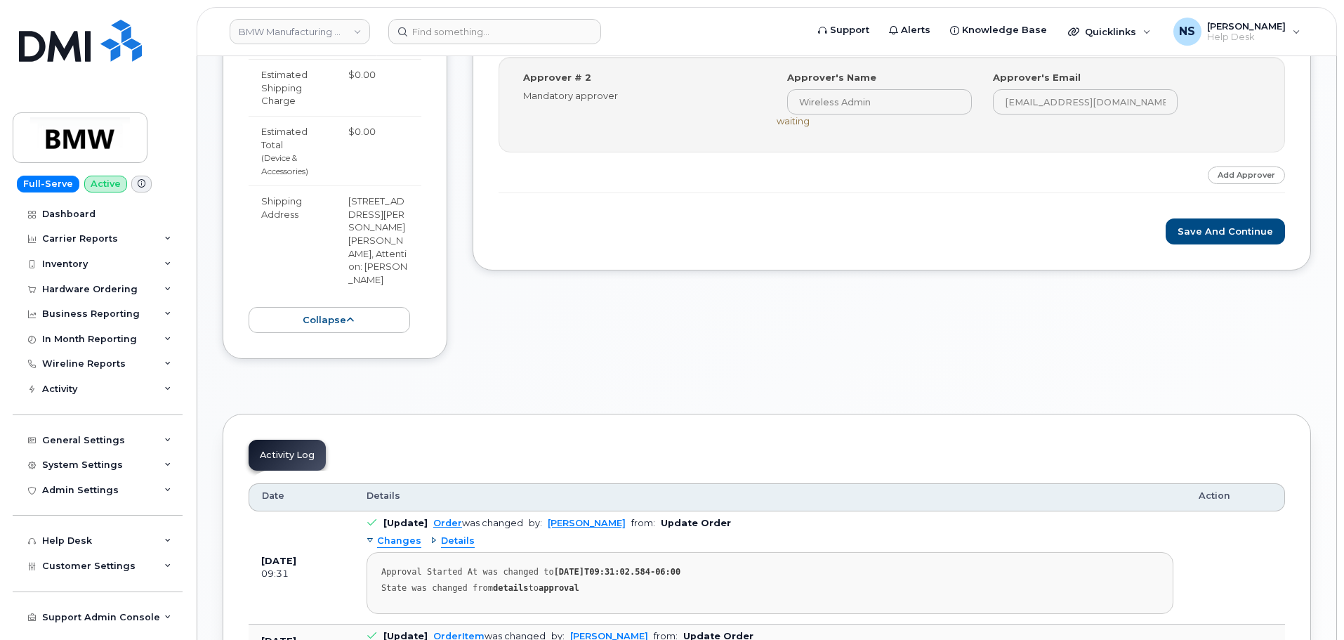
scroll to position [702, 0]
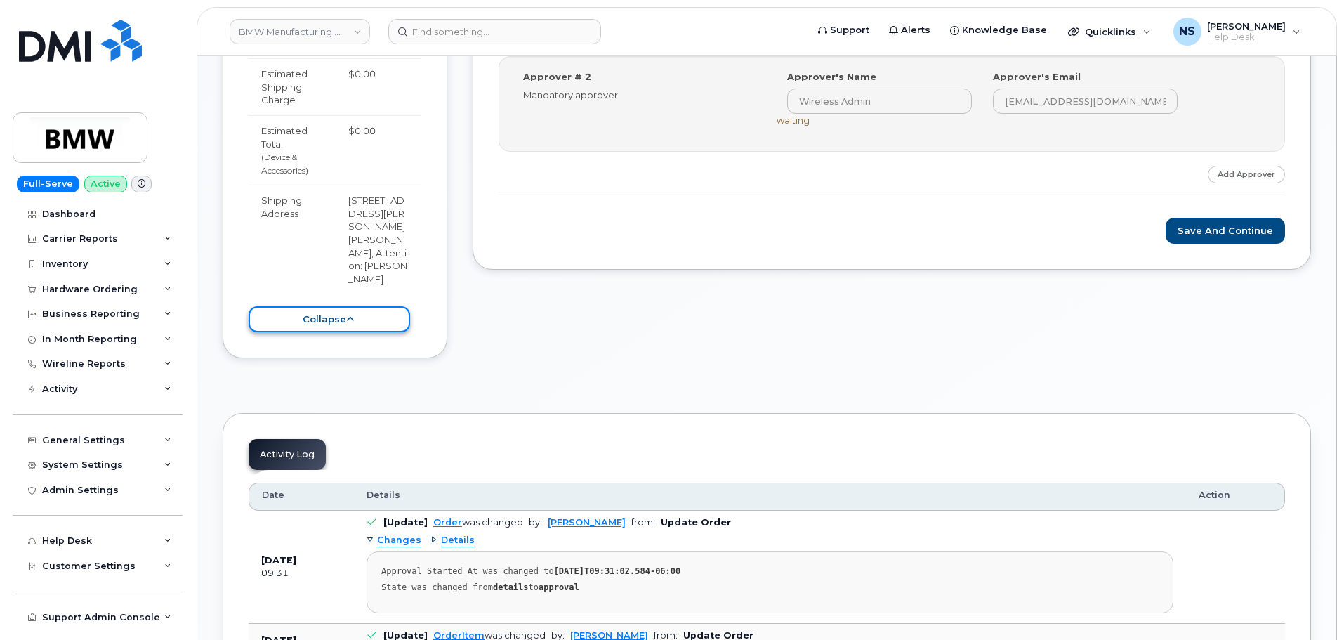
click at [370, 306] on button "collapse" at bounding box center [329, 319] width 161 height 26
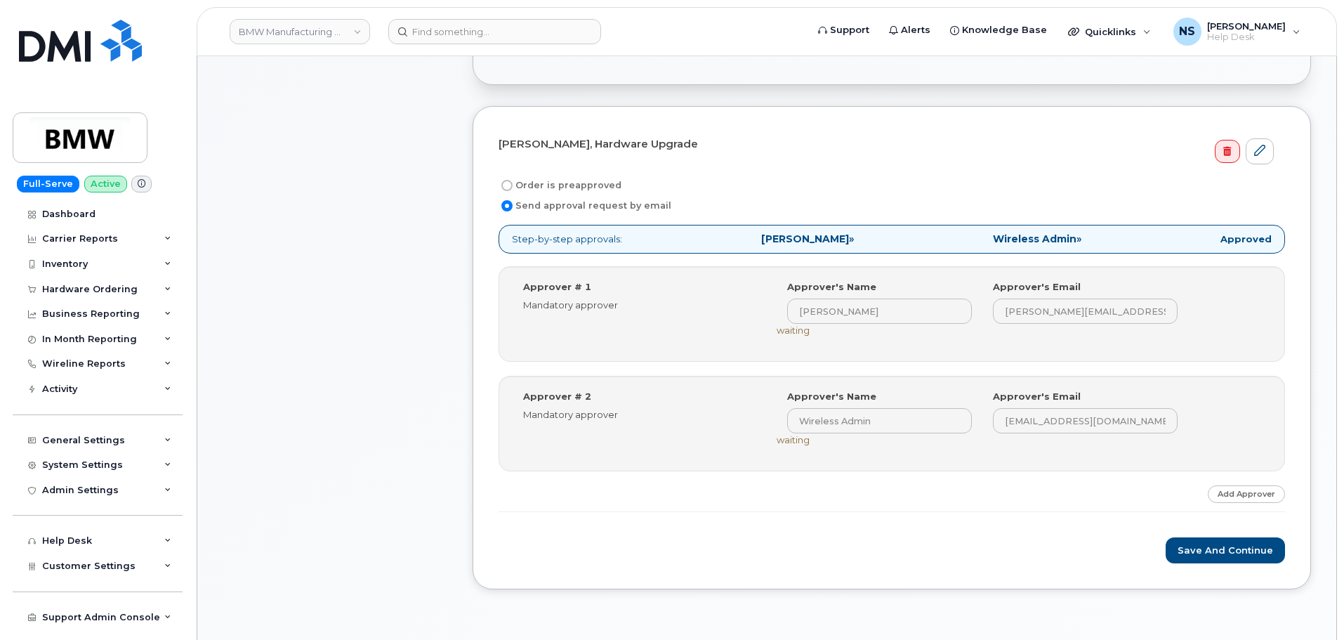
scroll to position [351, 0]
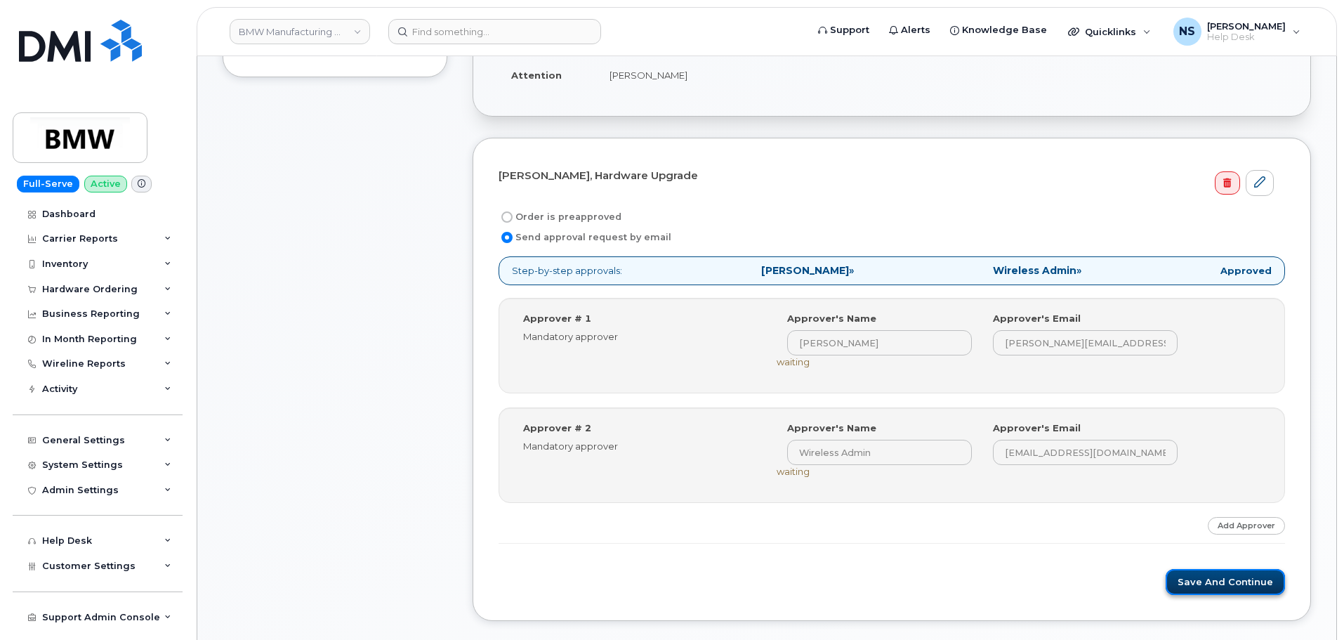
click at [1194, 586] on button "Save and Continue" at bounding box center [1224, 582] width 119 height 26
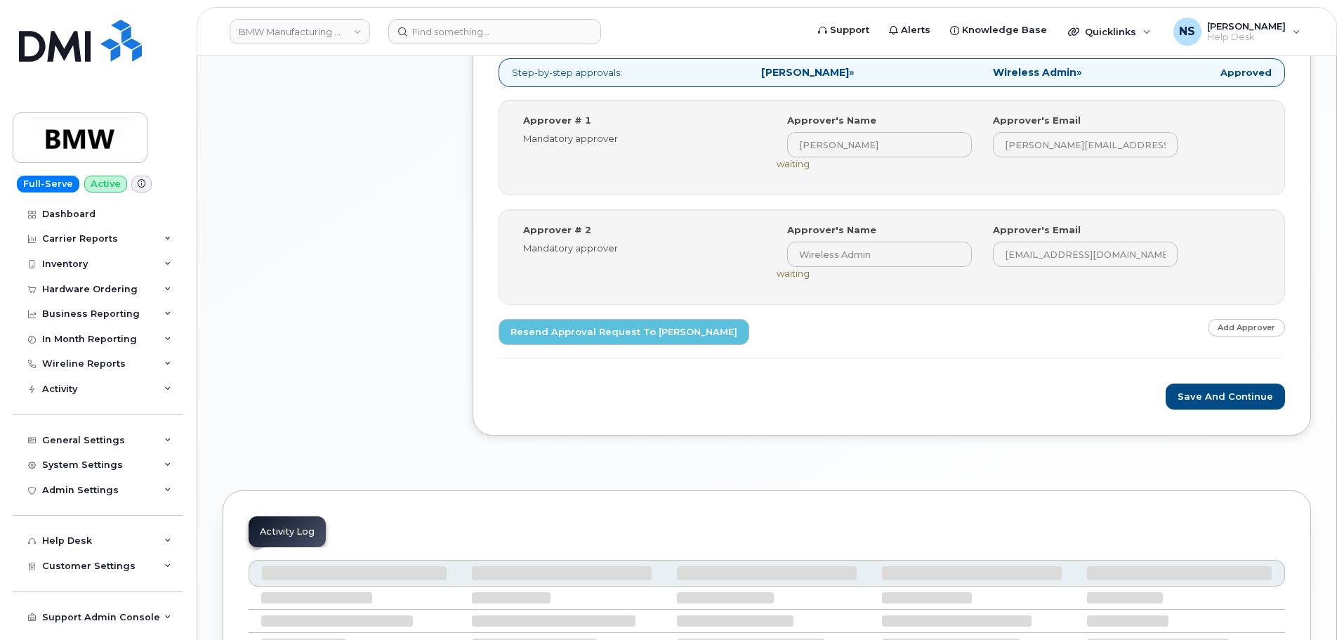
scroll to position [421, 0]
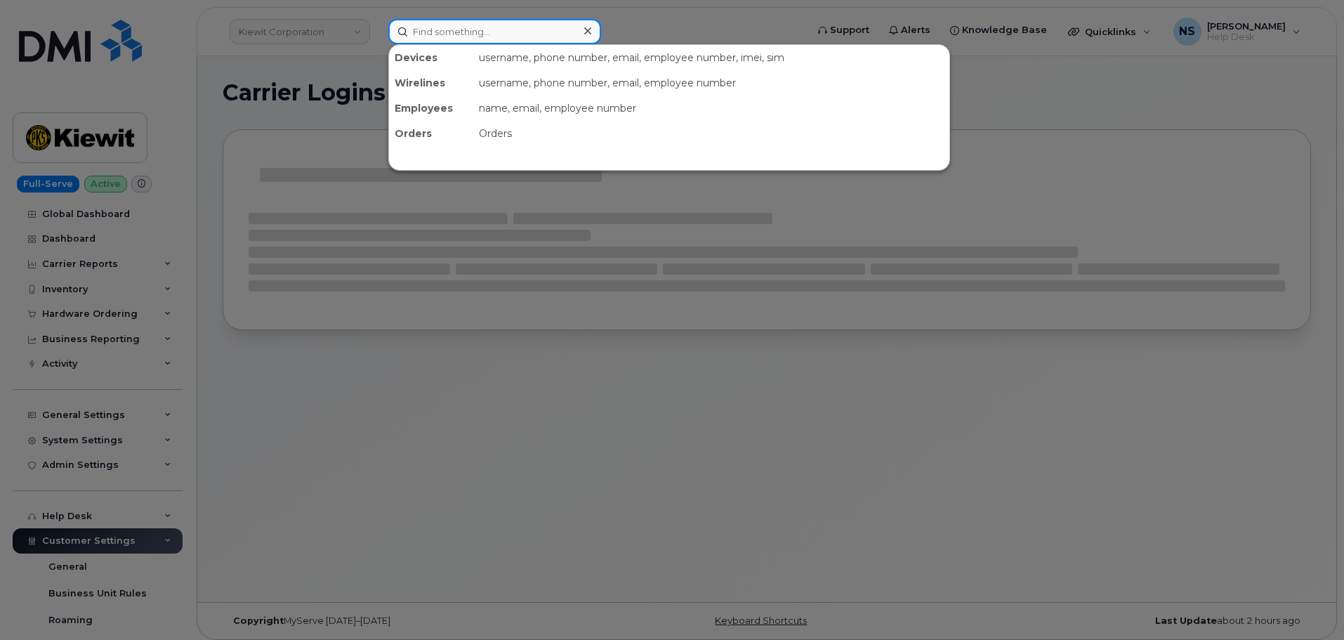
drag, startPoint x: 423, startPoint y: 32, endPoint x: 416, endPoint y: 25, distance: 10.4
click at [421, 29] on input at bounding box center [494, 31] width 213 height 25
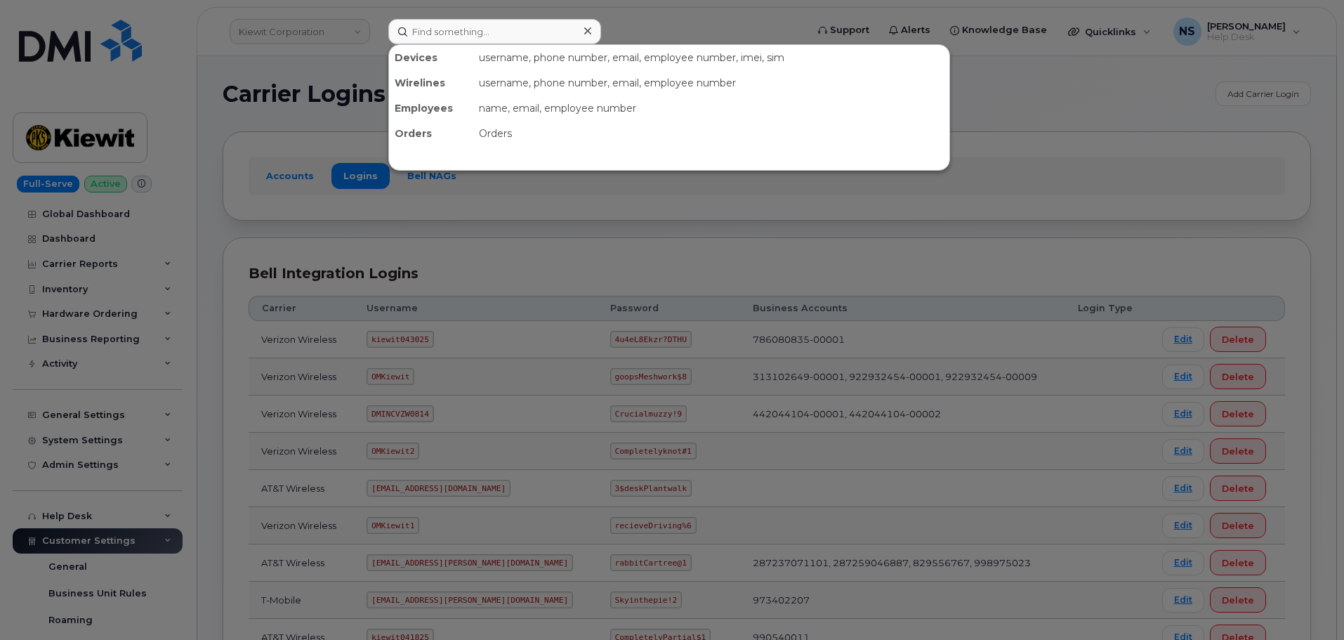
click at [289, 118] on div at bounding box center [672, 320] width 1344 height 640
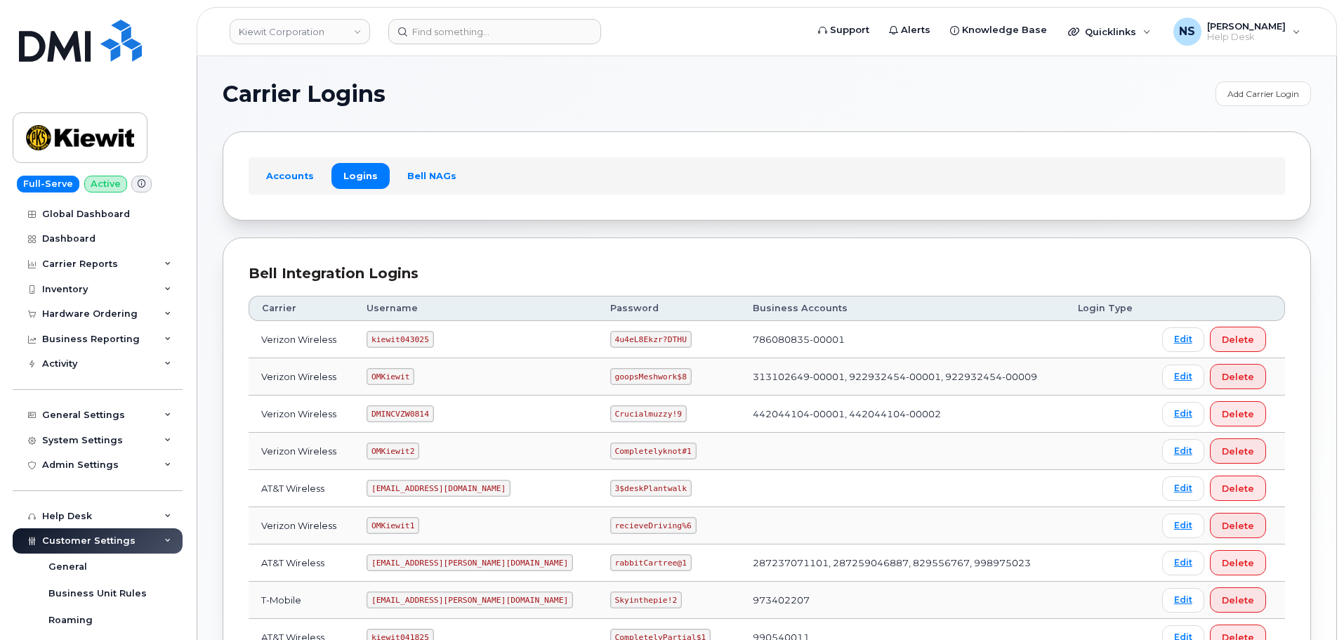
drag, startPoint x: 319, startPoint y: 34, endPoint x: 147, endPoint y: 12, distance: 173.5
click at [319, 34] on link "Kiewit Corporation" at bounding box center [300, 31] width 140 height 25
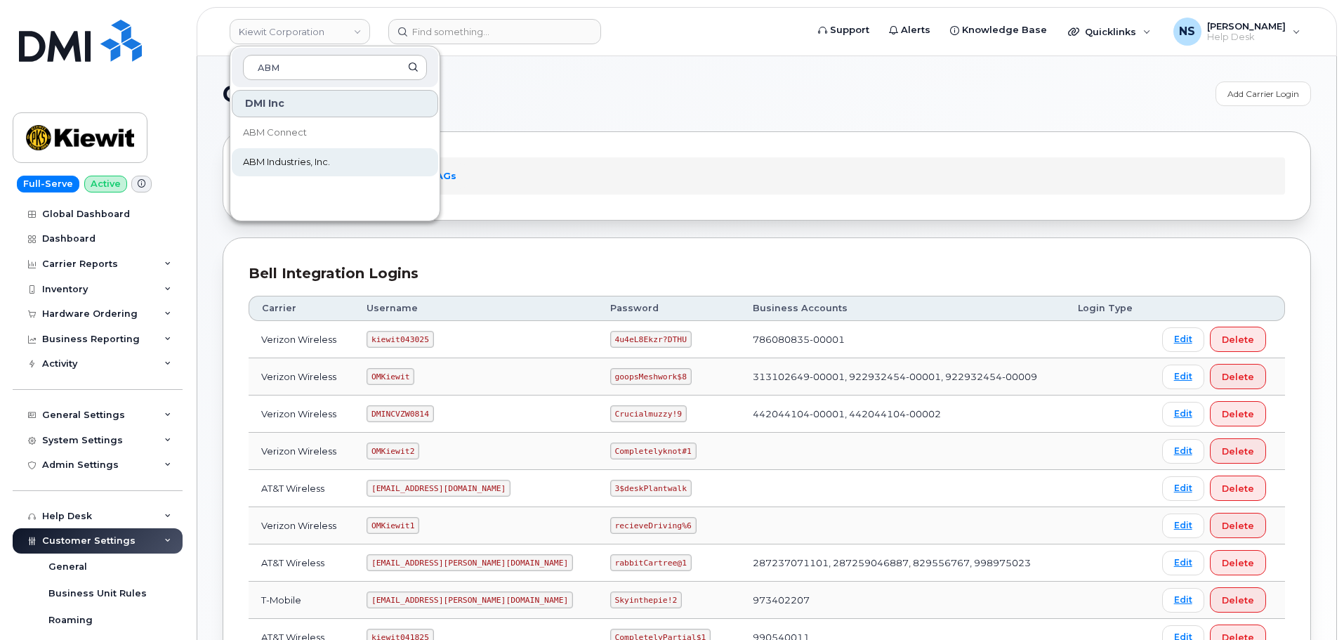
type input "ABM"
click at [367, 162] on link "ABM Industries, Inc." at bounding box center [335, 162] width 206 height 28
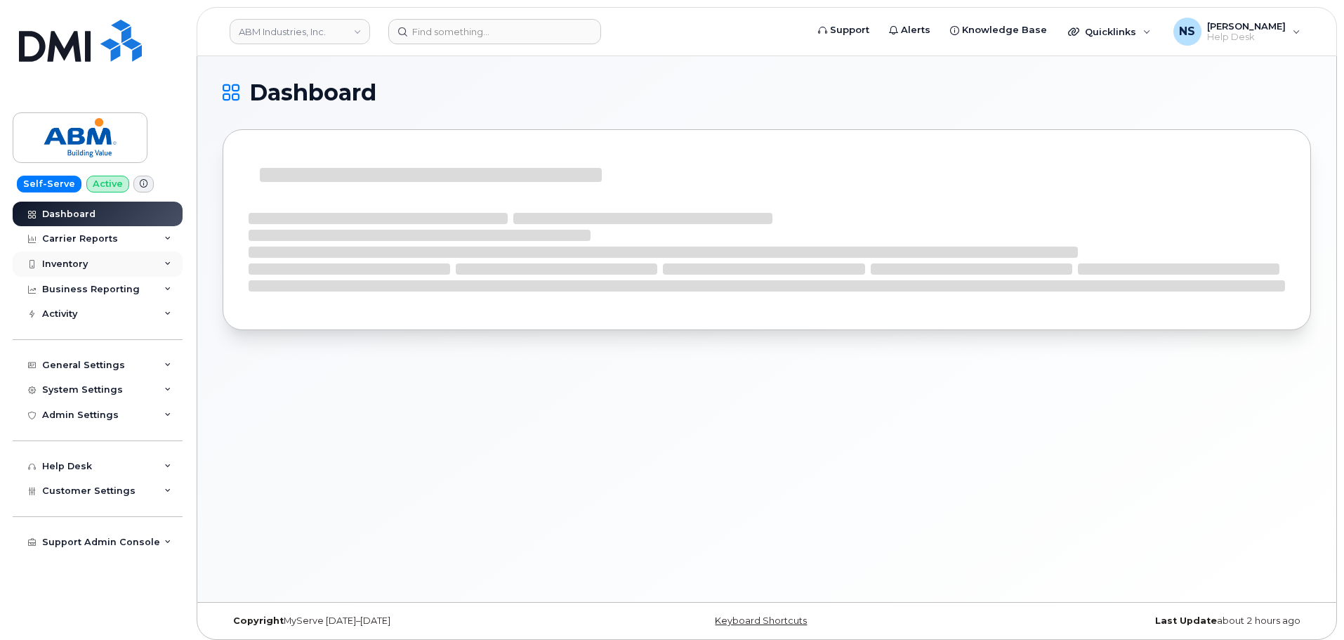
click at [112, 261] on div "Inventory" at bounding box center [98, 263] width 170 height 25
